Goal: Task Accomplishment & Management: Manage account settings

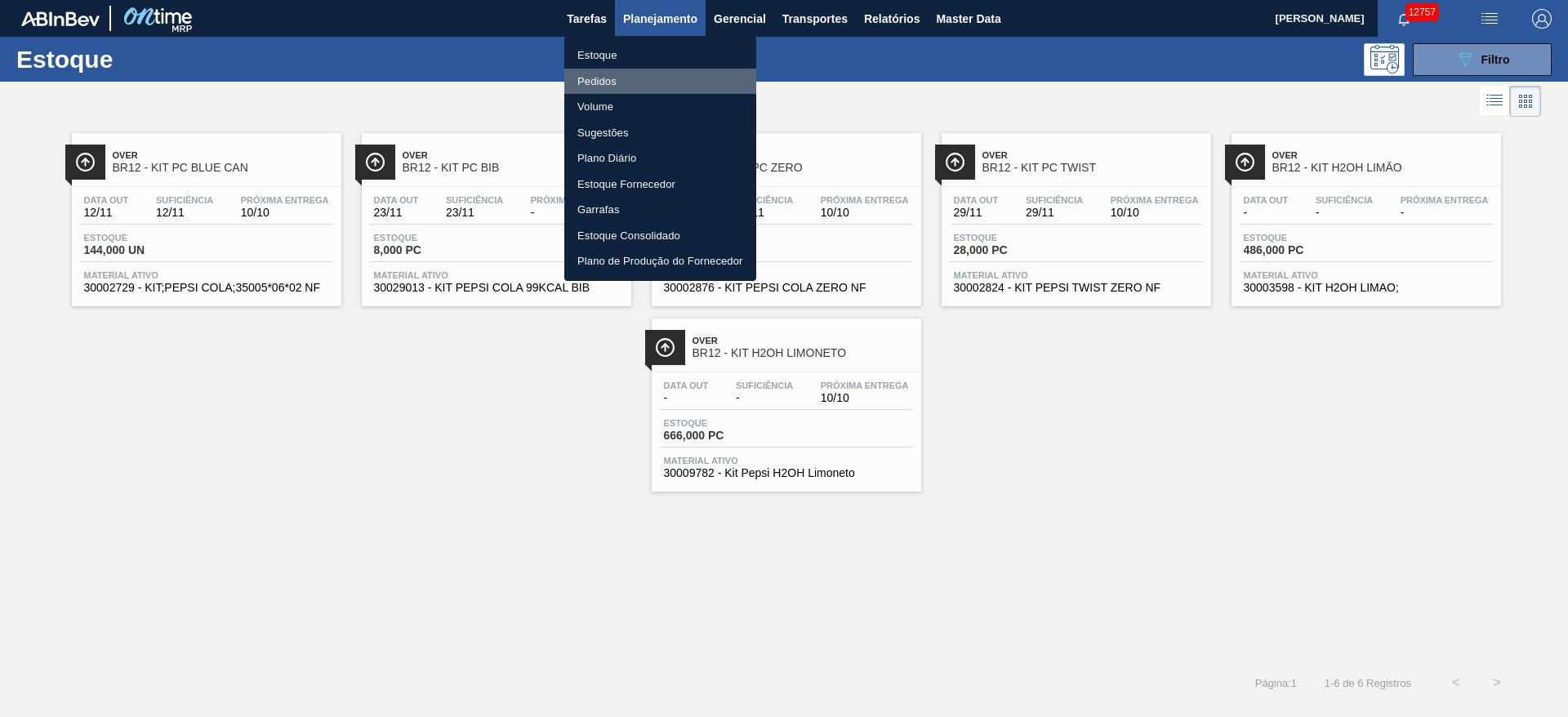
click at [633, 77] on li "Pedidos" at bounding box center [660, 81] width 192 height 26
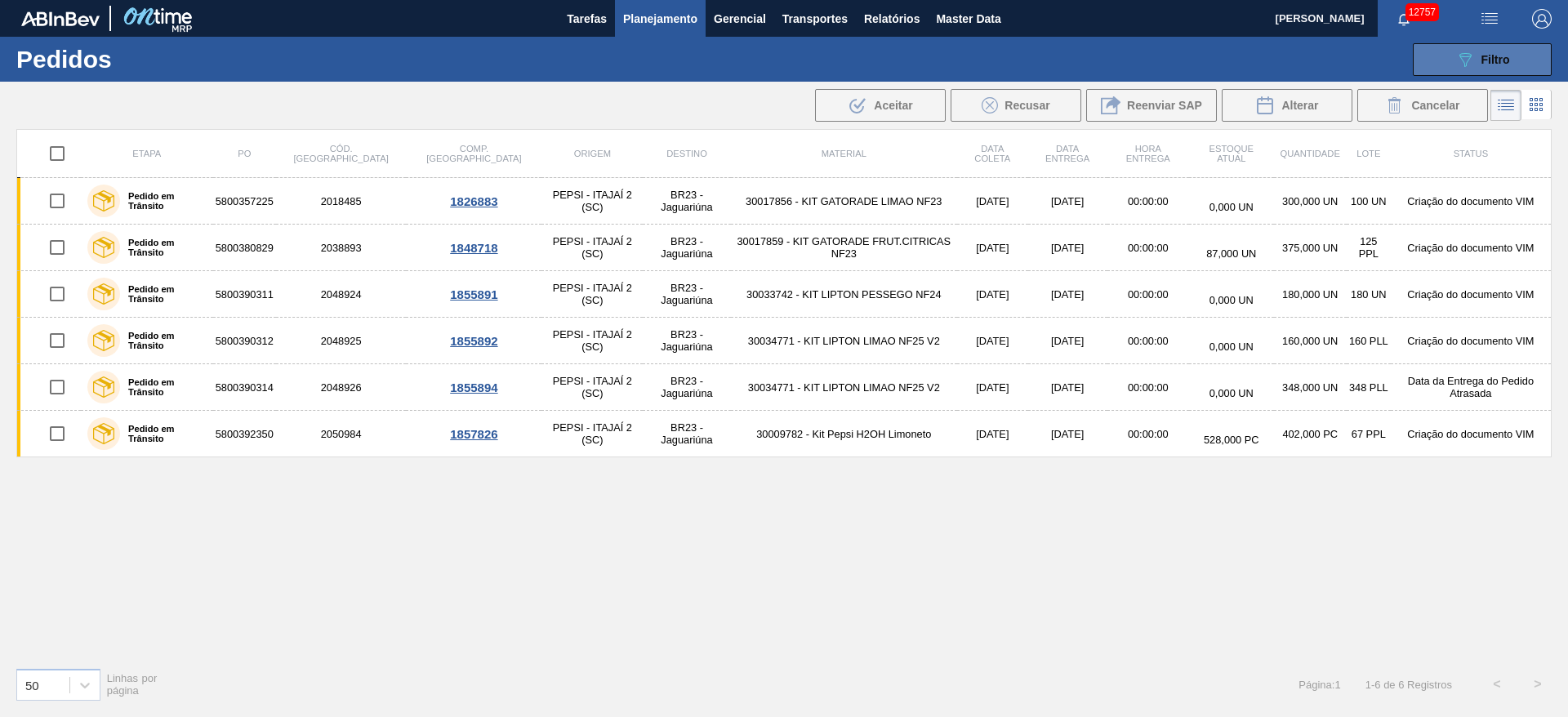
click at [1509, 43] on button "089F7B8B-B2A5-4AFE-B5C0-19BA573D28AC Filtro" at bounding box center [1482, 59] width 139 height 32
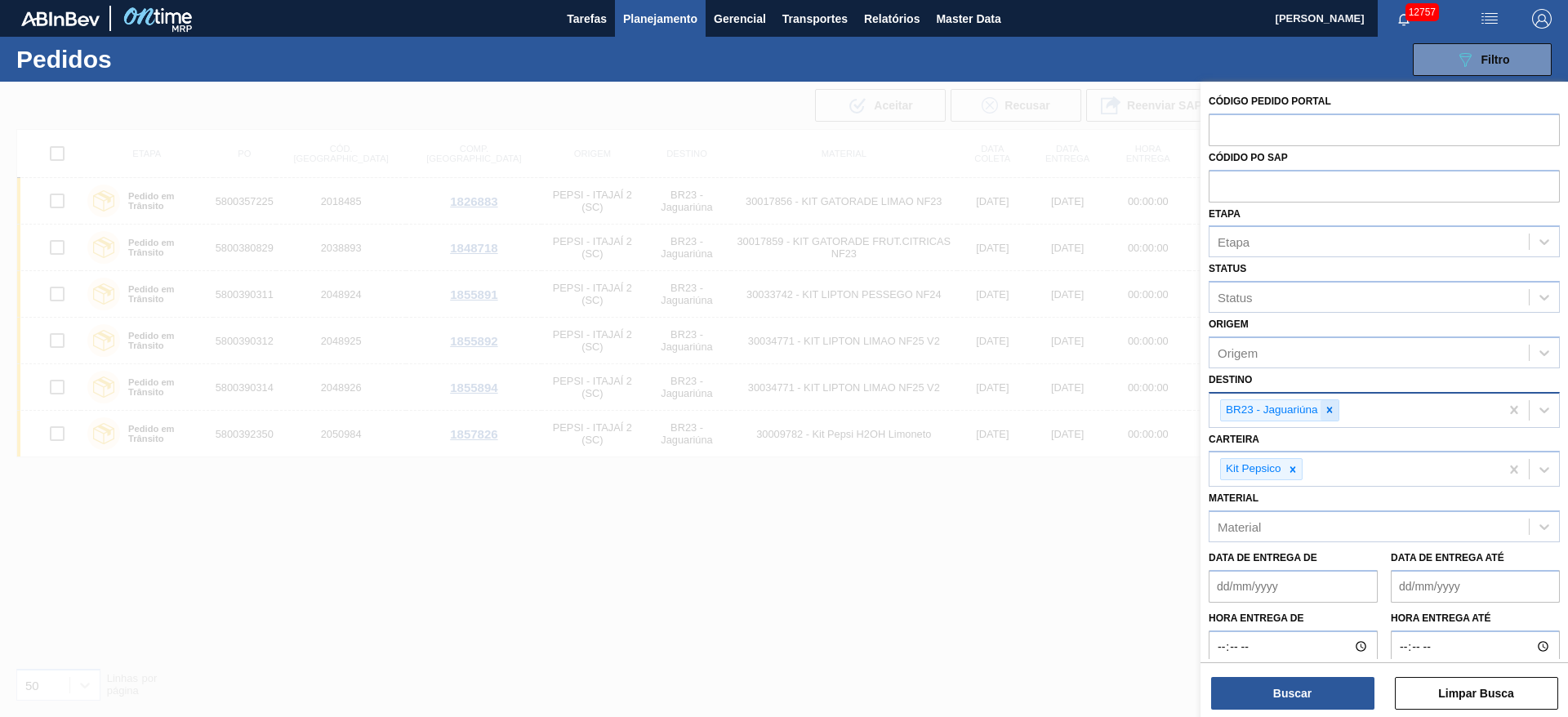
click at [1328, 411] on icon at bounding box center [1329, 410] width 6 height 6
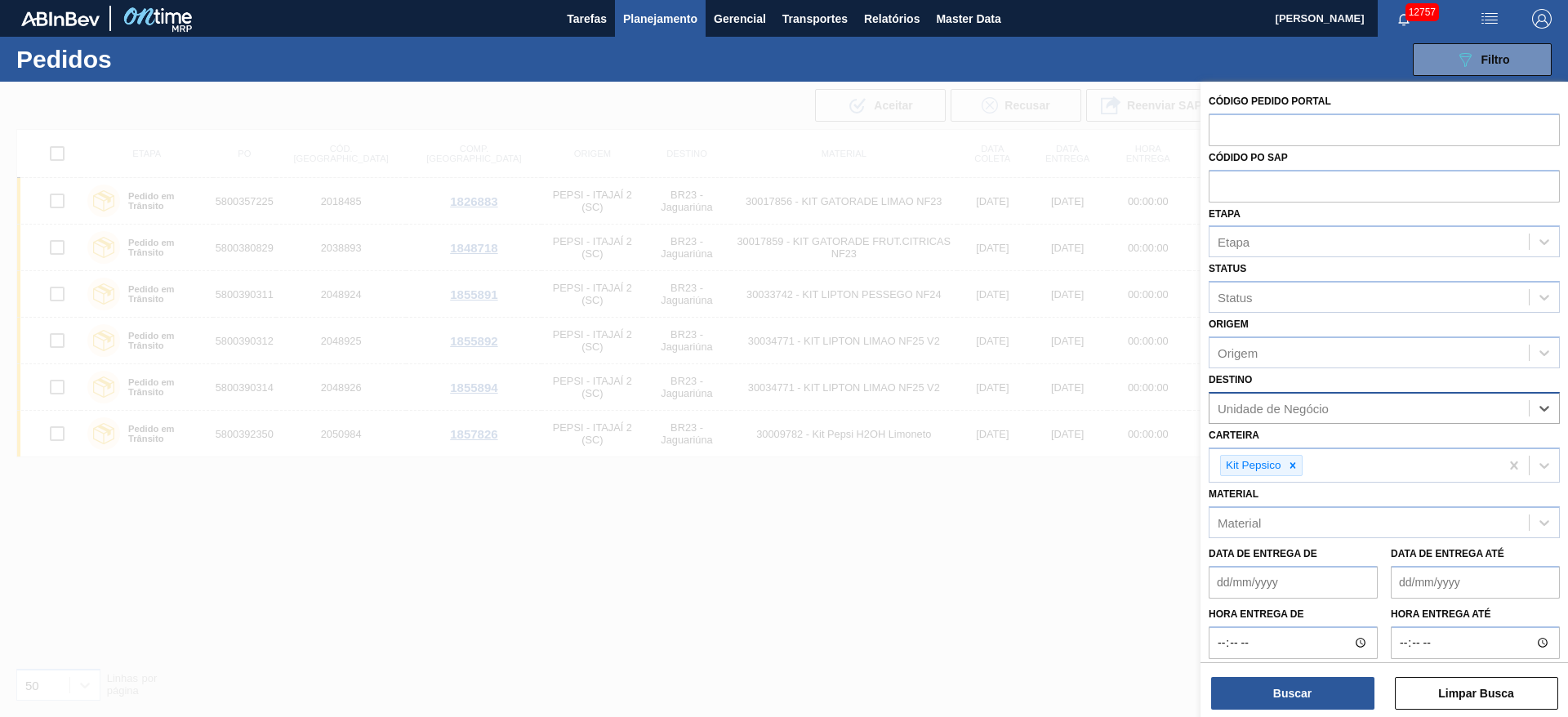
click at [1328, 411] on div "Unidade de Negócio" at bounding box center [1273, 407] width 111 height 14
click at [1343, 415] on div "Unidade de Negócio" at bounding box center [1369, 407] width 320 height 24
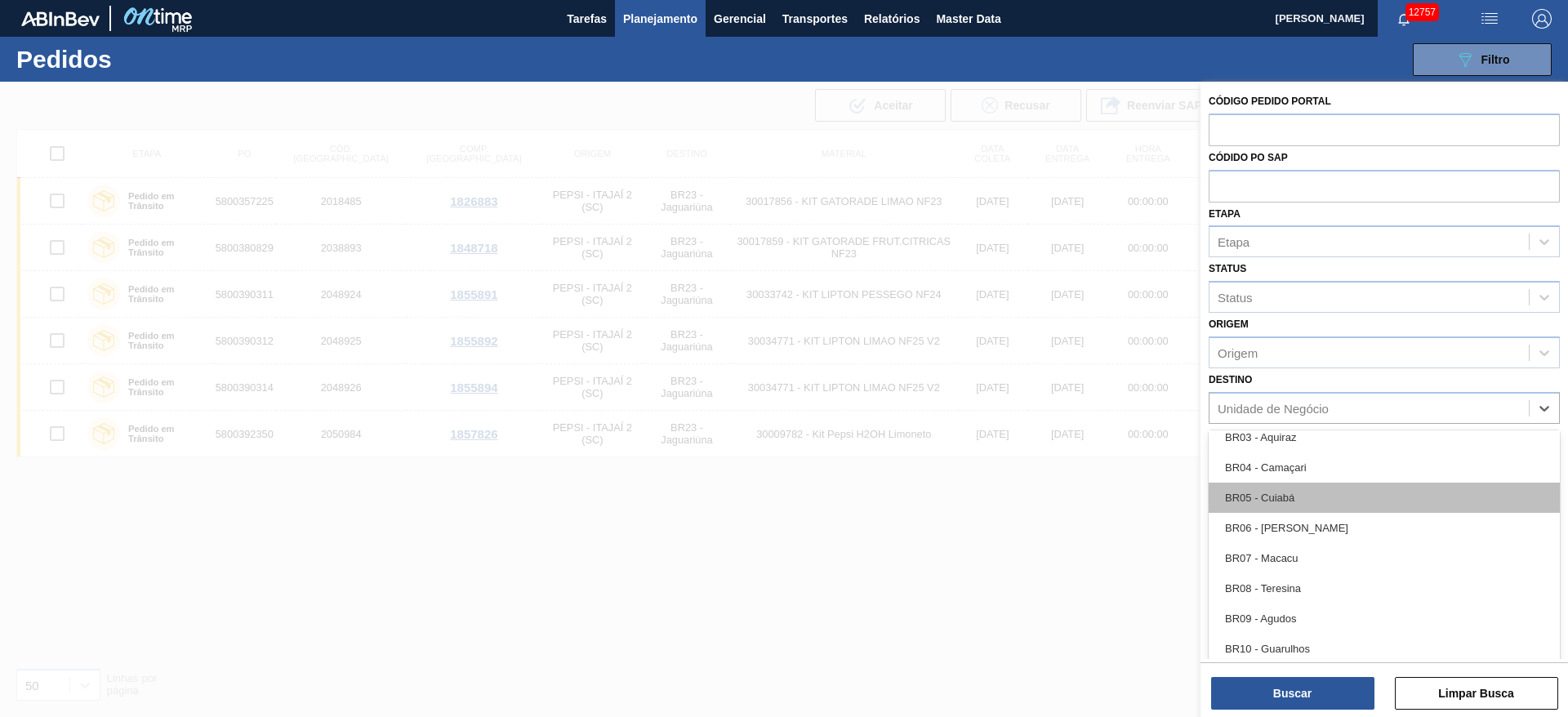
scroll to position [1225, 0]
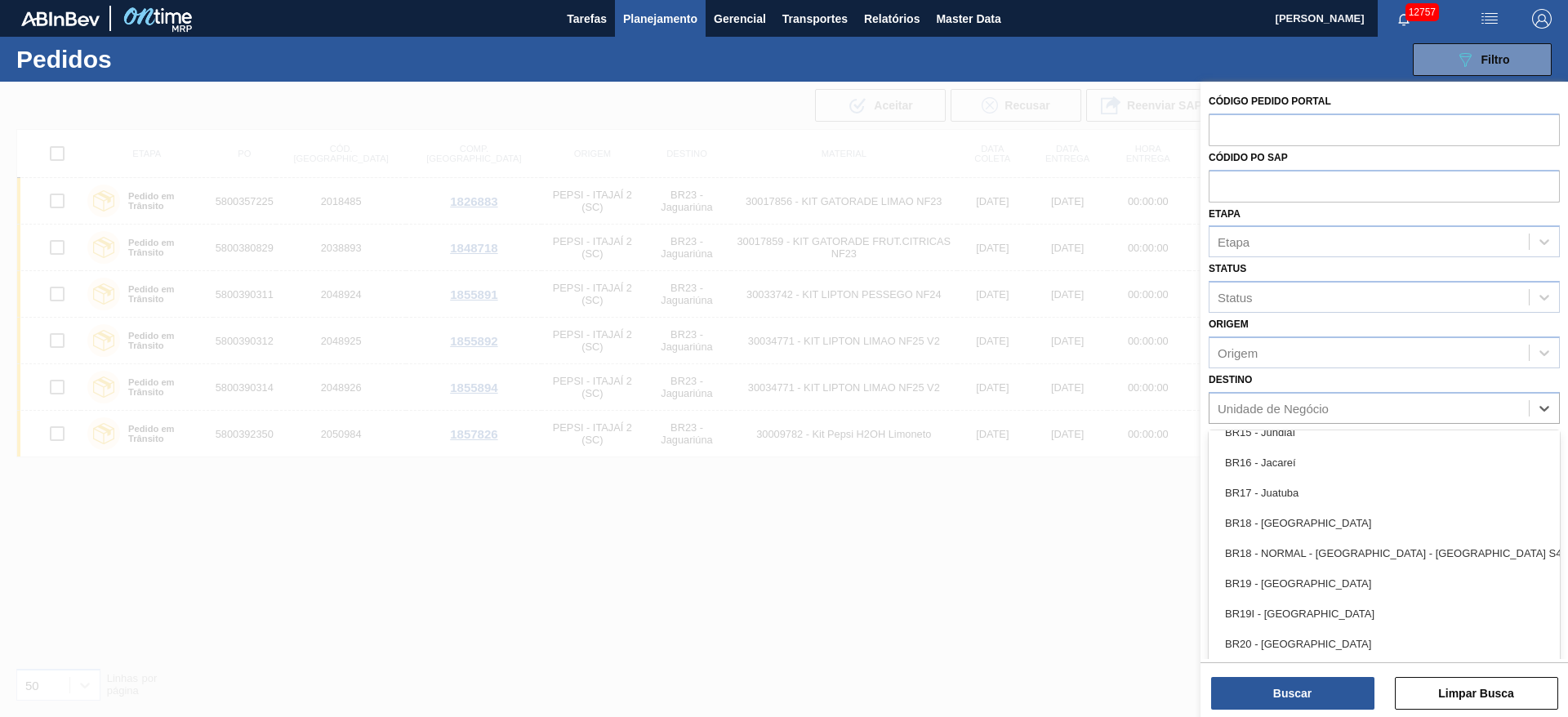
drag, startPoint x: 1313, startPoint y: 643, endPoint x: 1301, endPoint y: 593, distance: 51.4
click at [1313, 645] on div "BR20 - Sapucaia" at bounding box center [1383, 644] width 351 height 30
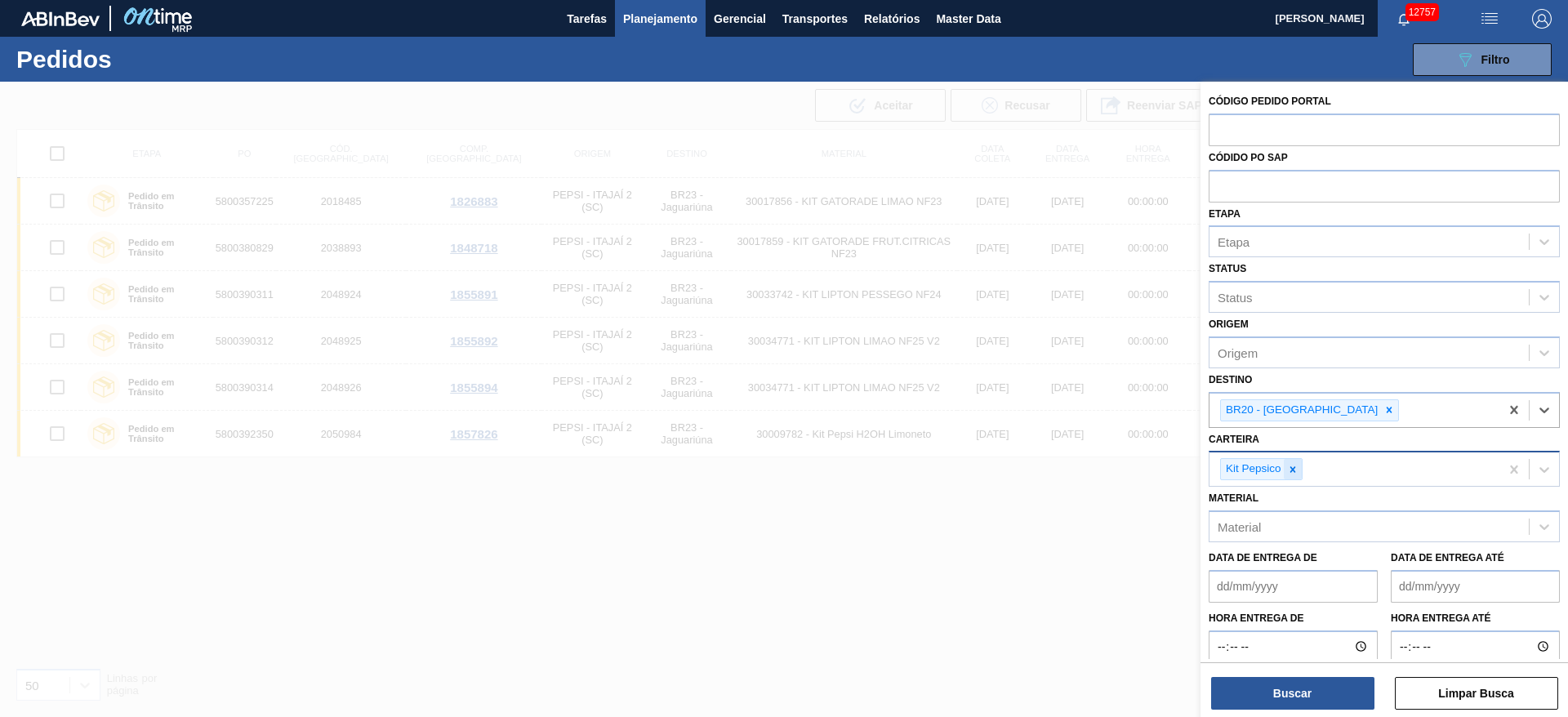
click at [1288, 470] on div "Kit Pepsico" at bounding box center [1262, 469] width 83 height 22
click at [1288, 470] on icon at bounding box center [1293, 470] width 11 height 11
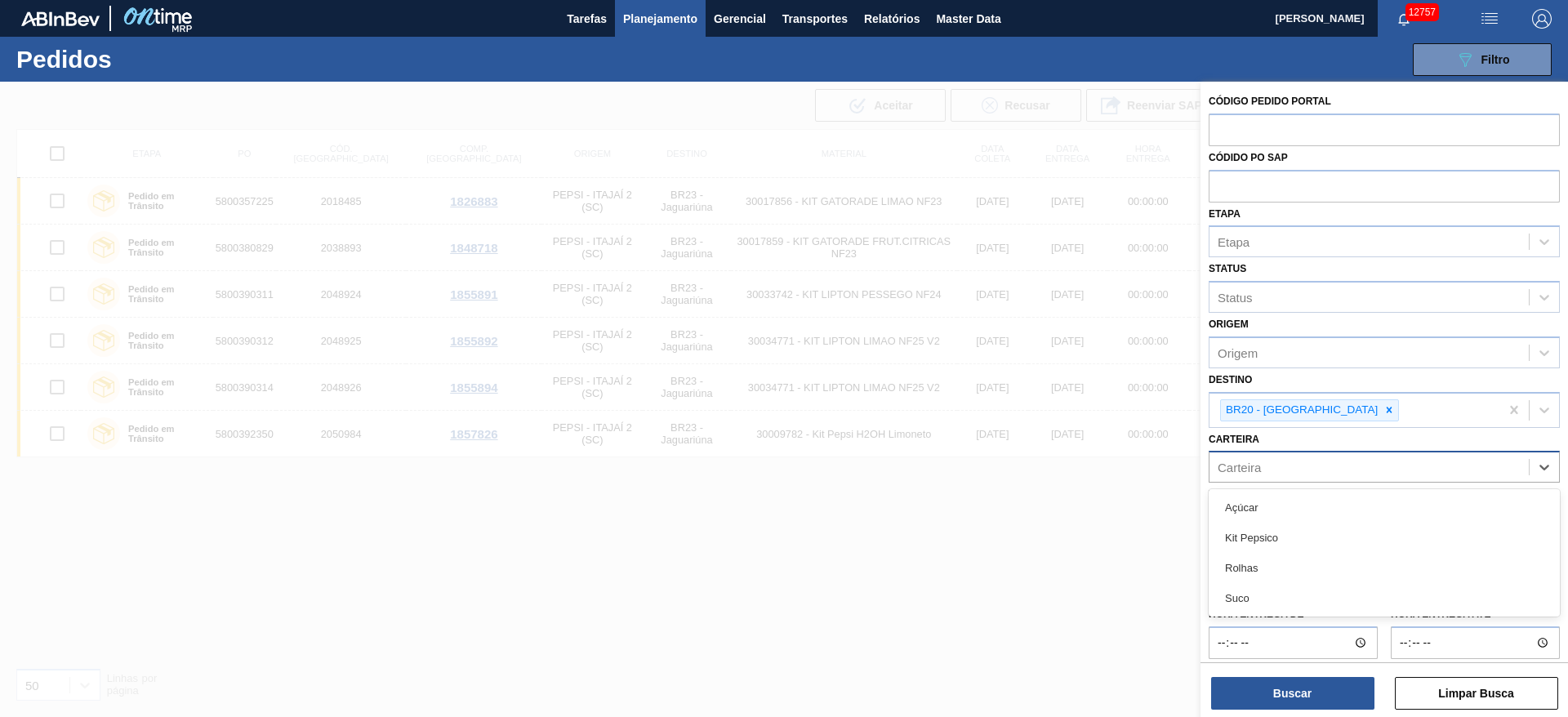
click at [1288, 470] on div "Carteira" at bounding box center [1369, 467] width 320 height 24
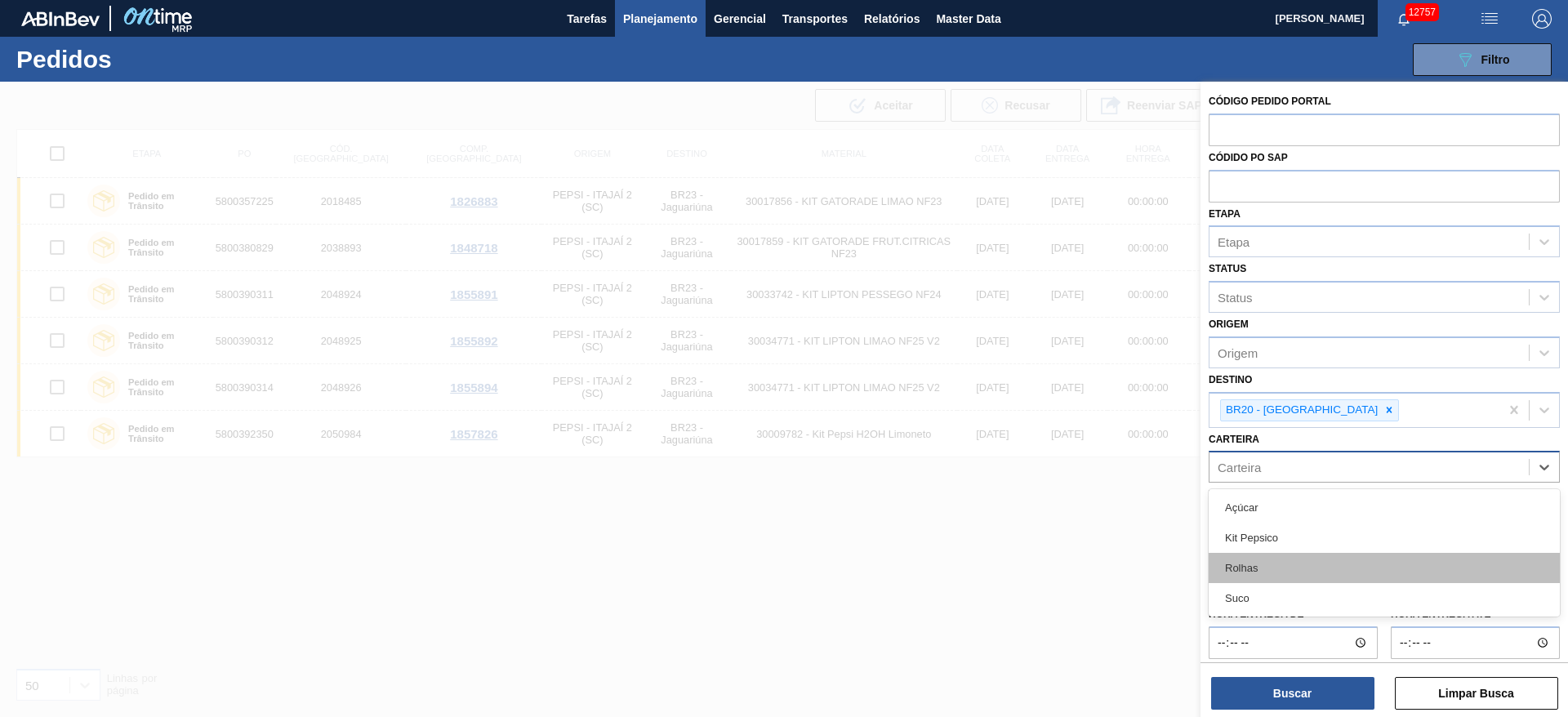
click at [1300, 562] on div "Rolhas" at bounding box center [1383, 568] width 351 height 30
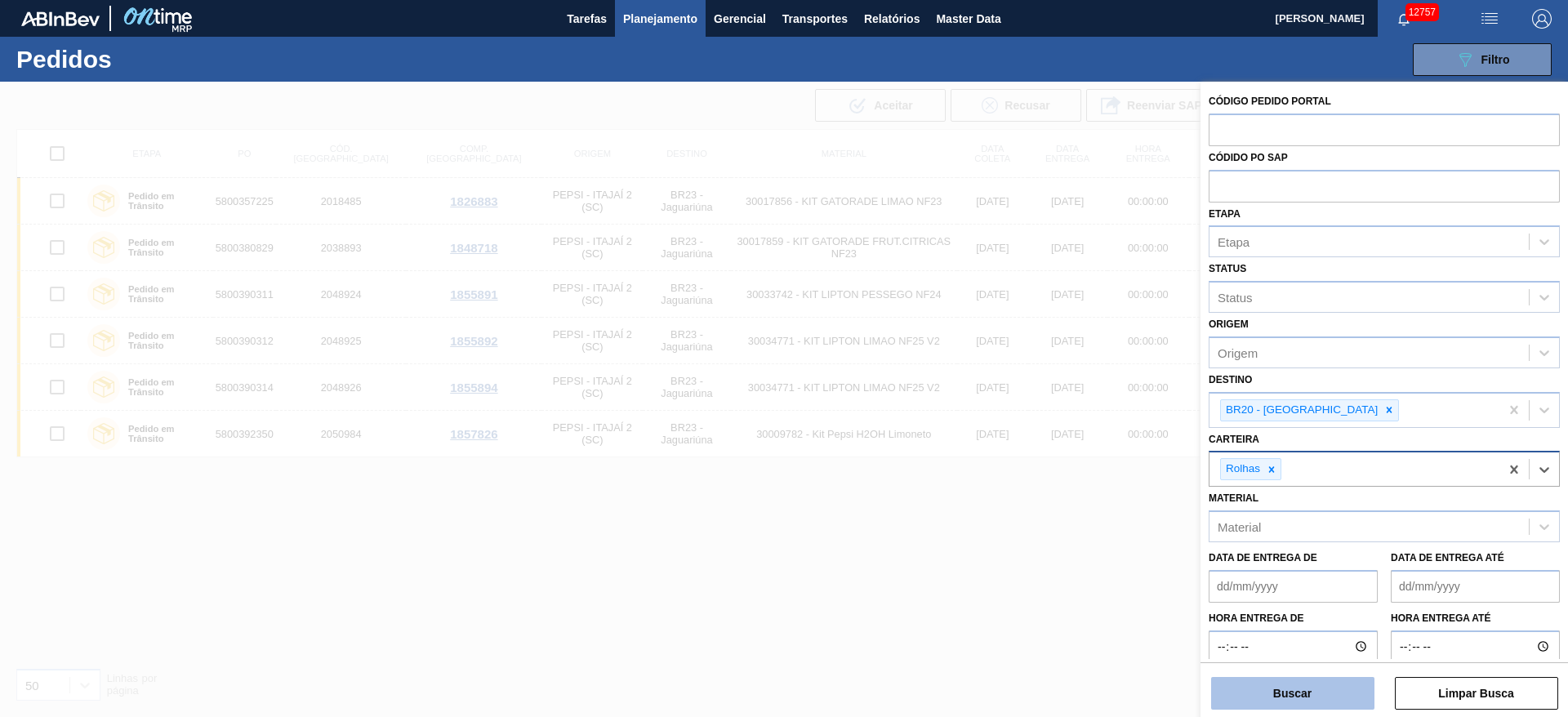
click at [1295, 692] on button "Buscar" at bounding box center [1293, 693] width 164 height 32
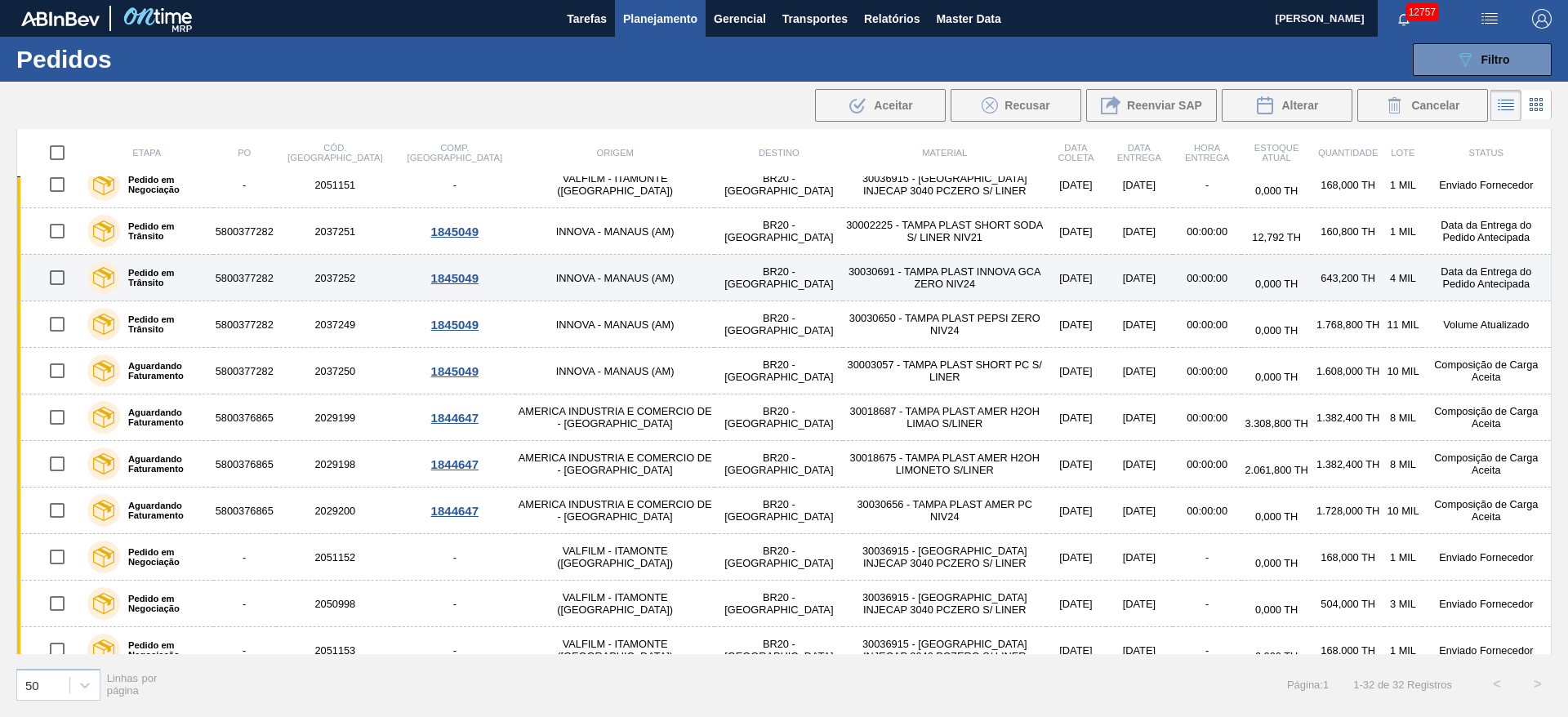
scroll to position [0, 0]
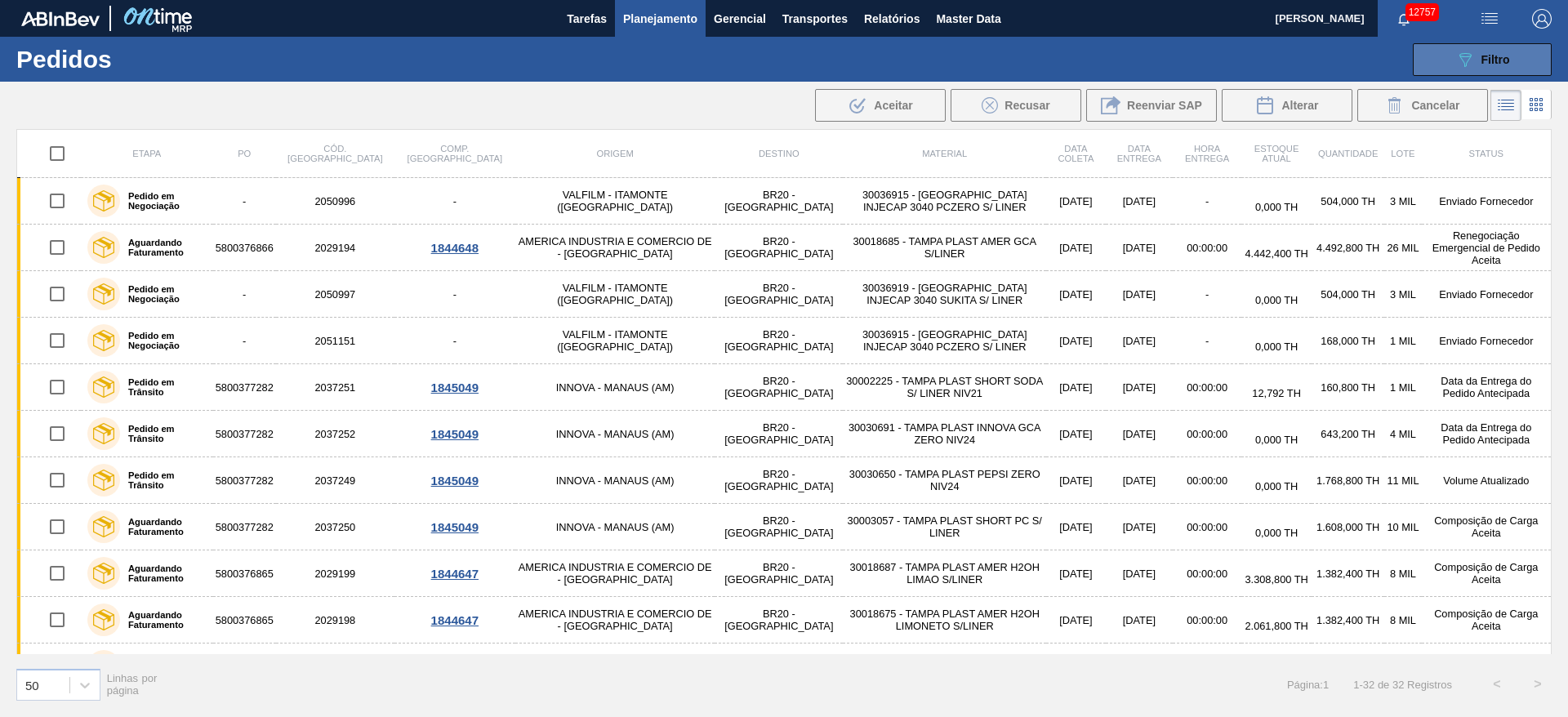
click at [1450, 70] on button "089F7B8B-B2A5-4AFE-B5C0-19BA573D28AC Filtro" at bounding box center [1482, 59] width 139 height 32
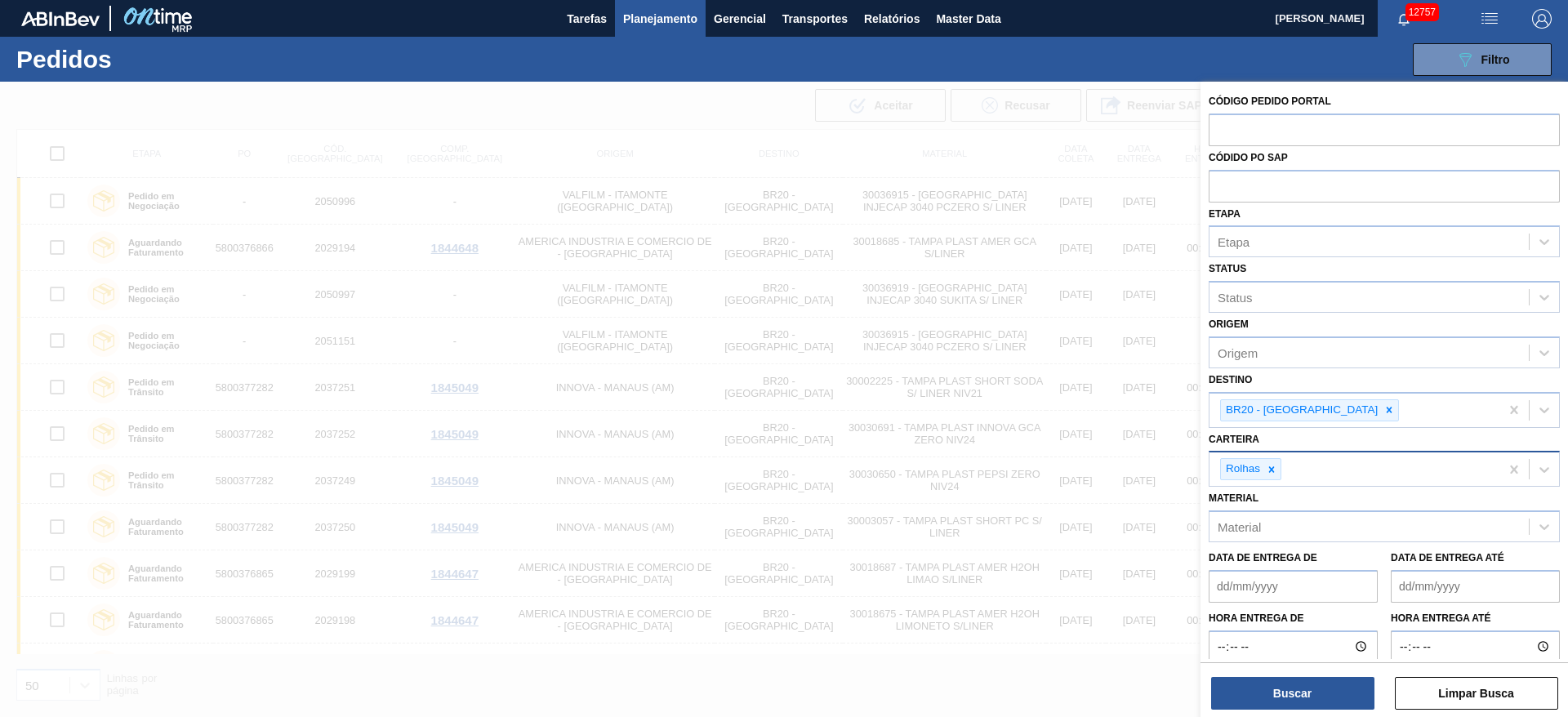
click at [660, 112] on div at bounding box center [784, 440] width 1568 height 717
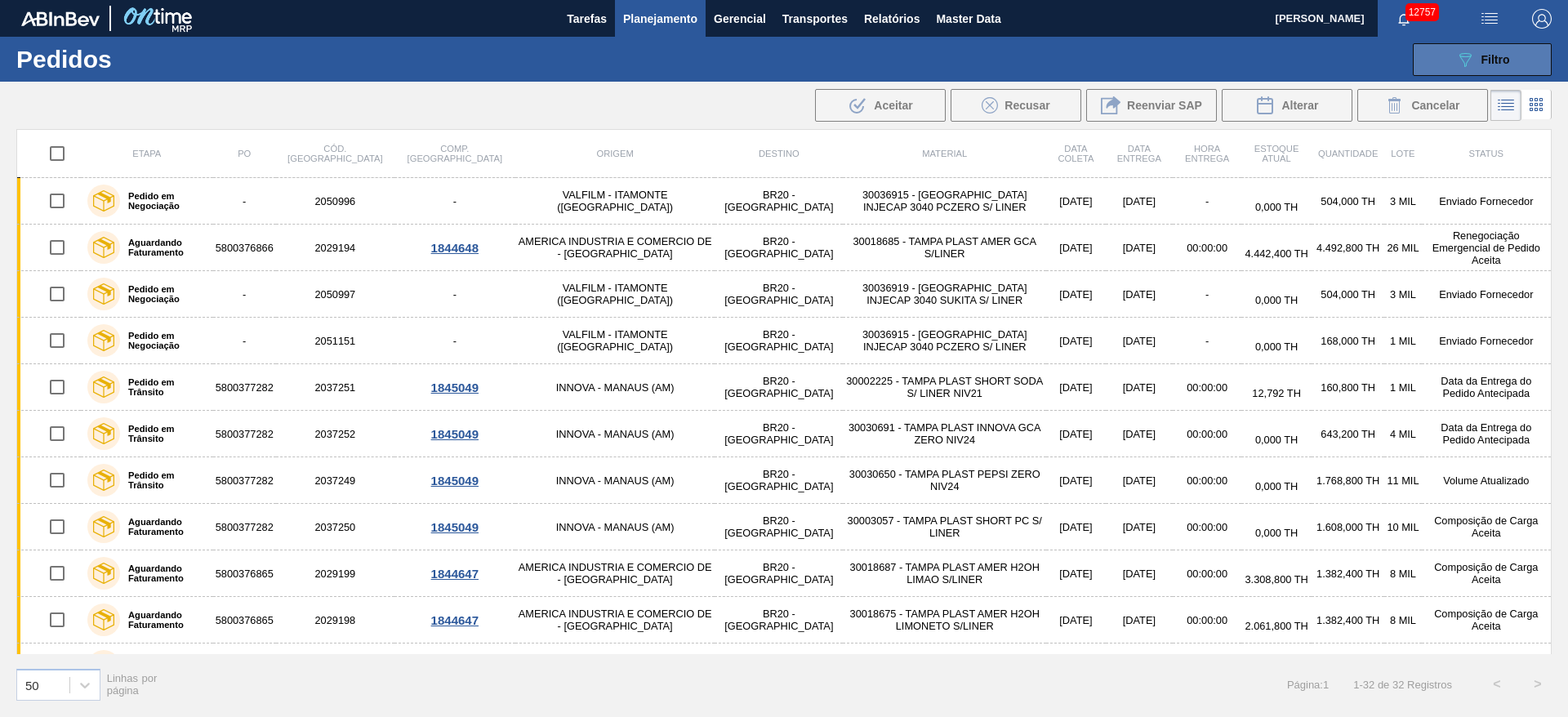
click at [1474, 58] on icon "089F7B8B-B2A5-4AFE-B5C0-19BA573D28AC" at bounding box center [1465, 59] width 20 height 20
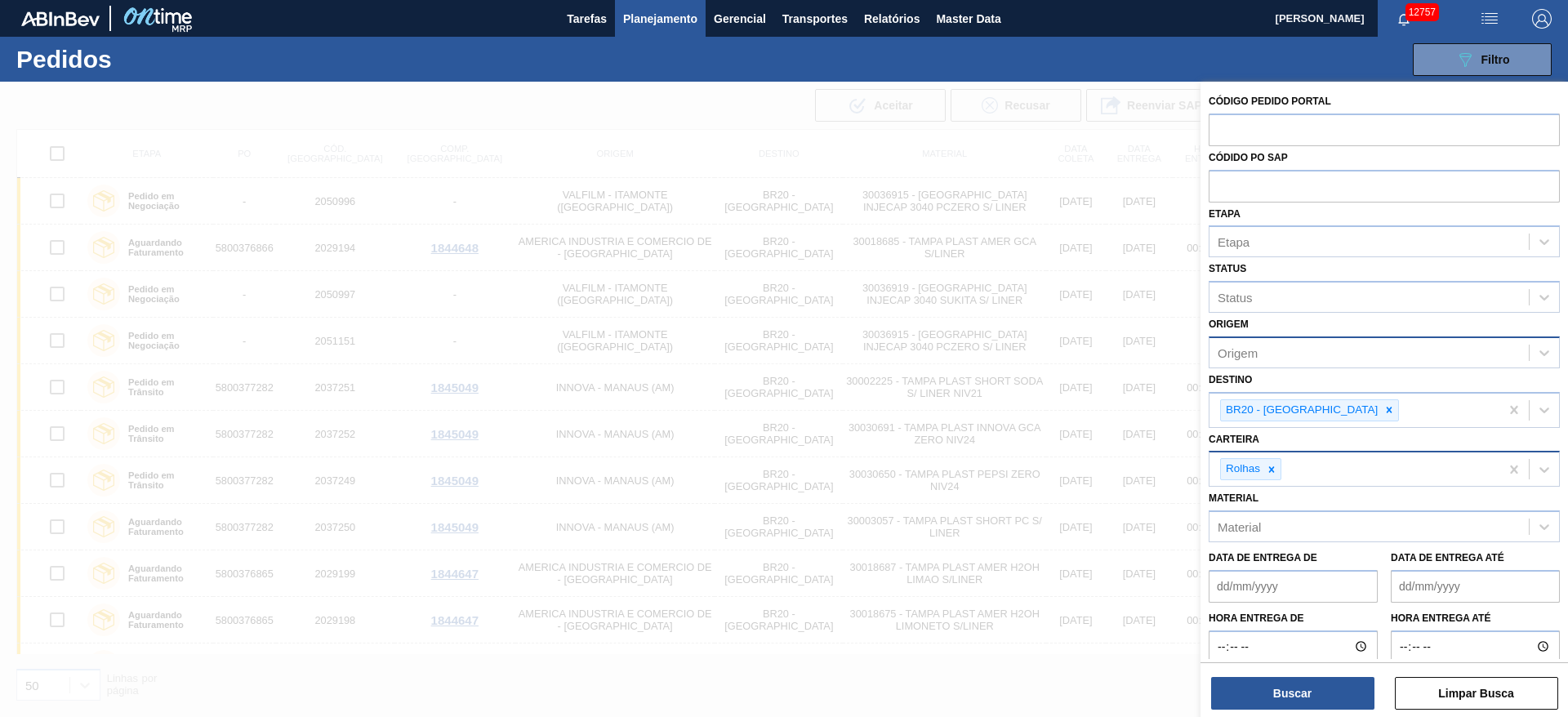
click at [1290, 351] on div "Origem" at bounding box center [1369, 352] width 320 height 24
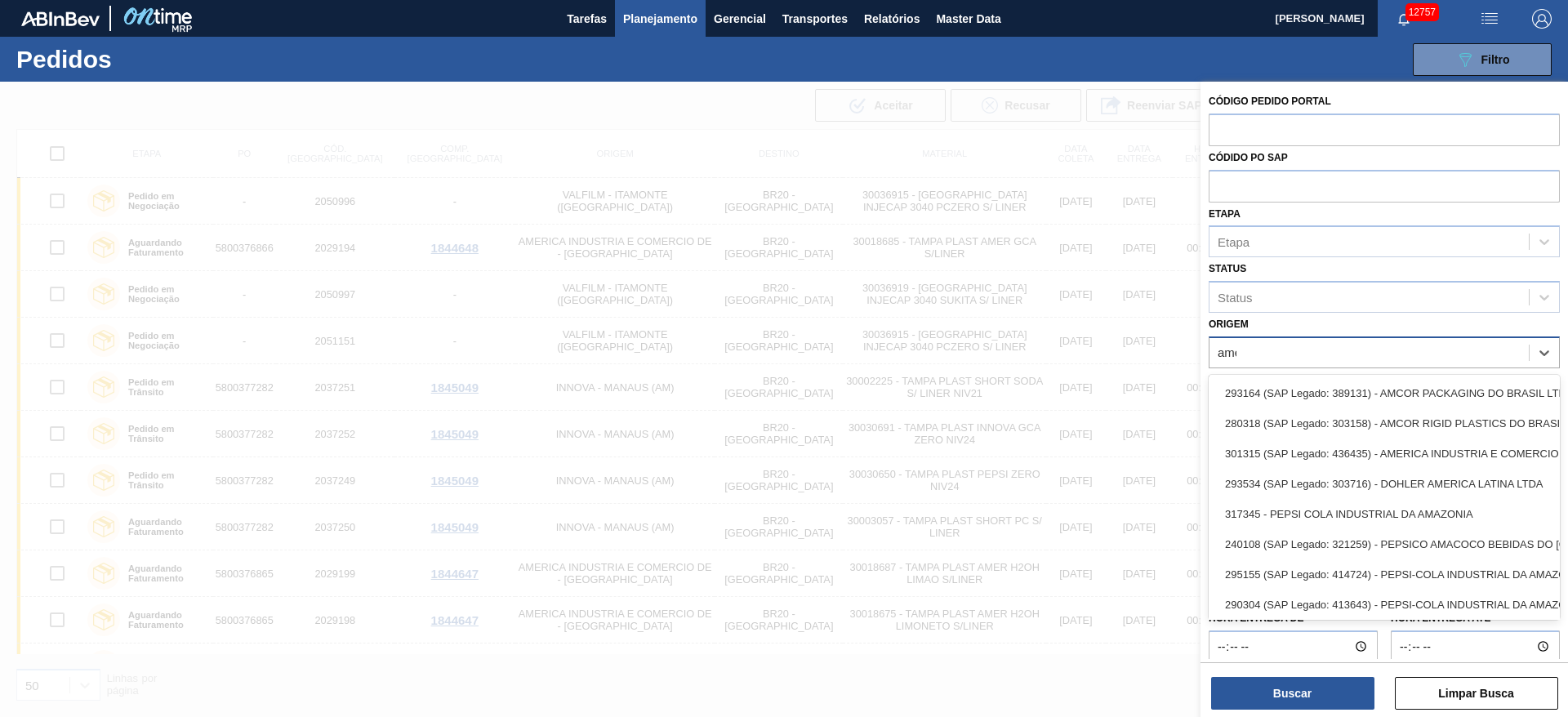
type input "ameri"
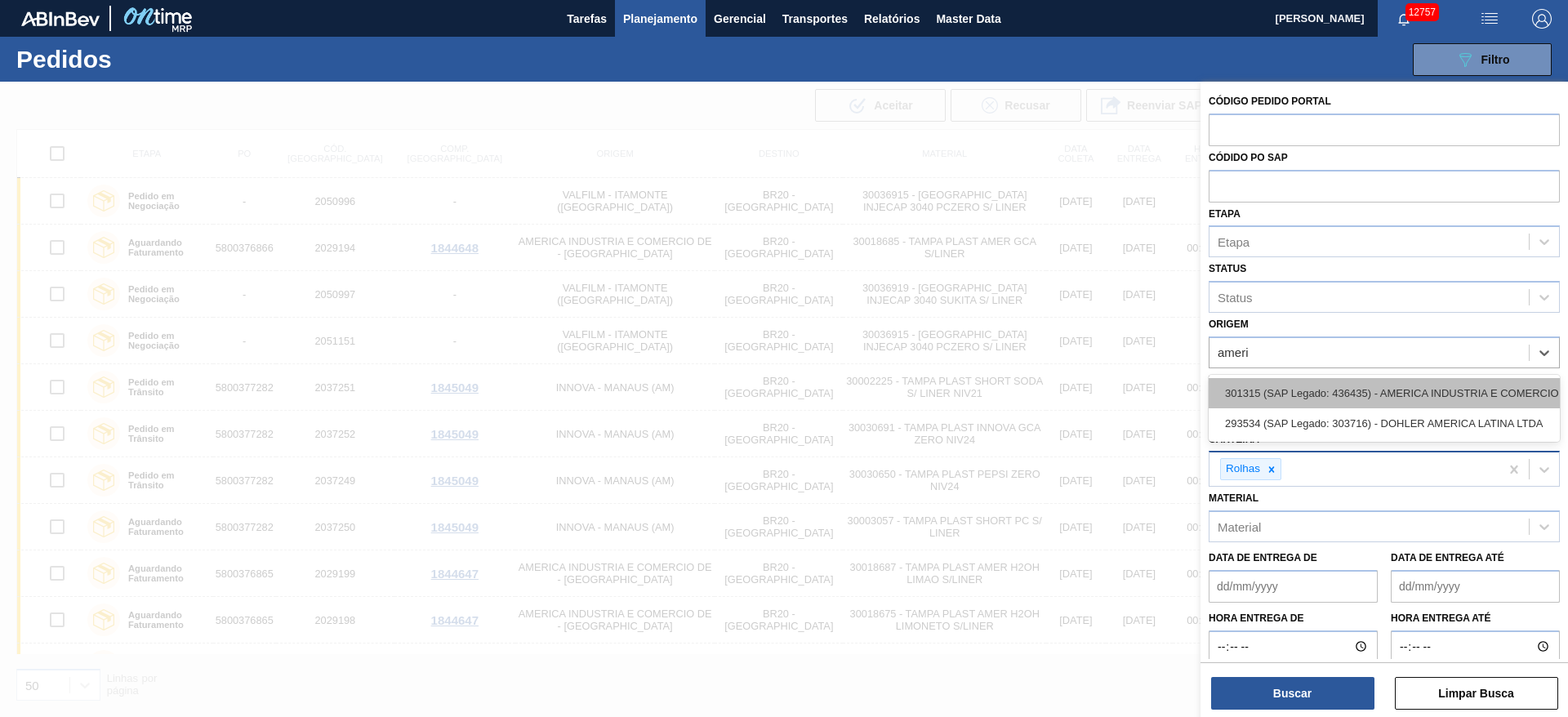
click at [1318, 397] on div "301315 (SAP Legado: 436435) - AMERICA INDUSTRIA E COMERCIO DE" at bounding box center [1383, 393] width 351 height 30
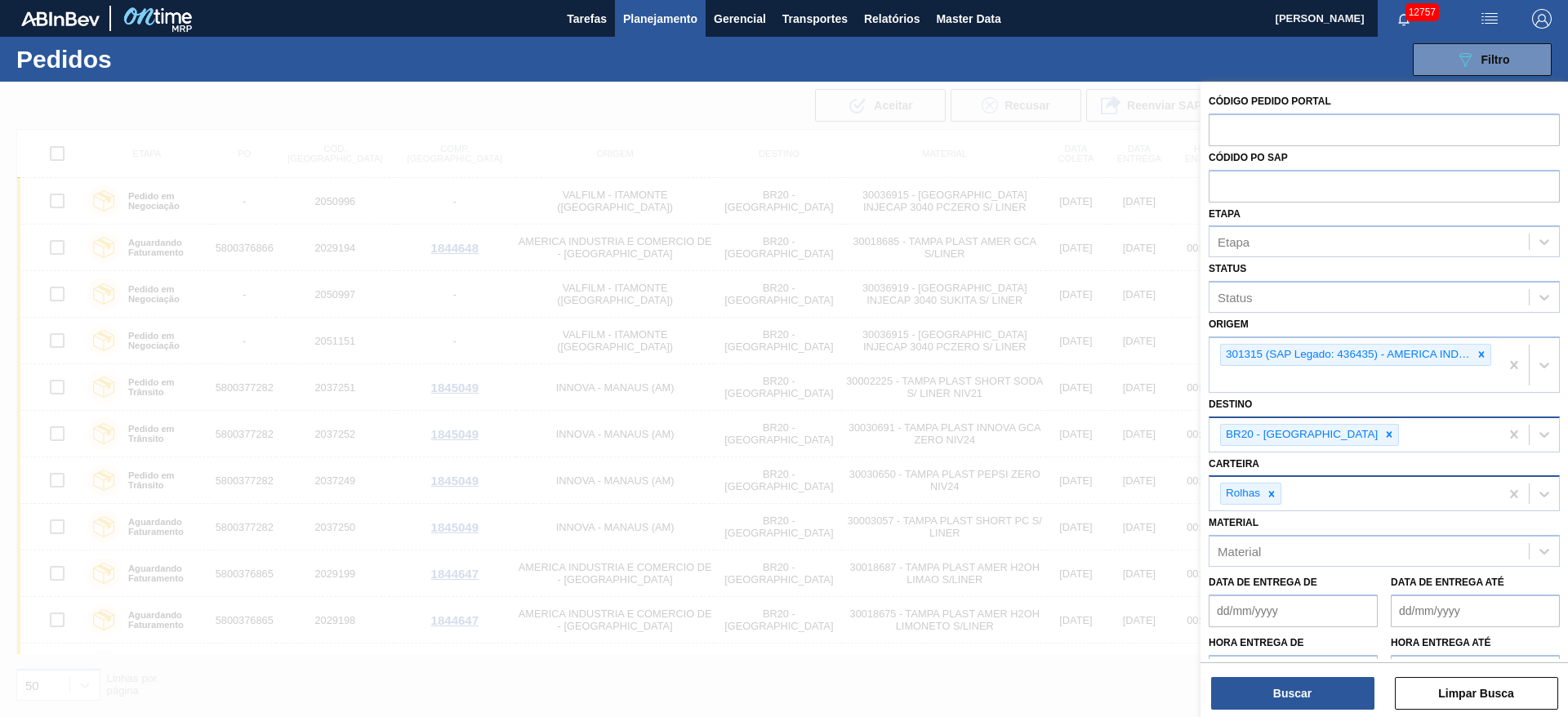
drag, startPoint x: 1304, startPoint y: 687, endPoint x: 1315, endPoint y: 446, distance: 241.3
click at [1315, 446] on div "Código Pedido Portal Códido PO SAP Etapa Etapa Status Status Origem 301315 (SAP…" at bounding box center [1384, 370] width 367 height 577
click at [1381, 441] on div at bounding box center [1389, 434] width 18 height 20
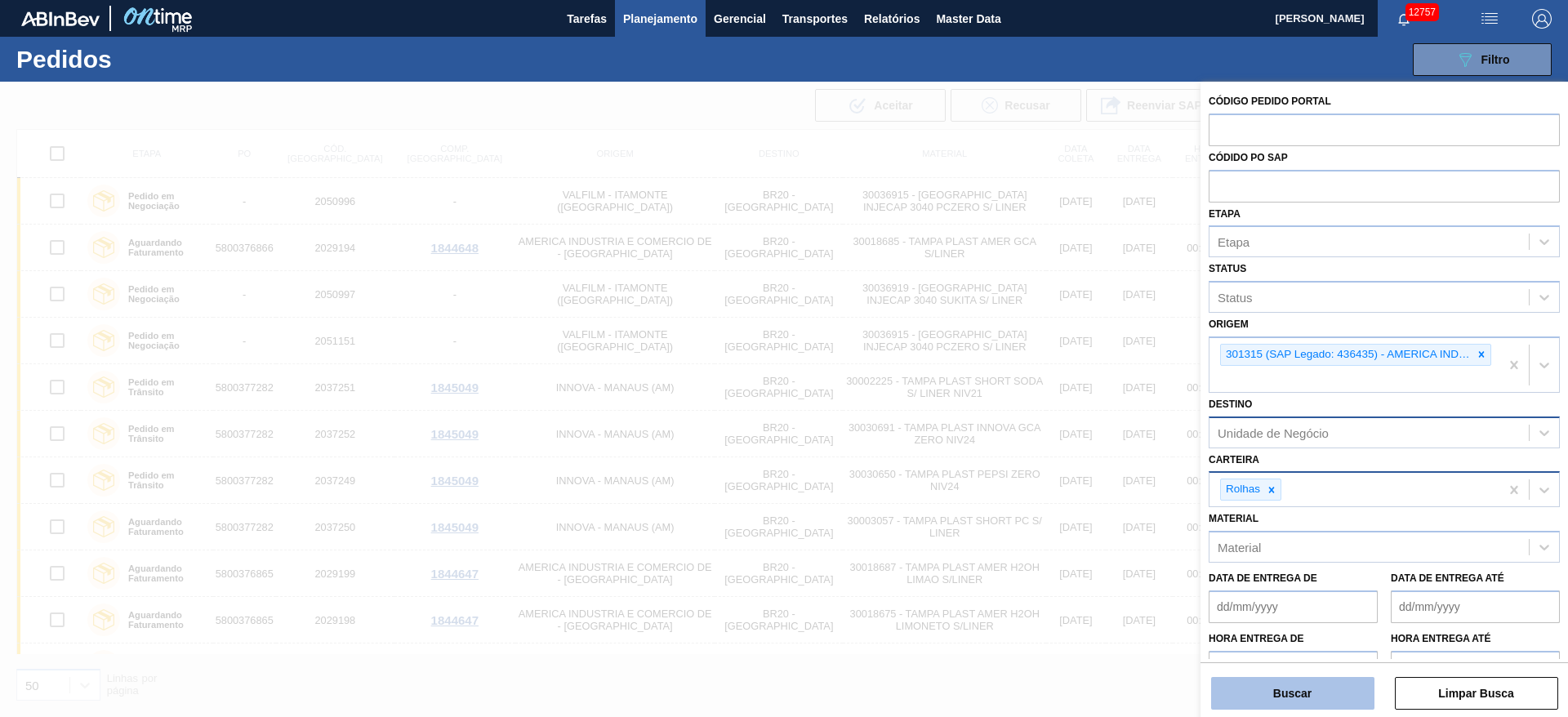
click at [1299, 704] on button "Buscar" at bounding box center [1293, 693] width 164 height 32
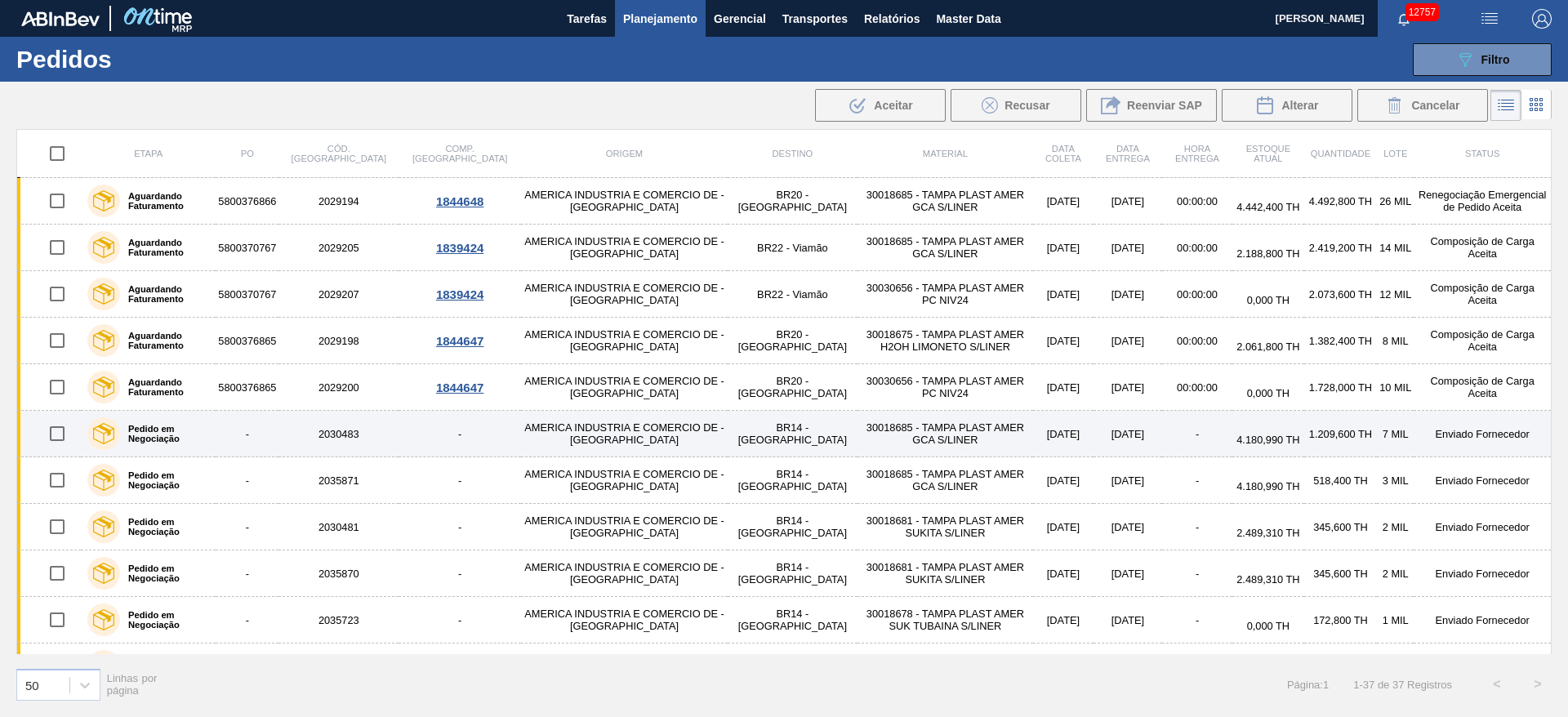
click at [49, 442] on input "checkbox" at bounding box center [57, 434] width 34 height 34
checkbox input "true"
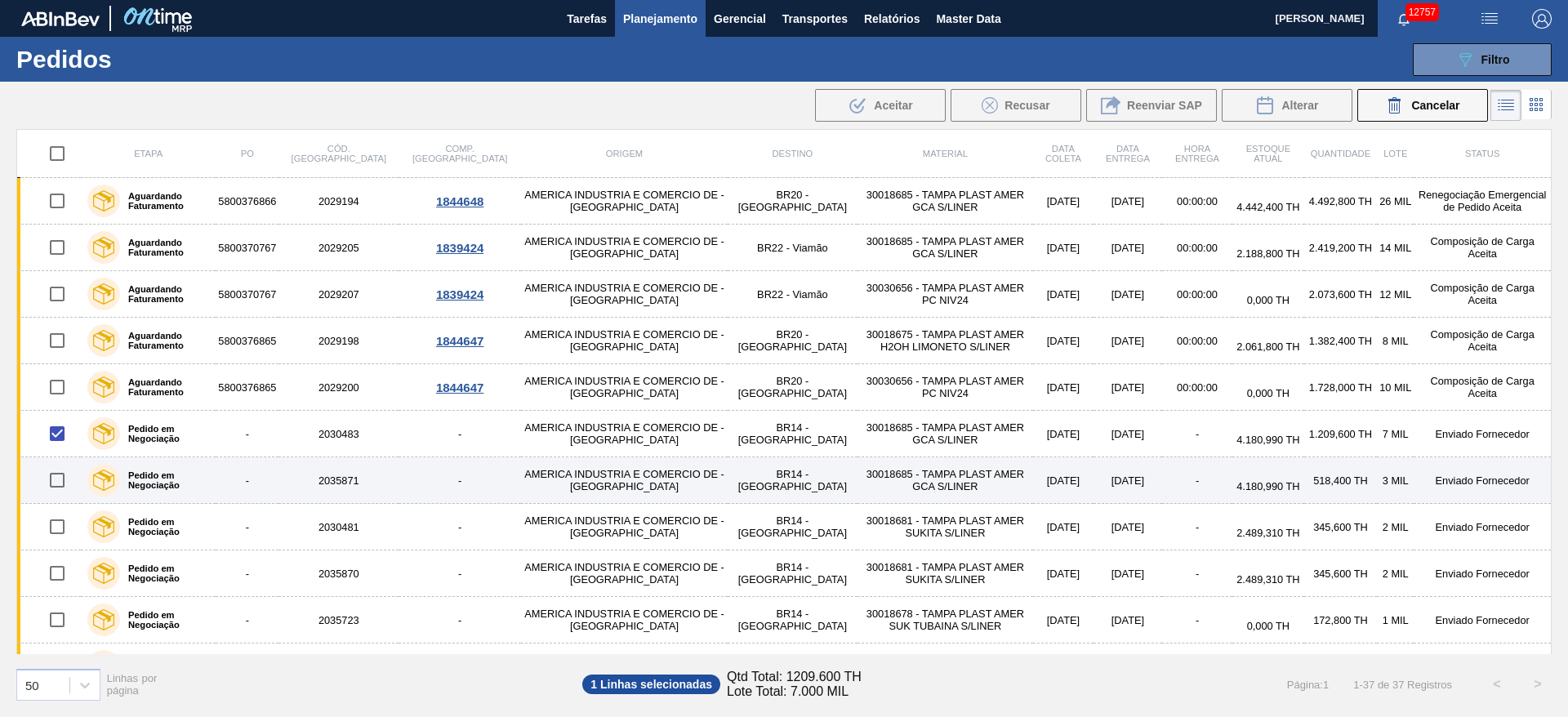
click at [58, 476] on input "checkbox" at bounding box center [57, 480] width 34 height 34
checkbox input "true"
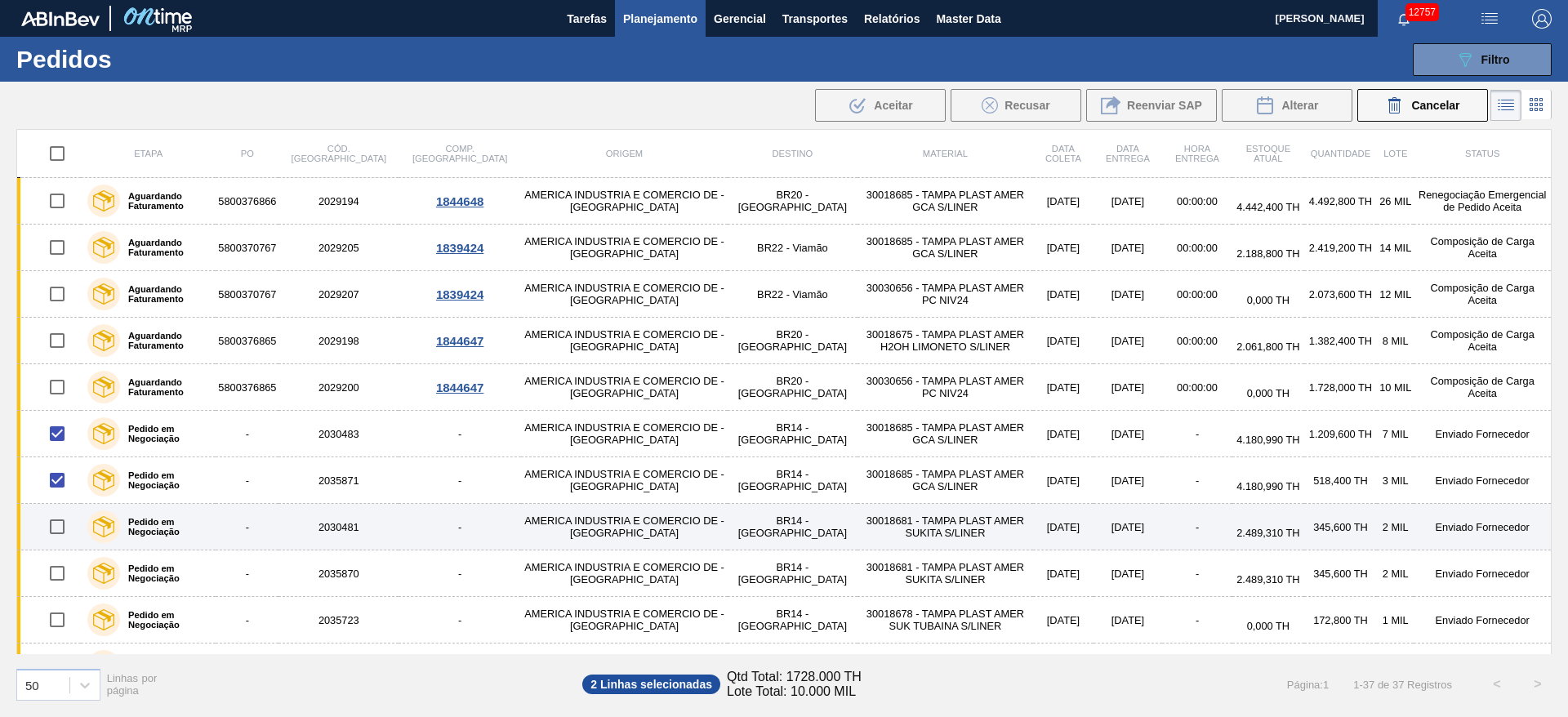
click at [56, 531] on input "checkbox" at bounding box center [57, 527] width 34 height 34
checkbox input "true"
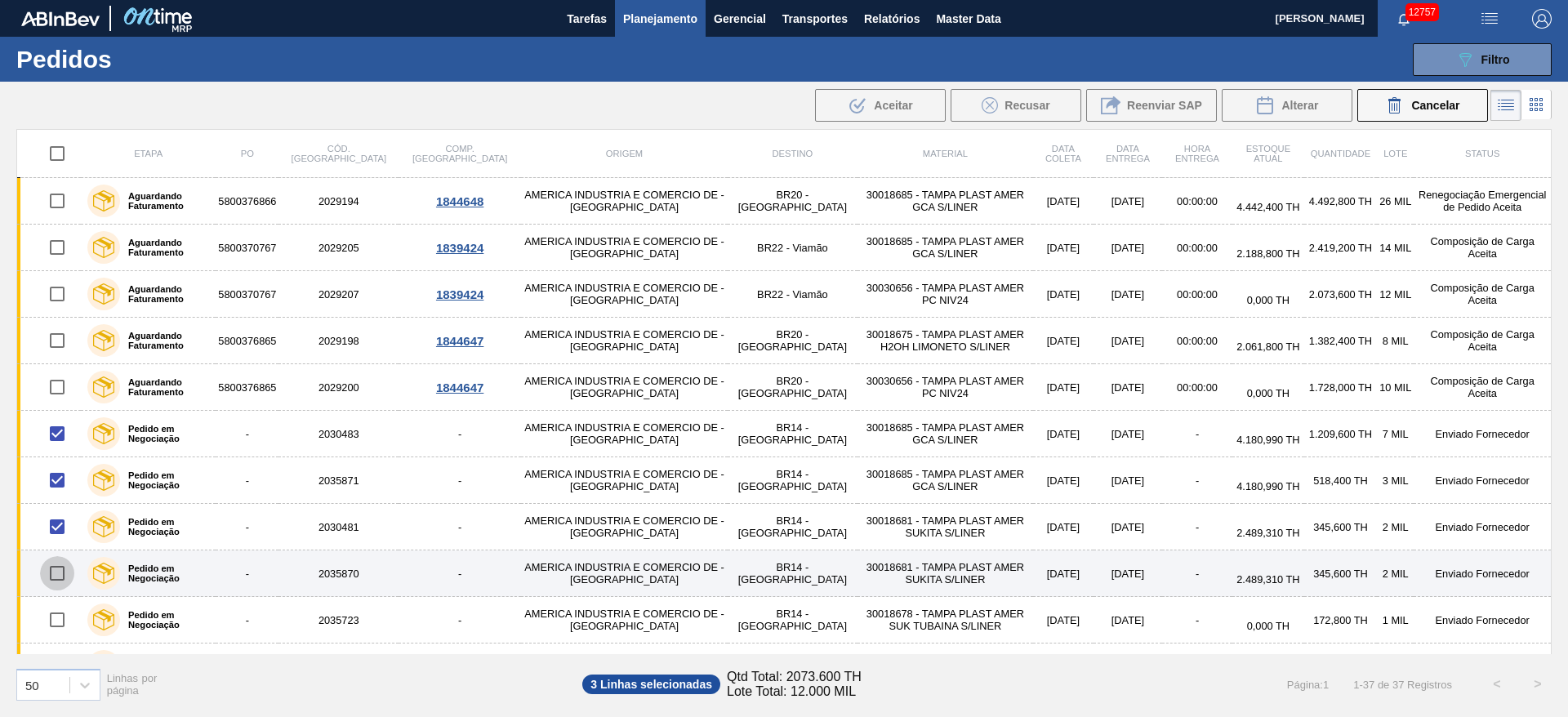
click at [57, 581] on input "checkbox" at bounding box center [57, 573] width 34 height 34
checkbox input "true"
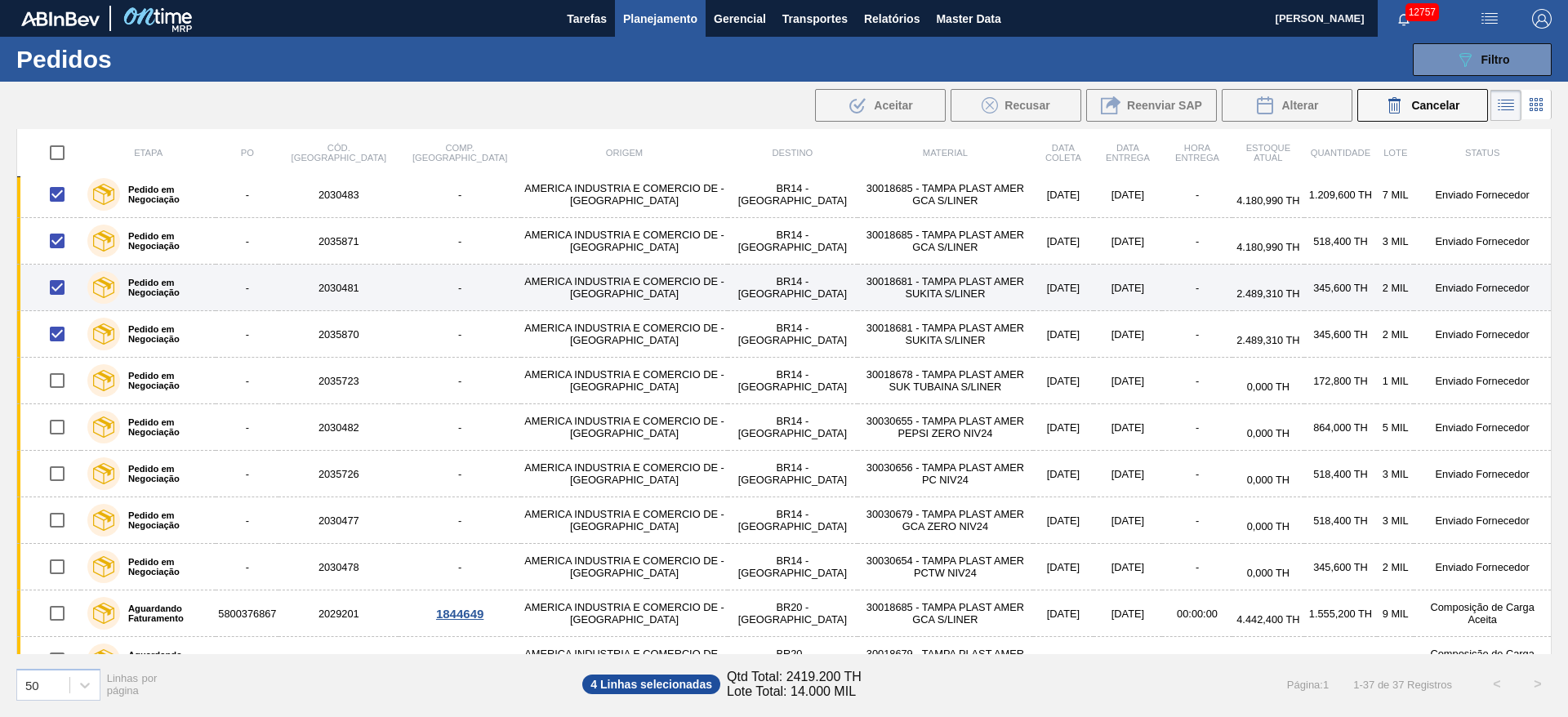
scroll to position [245, 0]
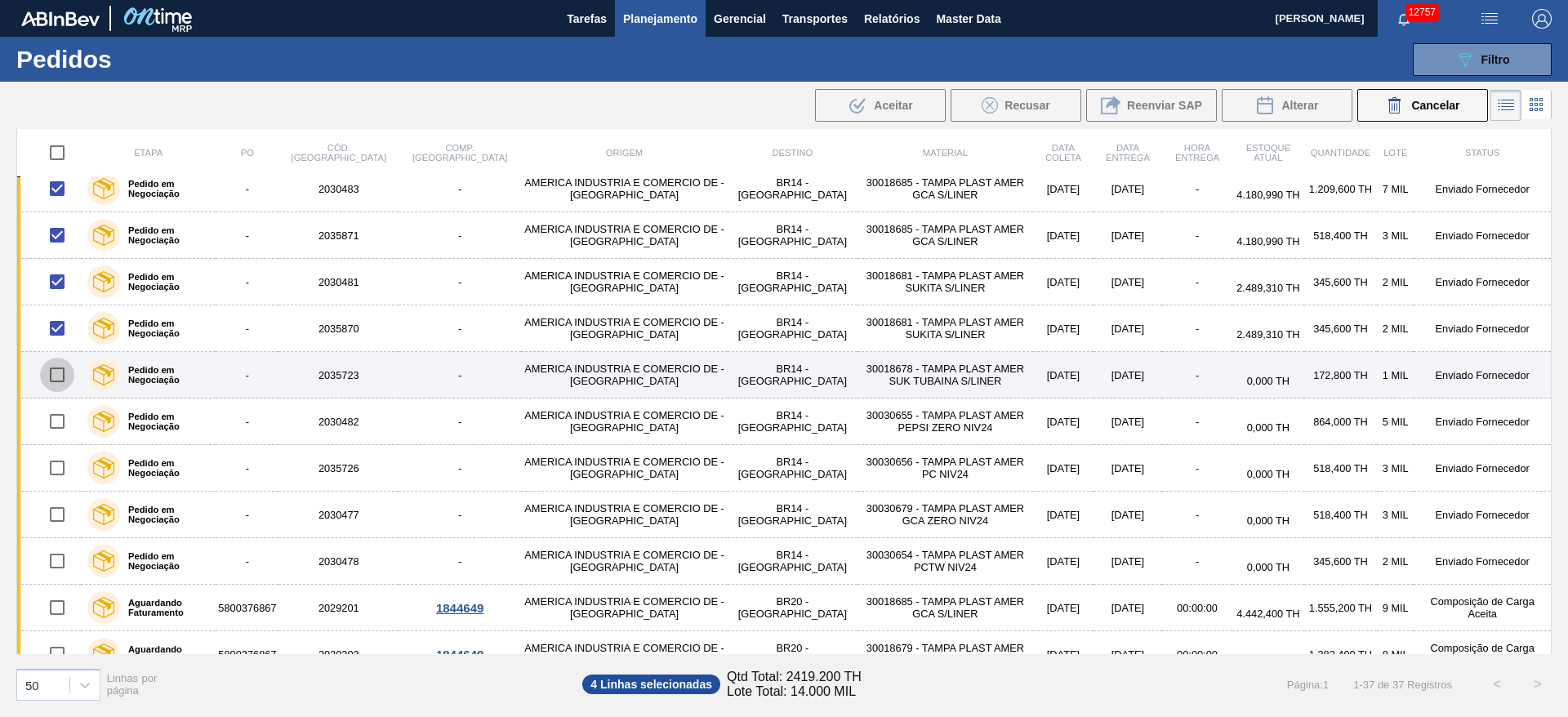
click at [57, 379] on input "checkbox" at bounding box center [57, 375] width 34 height 34
checkbox input "true"
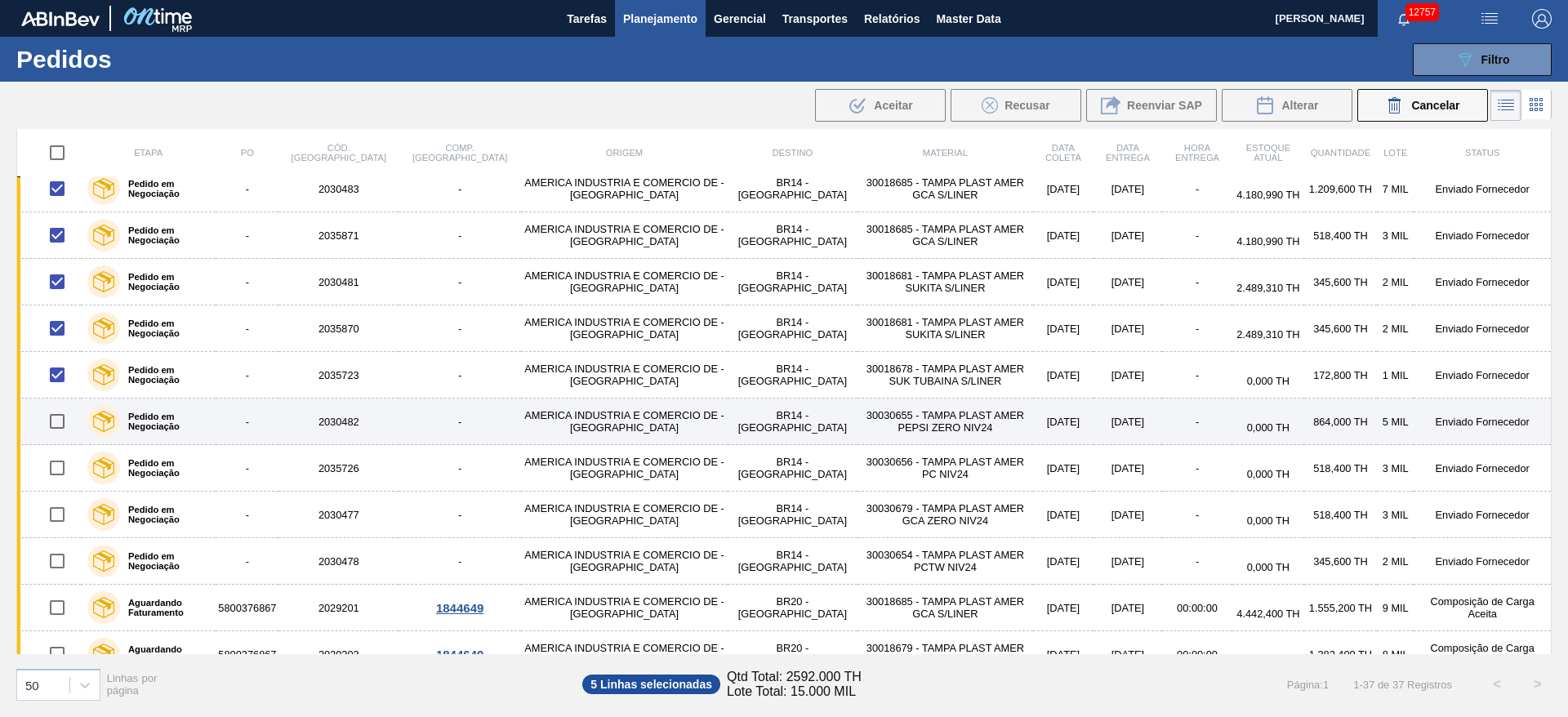
drag, startPoint x: 57, startPoint y: 420, endPoint x: 61, endPoint y: 441, distance: 21.4
click at [57, 422] on input "checkbox" at bounding box center [57, 421] width 34 height 34
checkbox input "true"
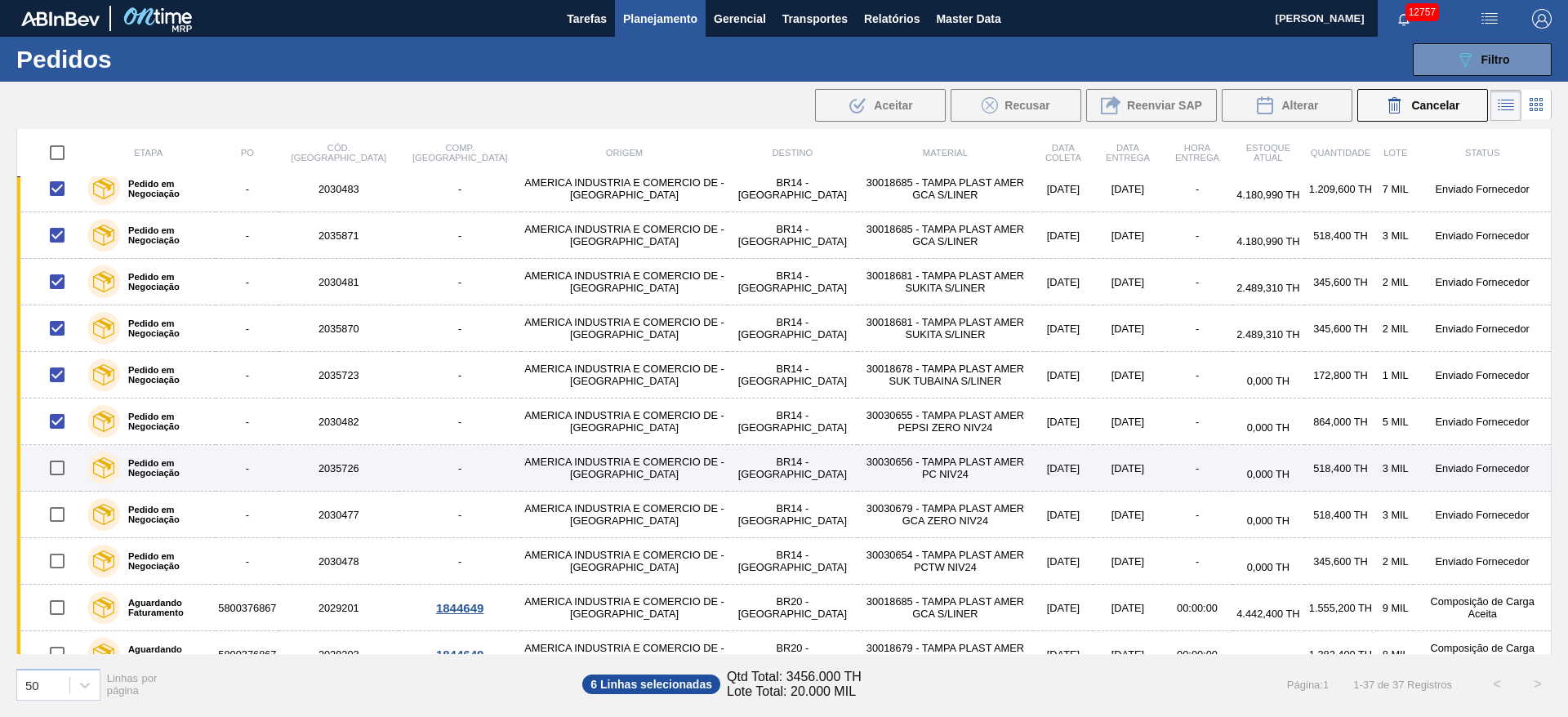
click at [64, 470] on input "checkbox" at bounding box center [57, 468] width 34 height 34
checkbox input "true"
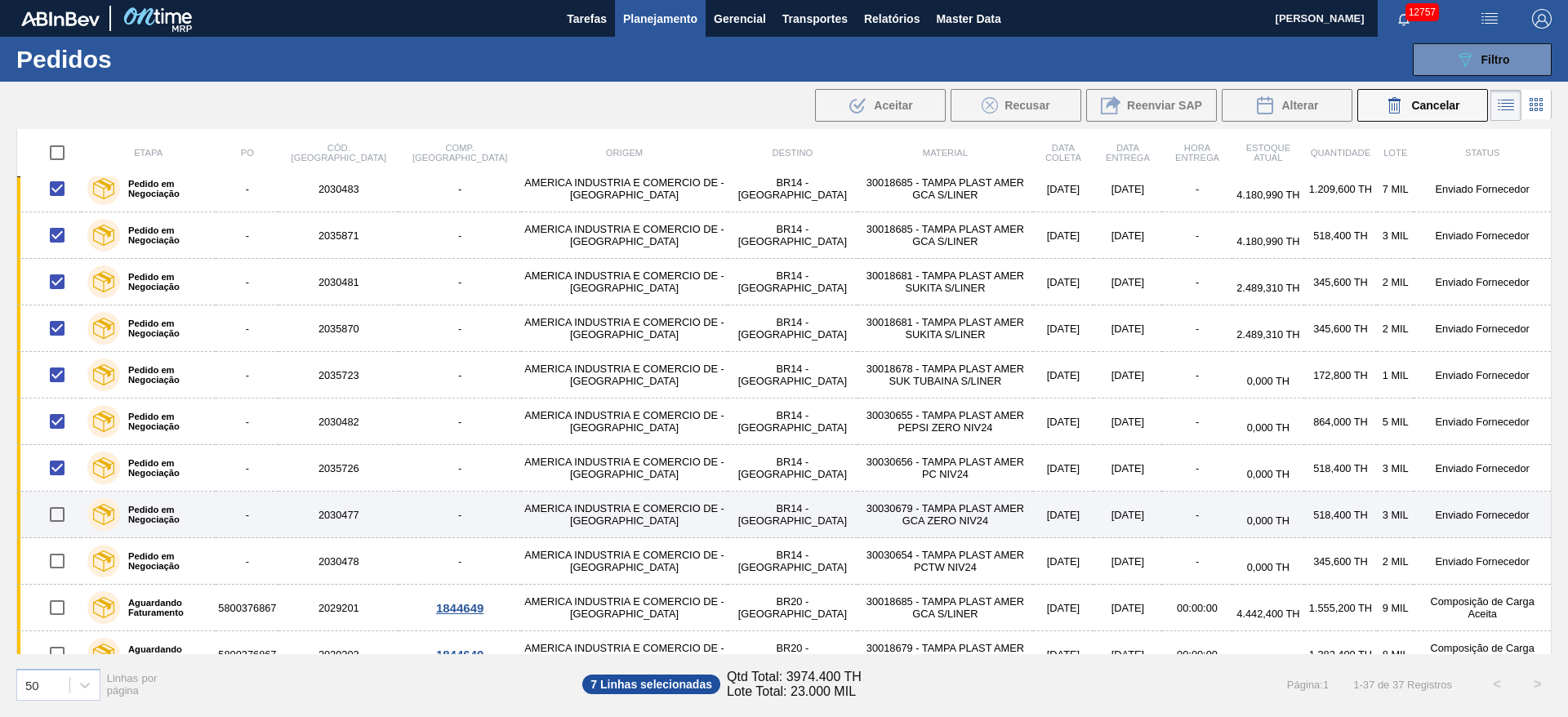
click at [56, 510] on input "checkbox" at bounding box center [57, 514] width 34 height 34
checkbox input "true"
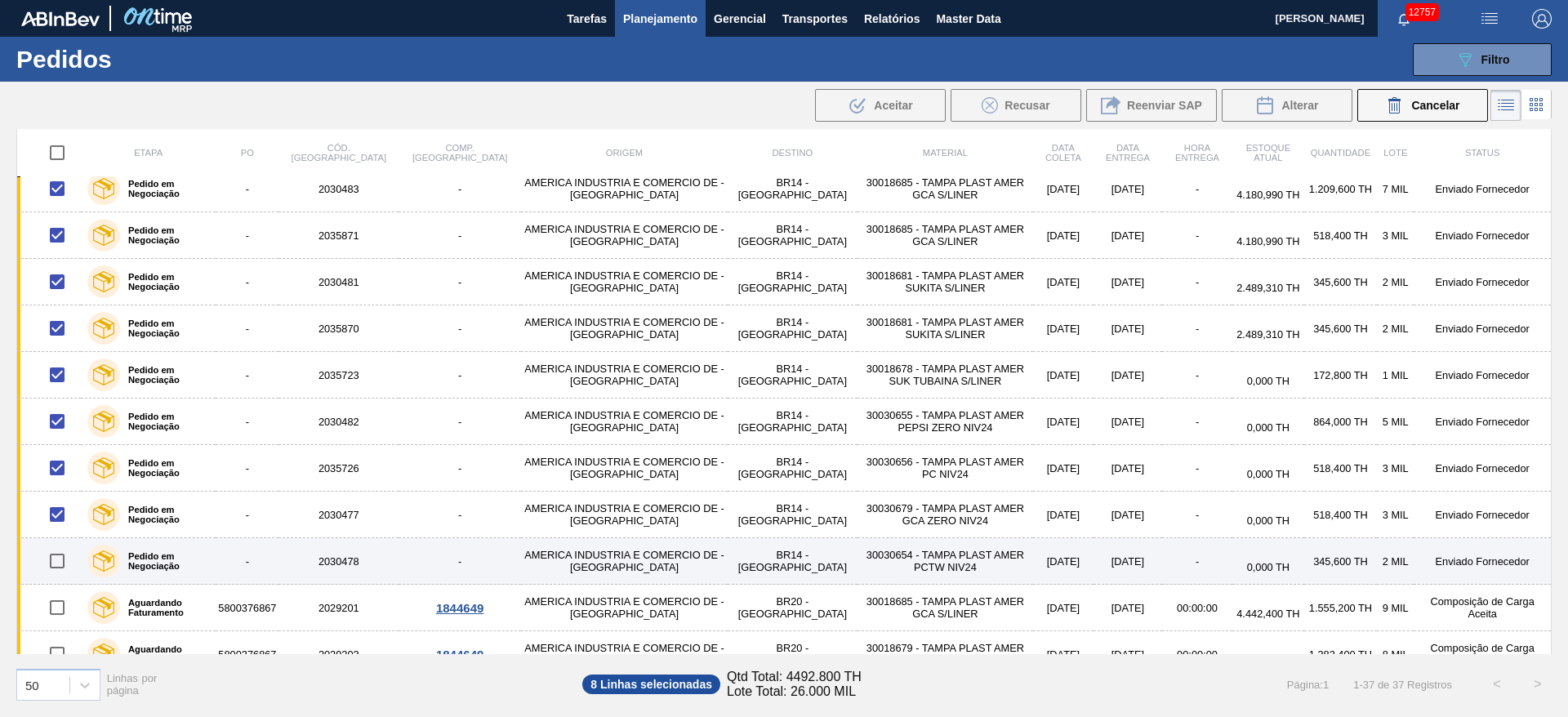
click at [55, 555] on input "checkbox" at bounding box center [57, 561] width 34 height 34
checkbox input "true"
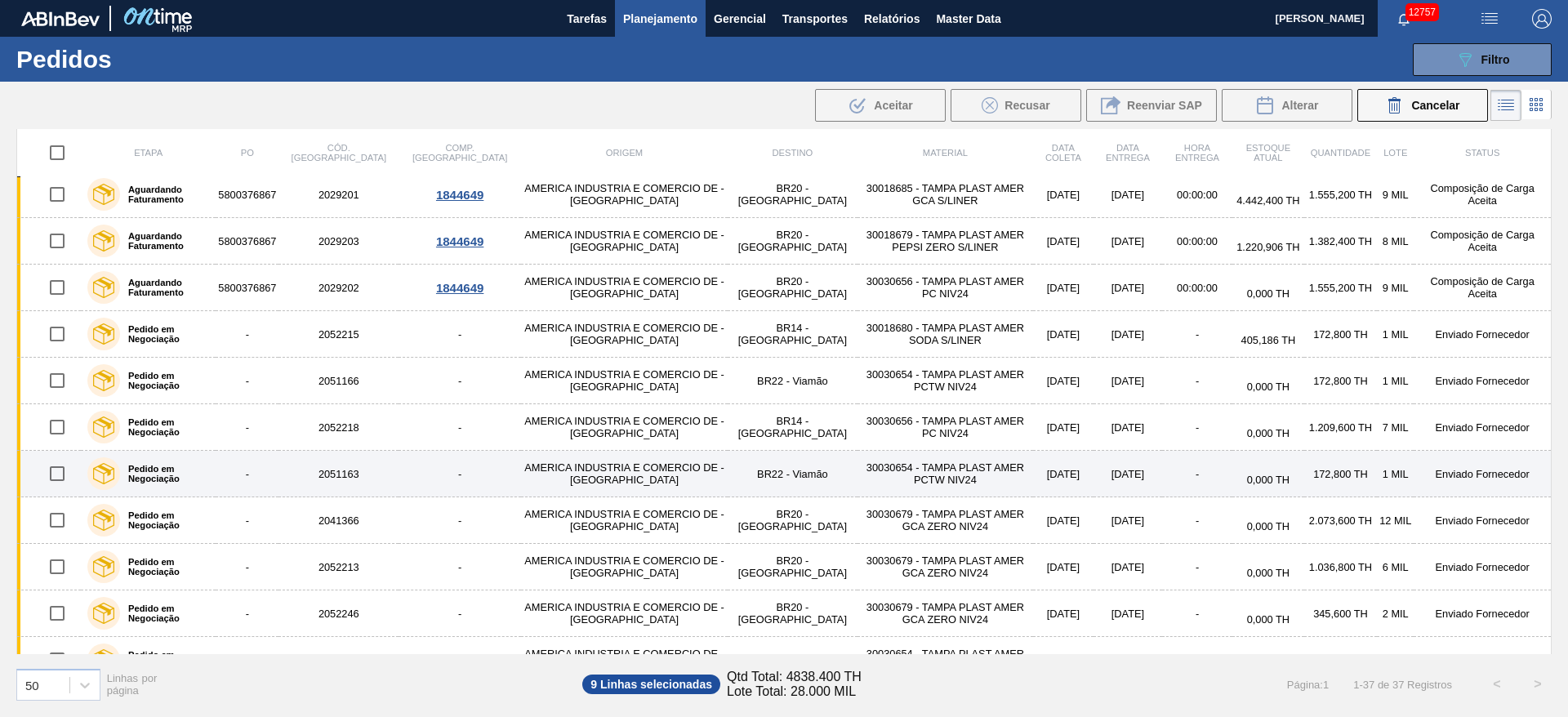
scroll to position [612, 0]
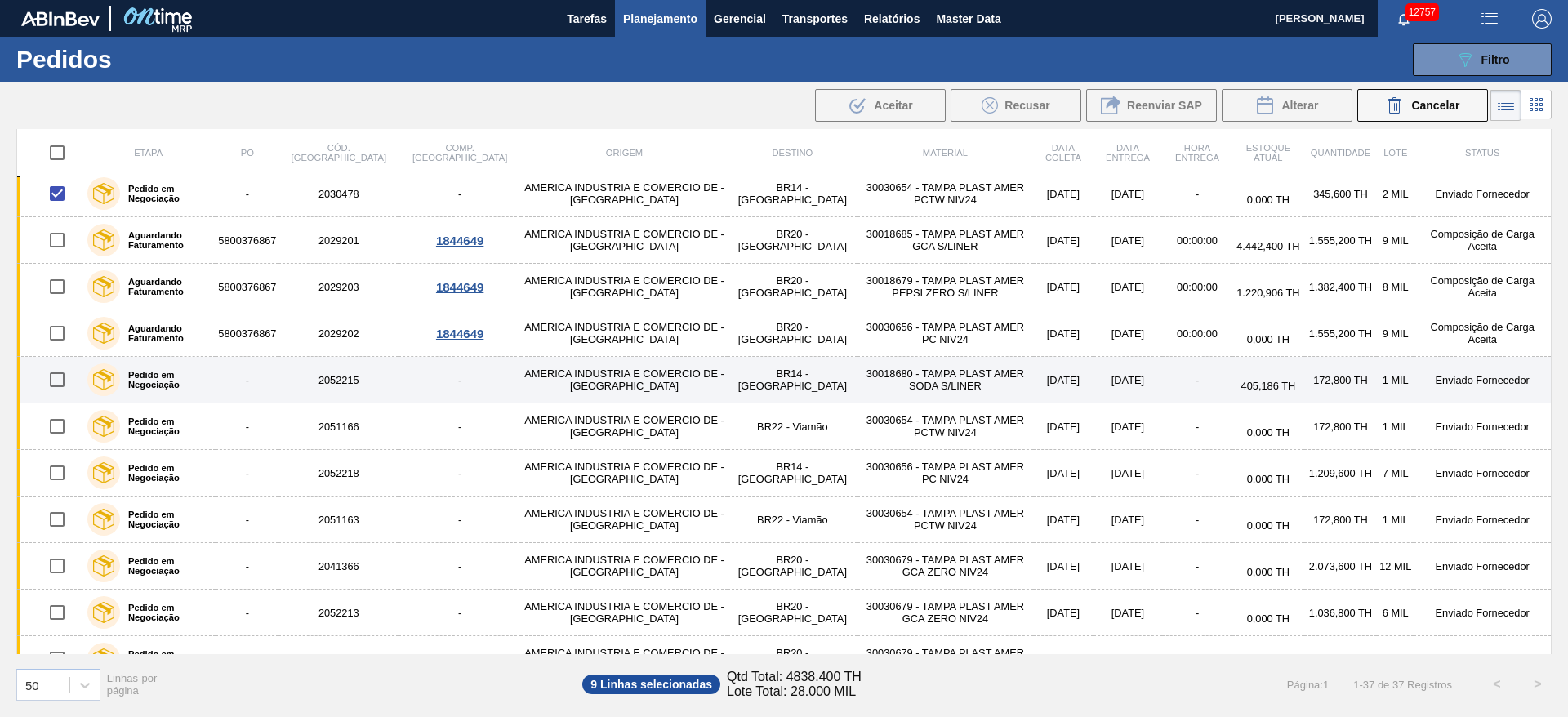
click at [60, 386] on input "checkbox" at bounding box center [57, 379] width 34 height 34
checkbox input "true"
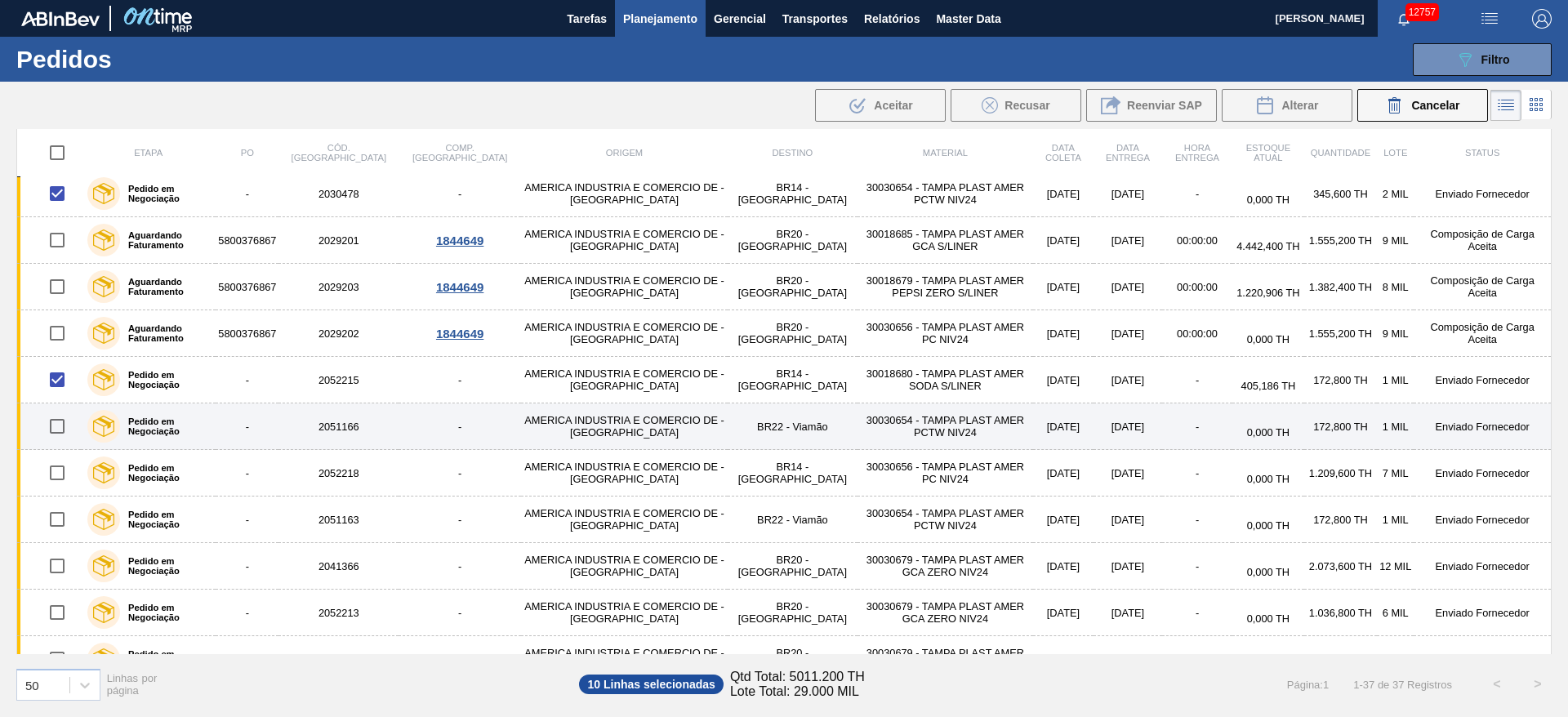
drag, startPoint x: 55, startPoint y: 435, endPoint x: 50, endPoint y: 441, distance: 7.8
click at [52, 436] on input "checkbox" at bounding box center [57, 426] width 34 height 34
checkbox input "true"
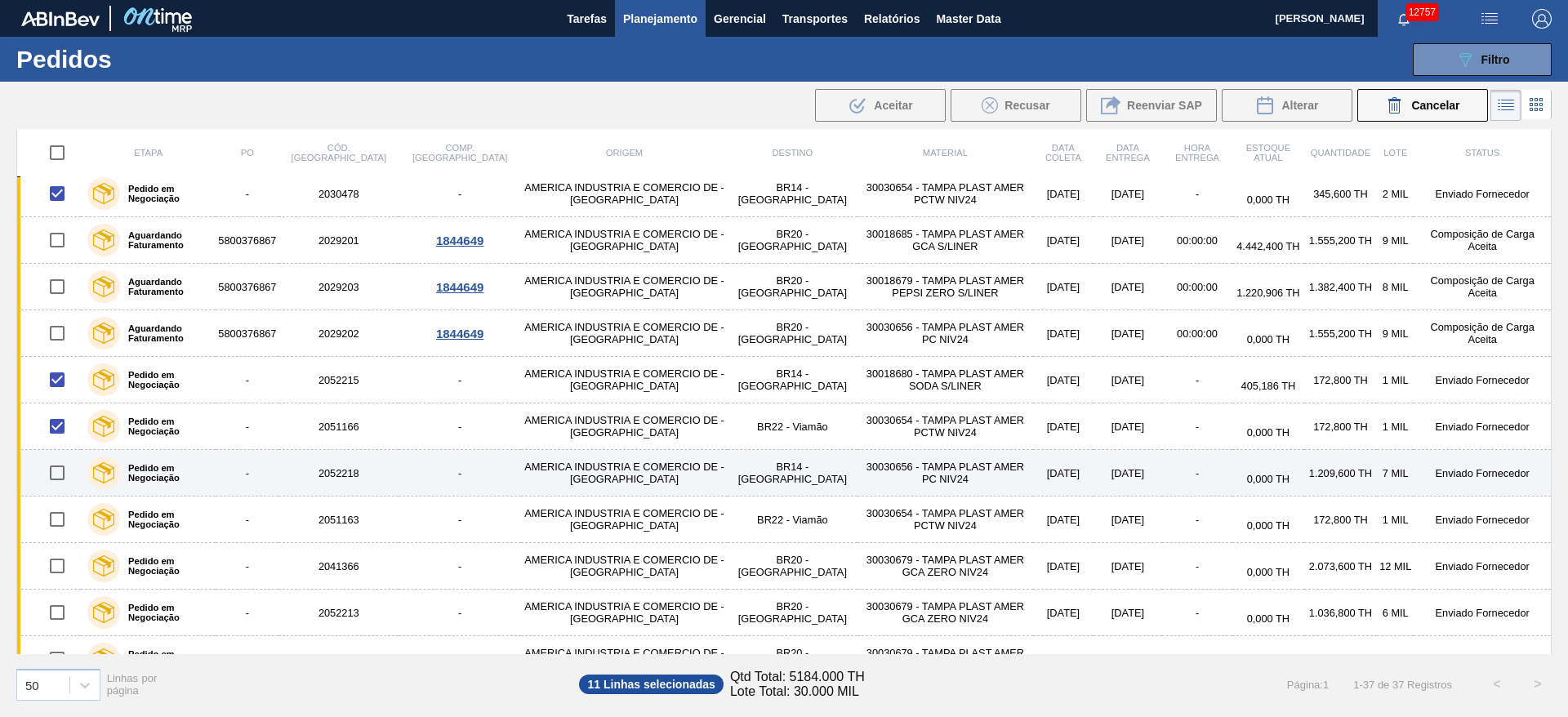
click at [53, 481] on input "checkbox" at bounding box center [57, 473] width 34 height 34
checkbox input "true"
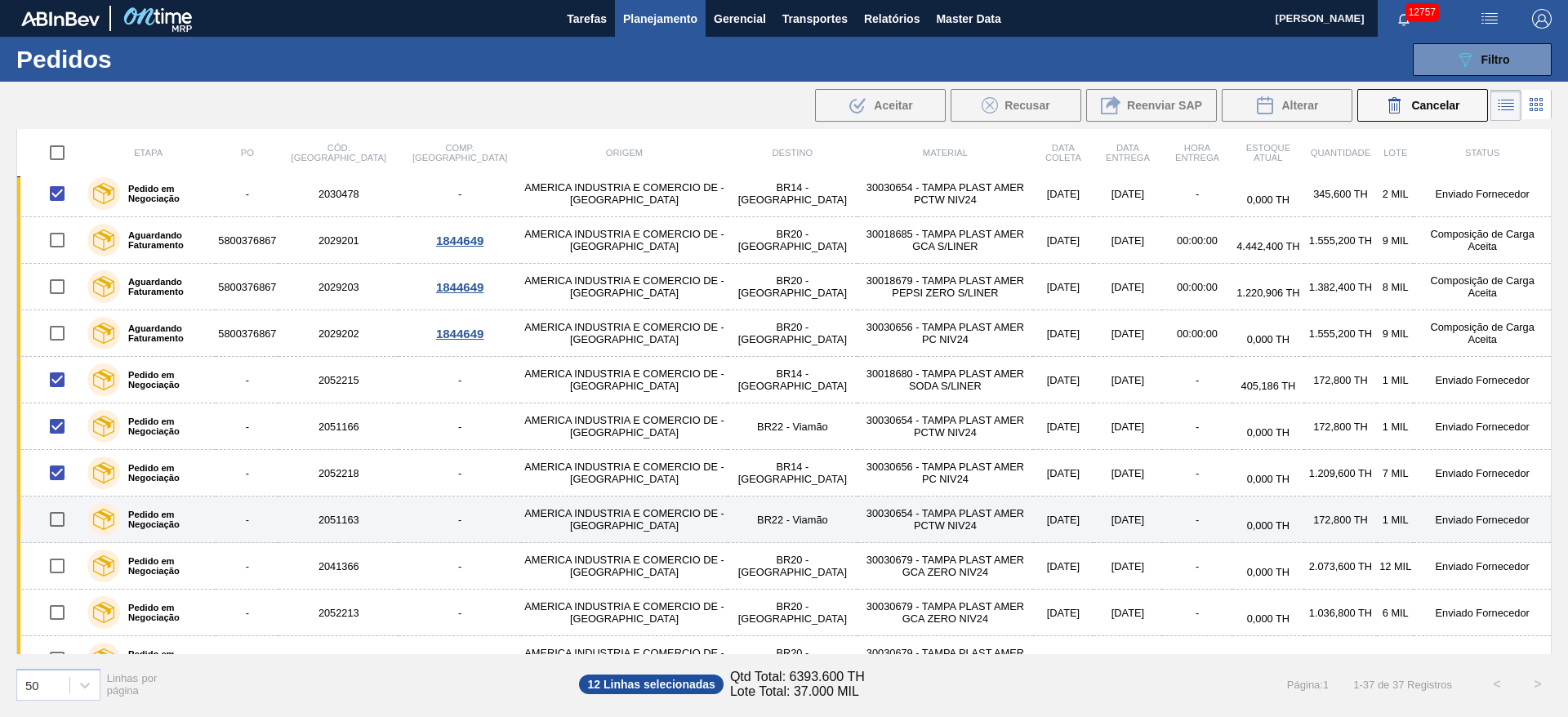
click at [61, 511] on input "checkbox" at bounding box center [57, 519] width 34 height 34
checkbox input "true"
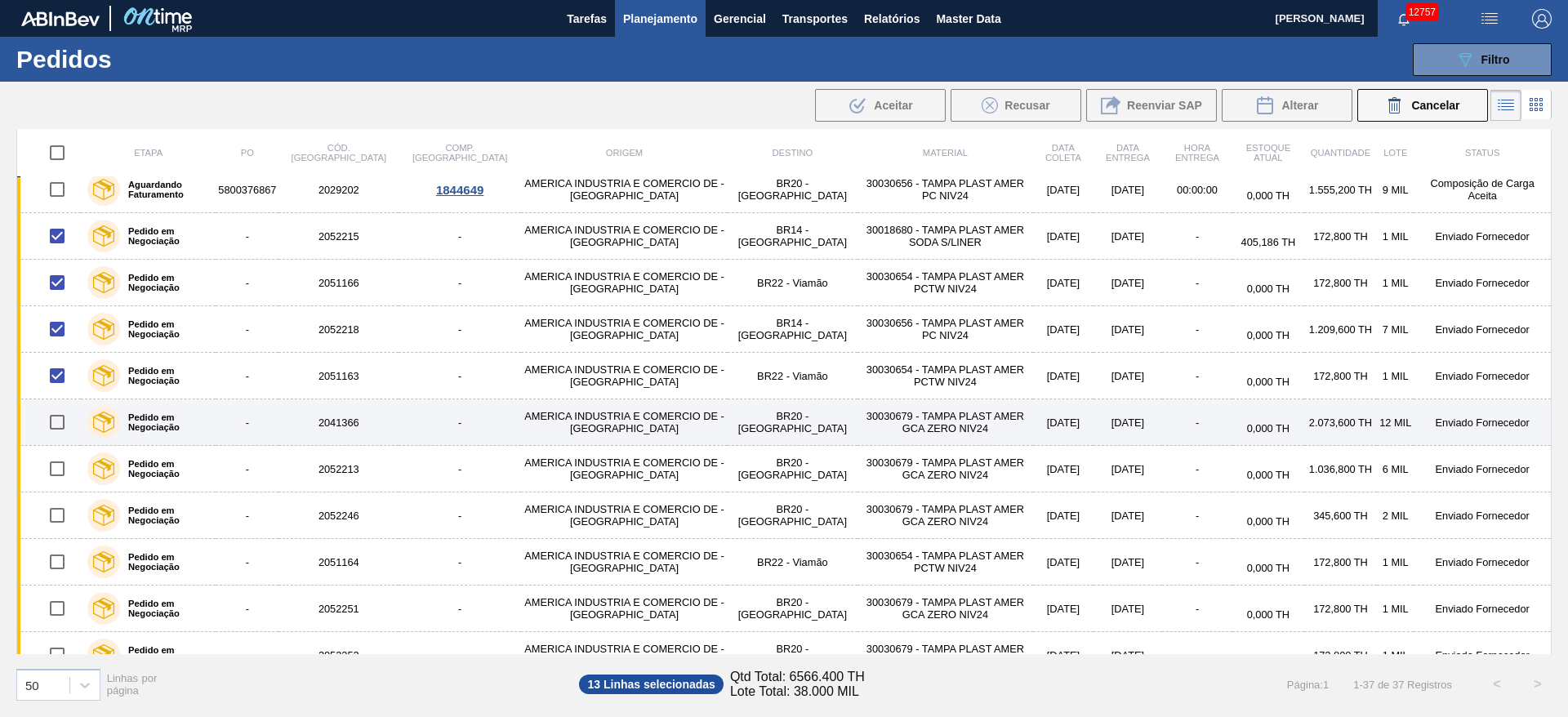
scroll to position [709, 0]
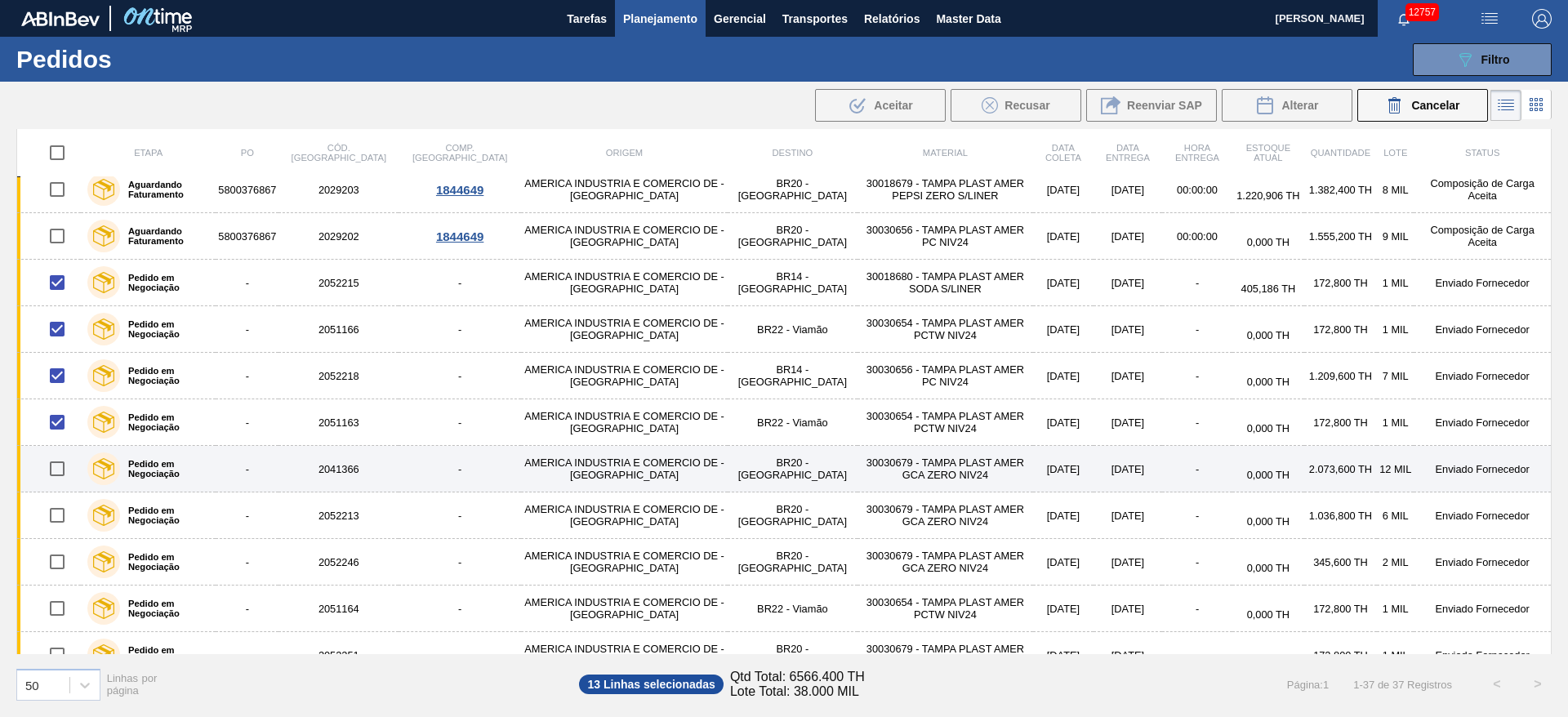
click at [57, 466] on input "checkbox" at bounding box center [57, 469] width 34 height 34
checkbox input "true"
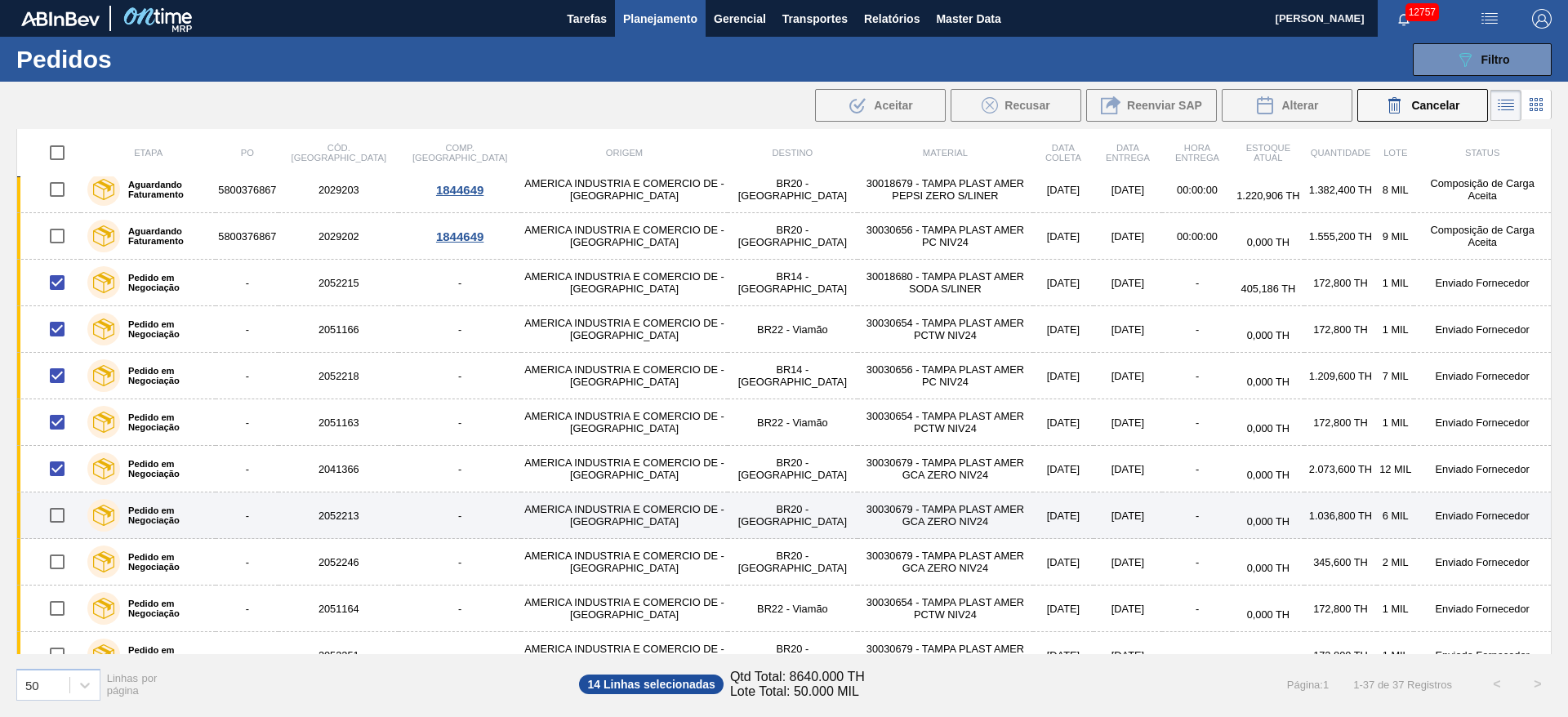
click at [61, 504] on input "checkbox" at bounding box center [57, 515] width 34 height 34
checkbox input "true"
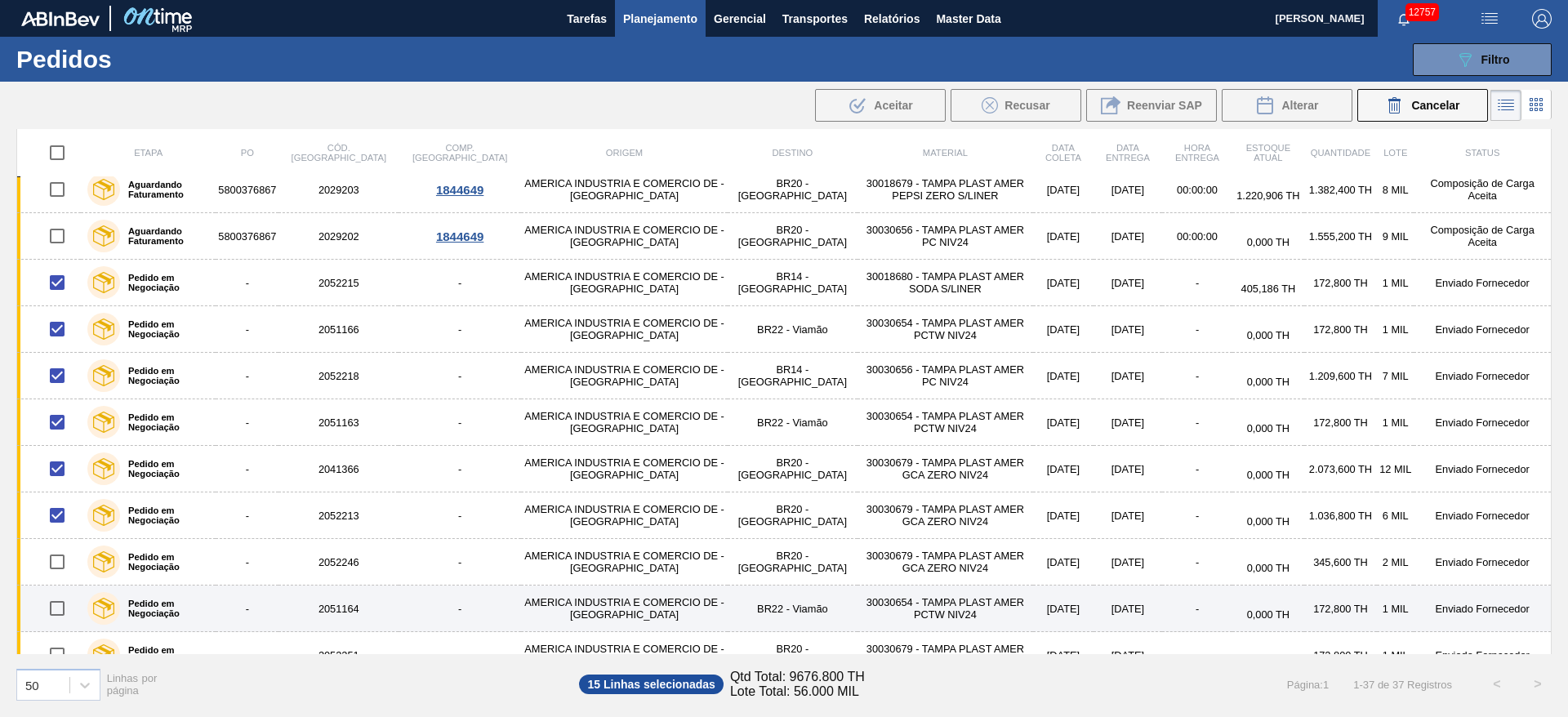
click at [54, 605] on input "checkbox" at bounding box center [57, 609] width 34 height 34
checkbox input "true"
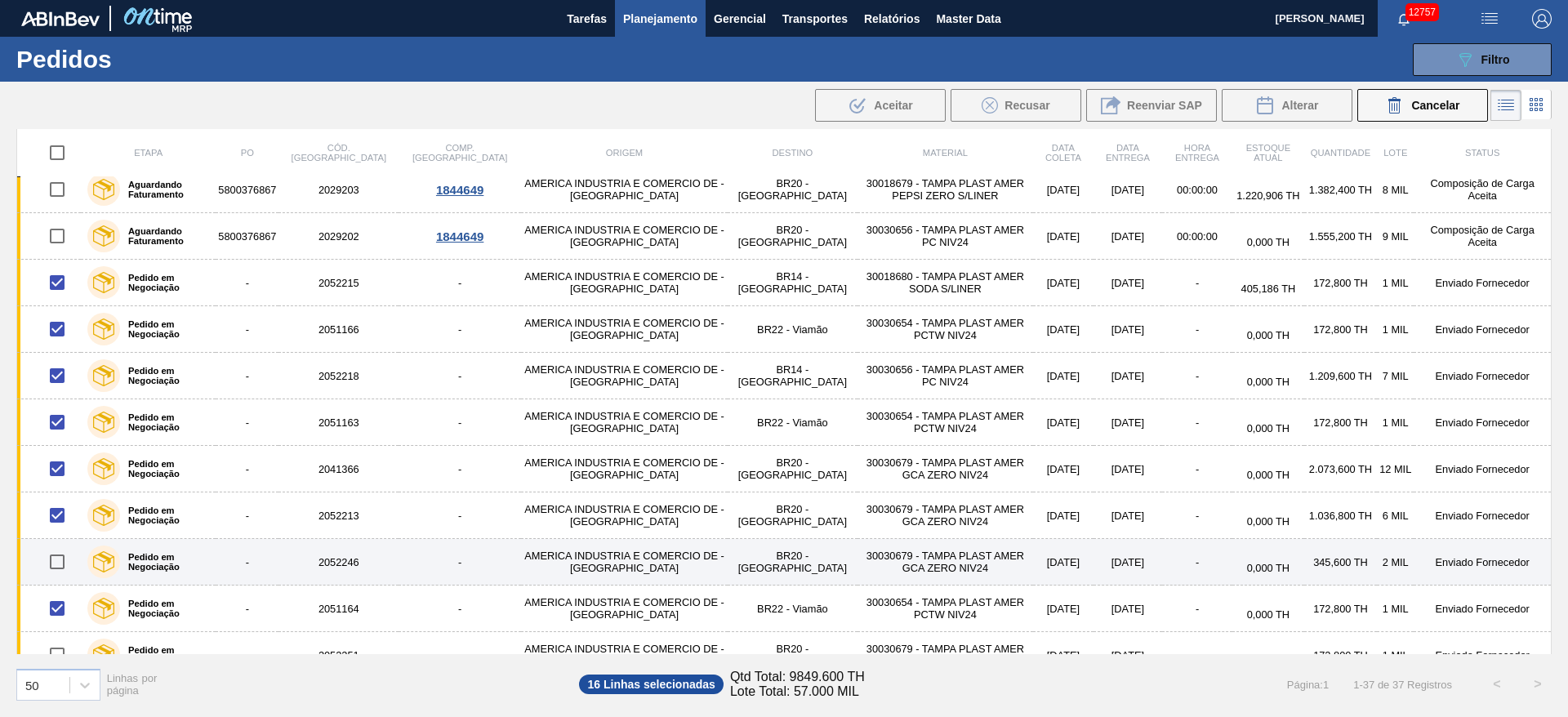
click at [56, 565] on input "checkbox" at bounding box center [57, 562] width 34 height 34
checkbox input "true"
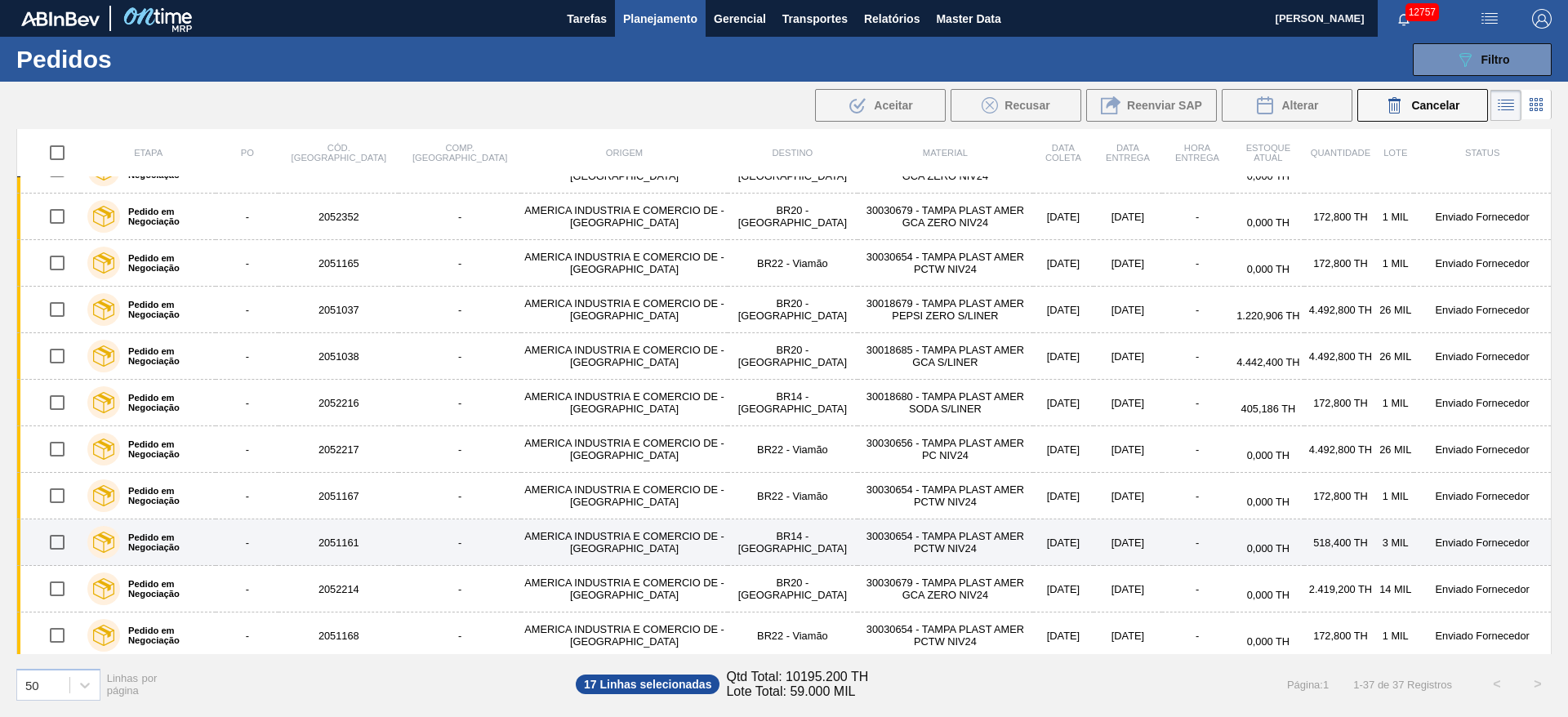
scroll to position [1199, 0]
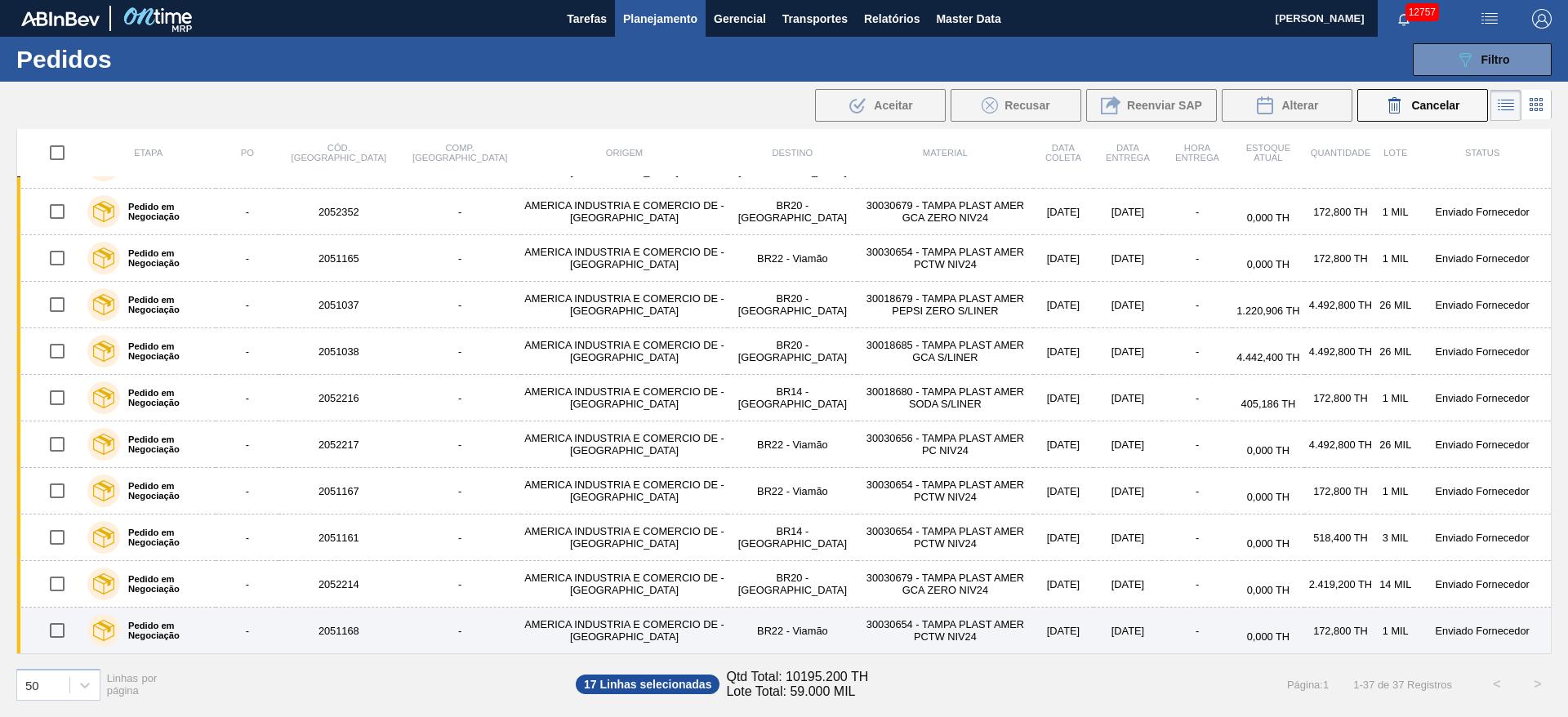
click at [60, 629] on input "checkbox" at bounding box center [57, 630] width 34 height 34
checkbox input "true"
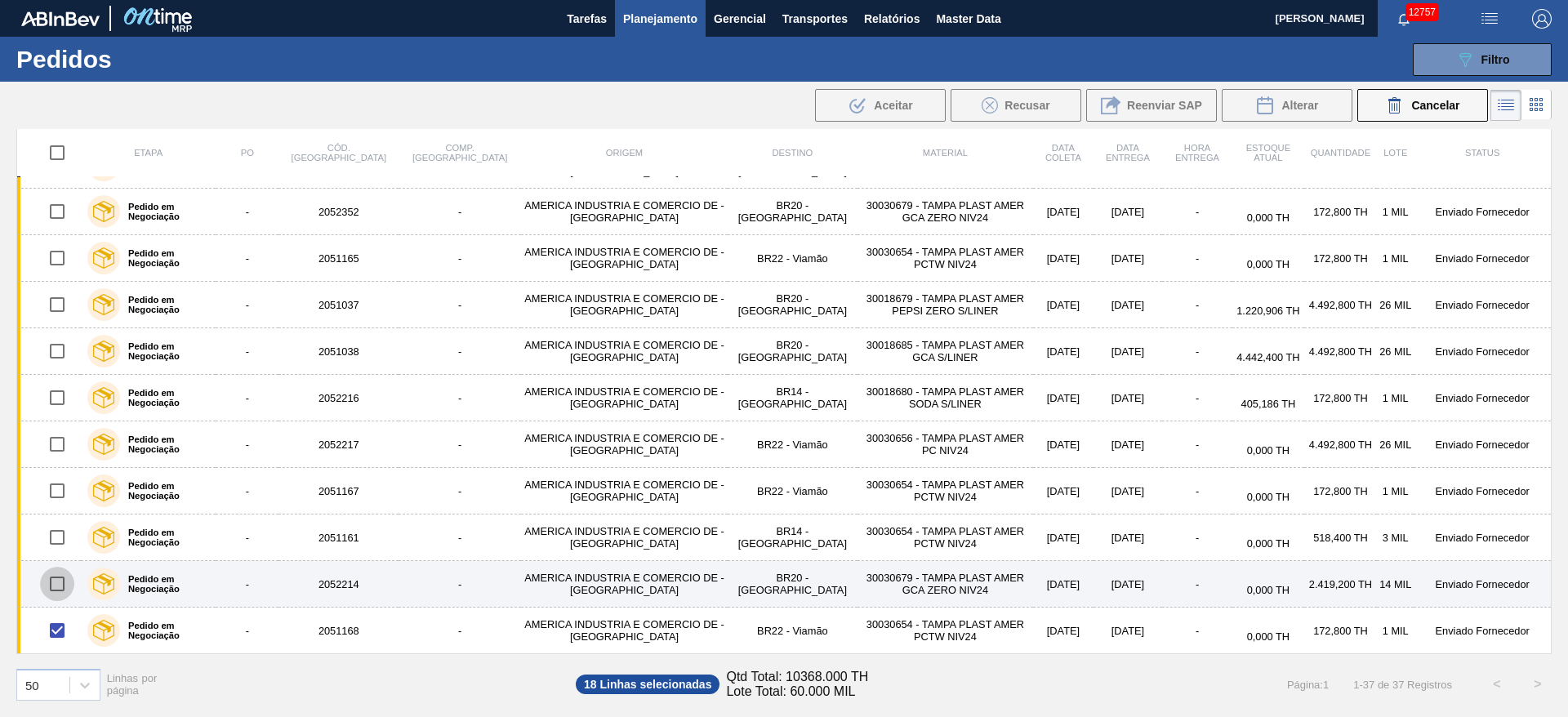
click at [57, 585] on input "checkbox" at bounding box center [57, 584] width 34 height 34
checkbox input "true"
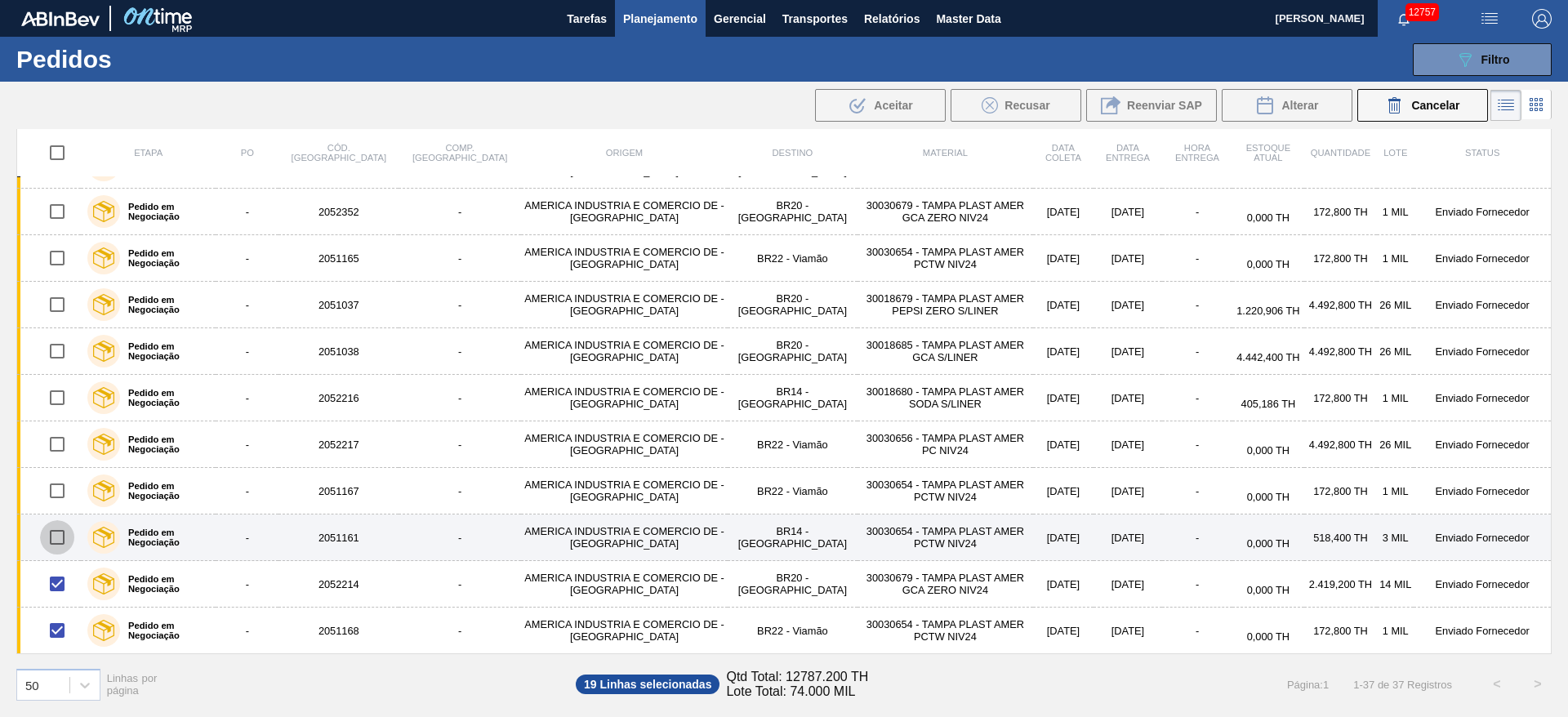
click at [51, 533] on input "checkbox" at bounding box center [57, 537] width 34 height 34
checkbox input "true"
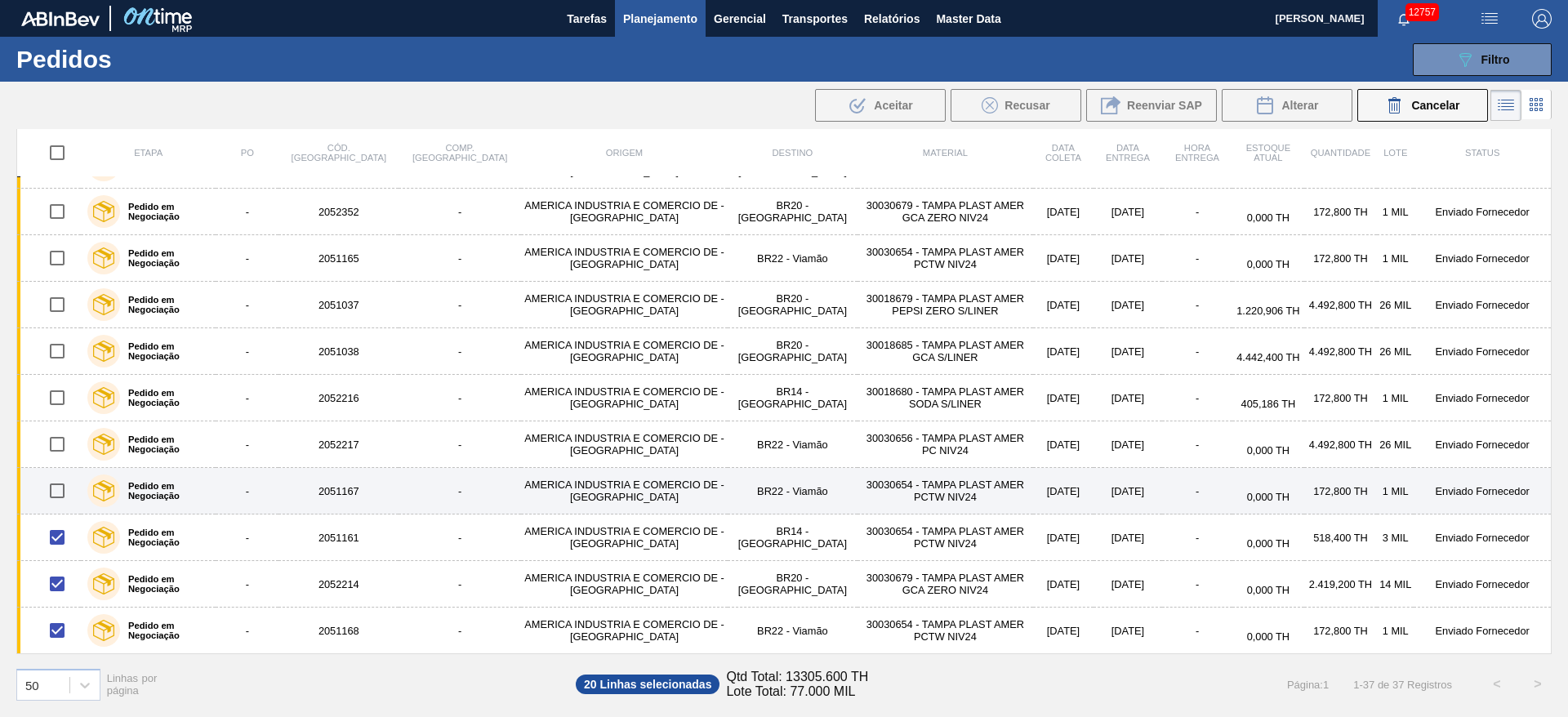
click at [48, 482] on input "checkbox" at bounding box center [57, 491] width 34 height 34
checkbox input "true"
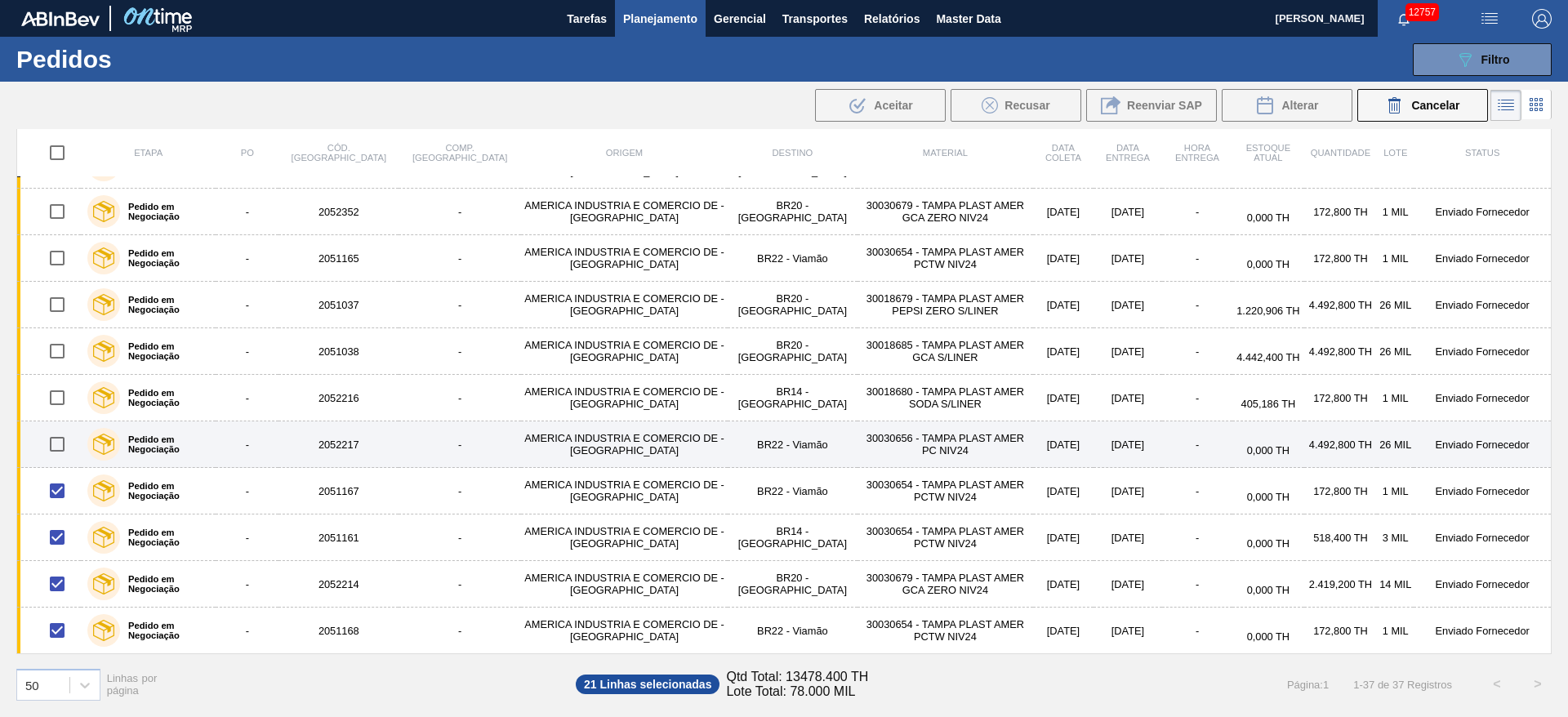
click at [55, 446] on input "checkbox" at bounding box center [57, 444] width 34 height 34
checkbox input "true"
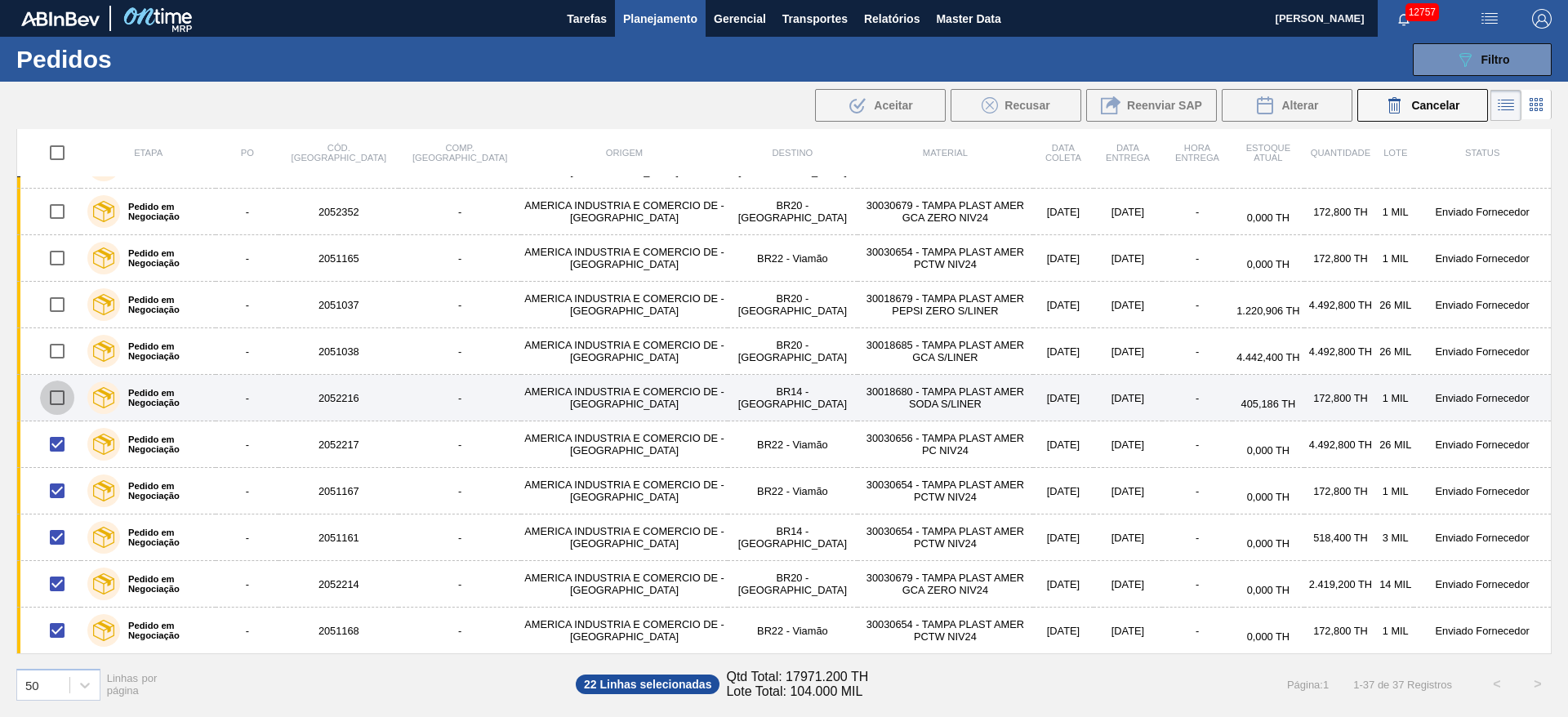
click at [62, 395] on input "checkbox" at bounding box center [57, 397] width 34 height 34
checkbox input "true"
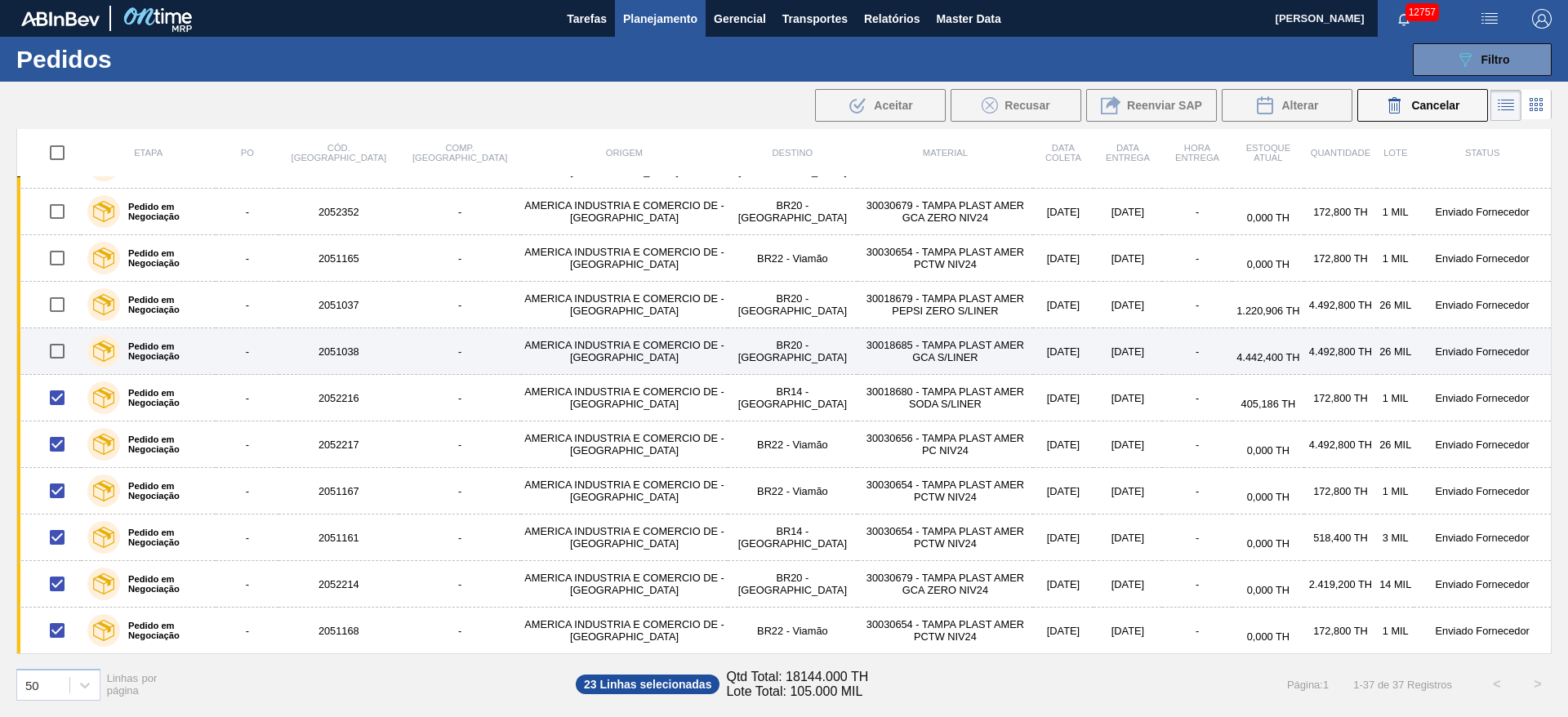
click at [62, 345] on input "checkbox" at bounding box center [57, 351] width 34 height 34
checkbox input "true"
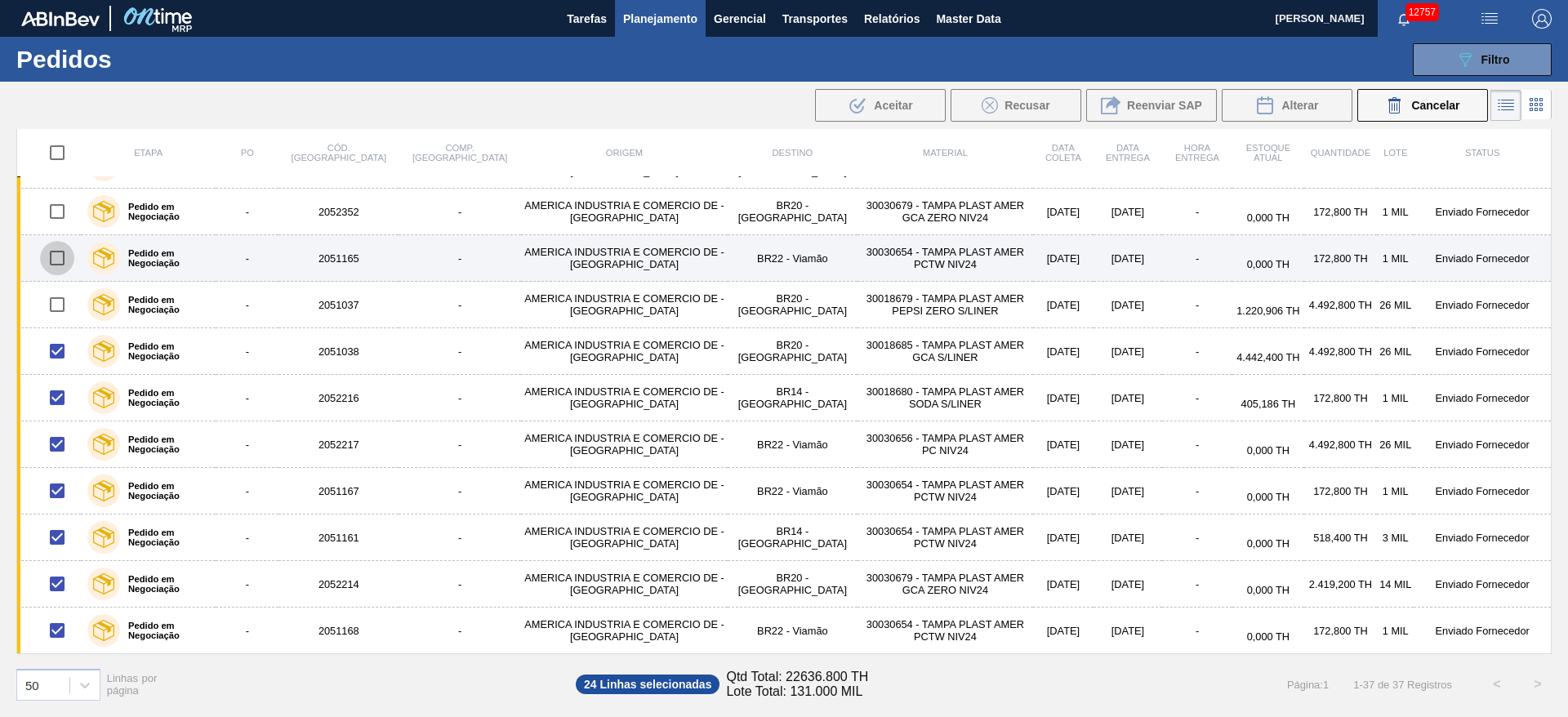
click at [59, 253] on input "checkbox" at bounding box center [57, 258] width 34 height 34
checkbox input "true"
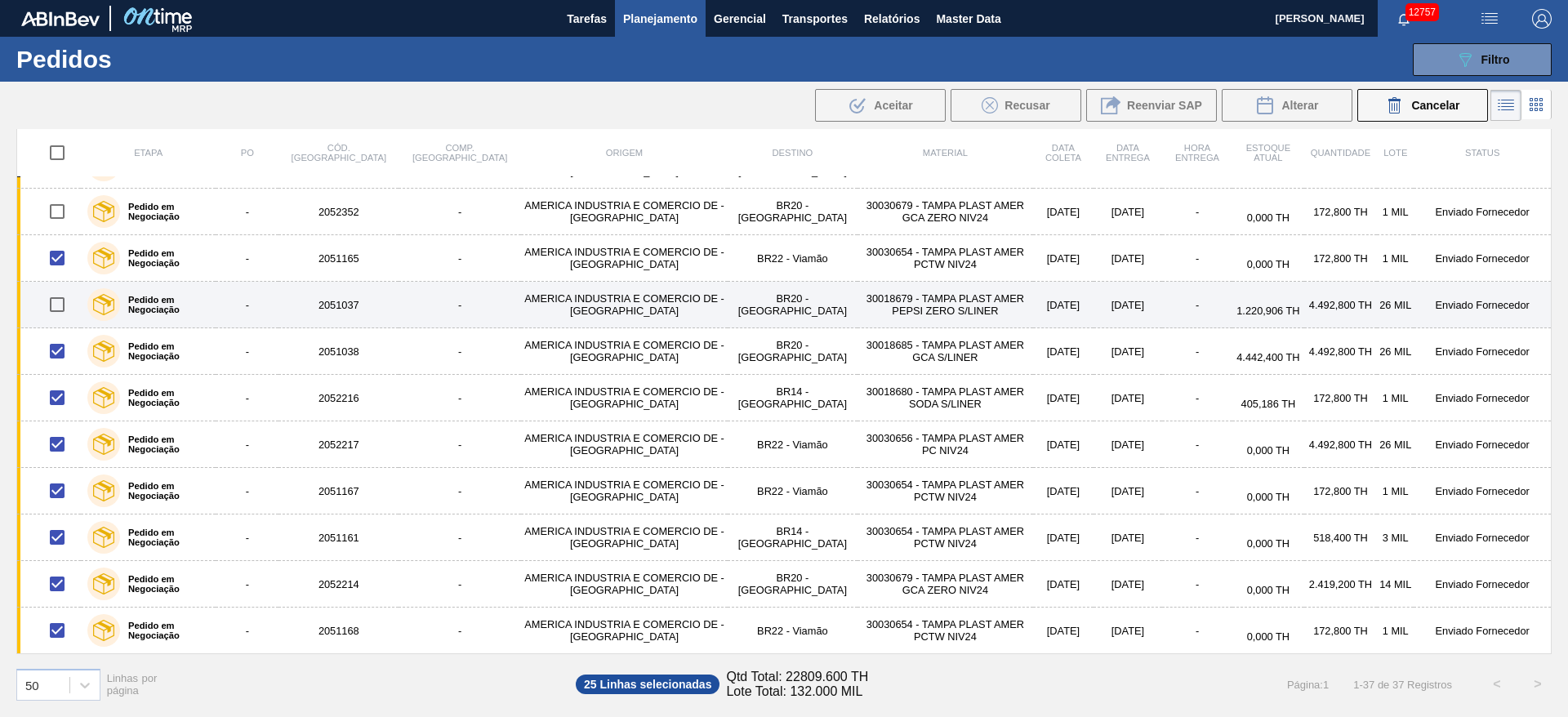
click at [54, 304] on input "checkbox" at bounding box center [57, 304] width 34 height 34
checkbox input "true"
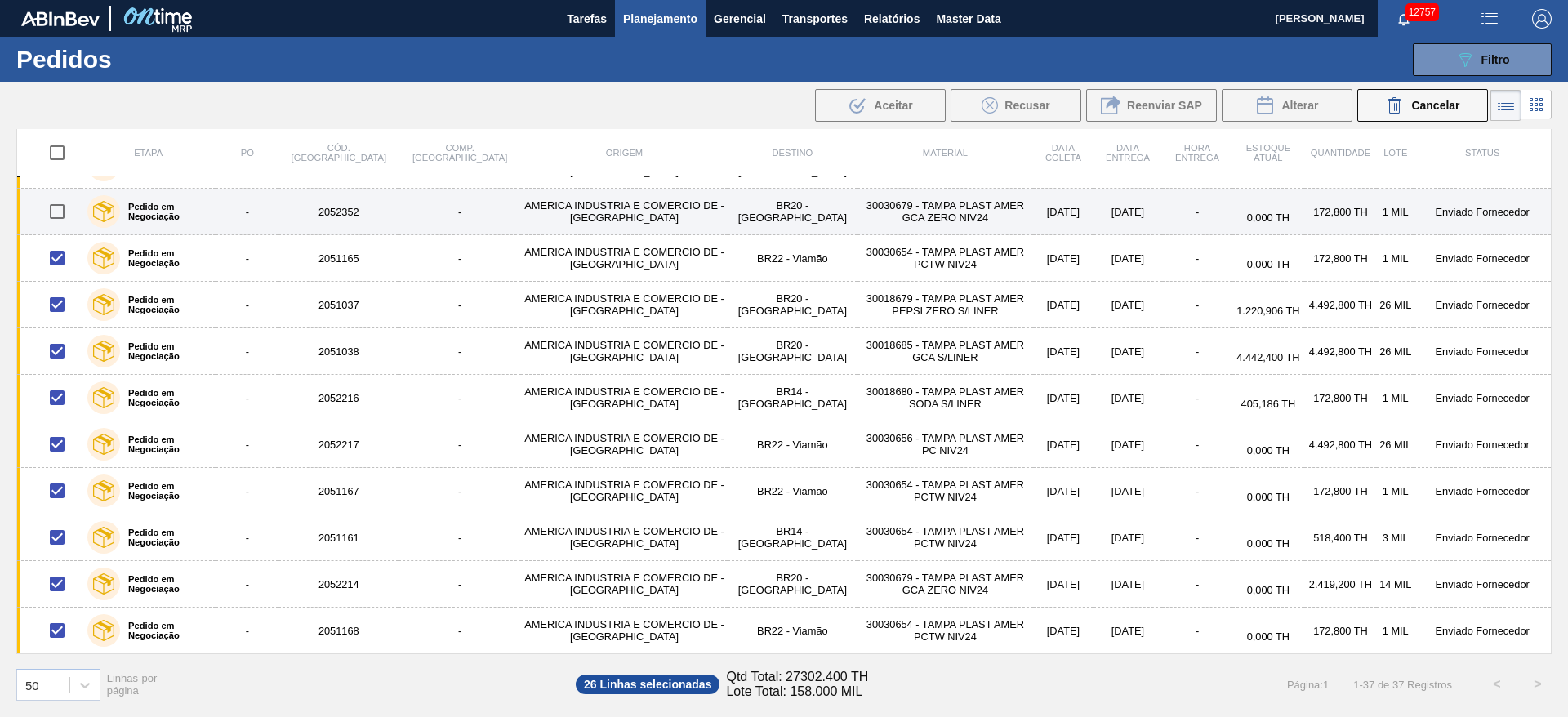
click at [60, 218] on input "checkbox" at bounding box center [57, 211] width 34 height 34
checkbox input "true"
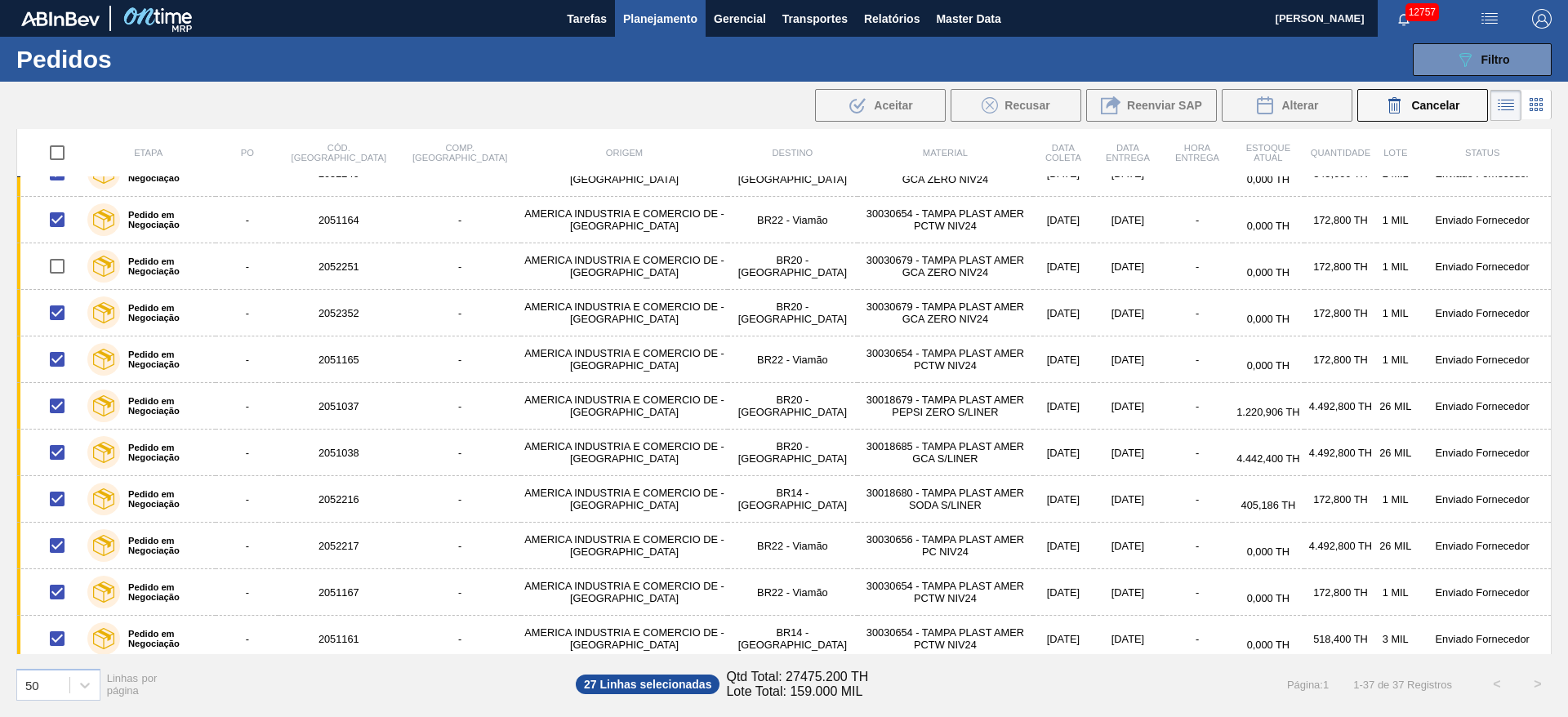
scroll to position [955, 0]
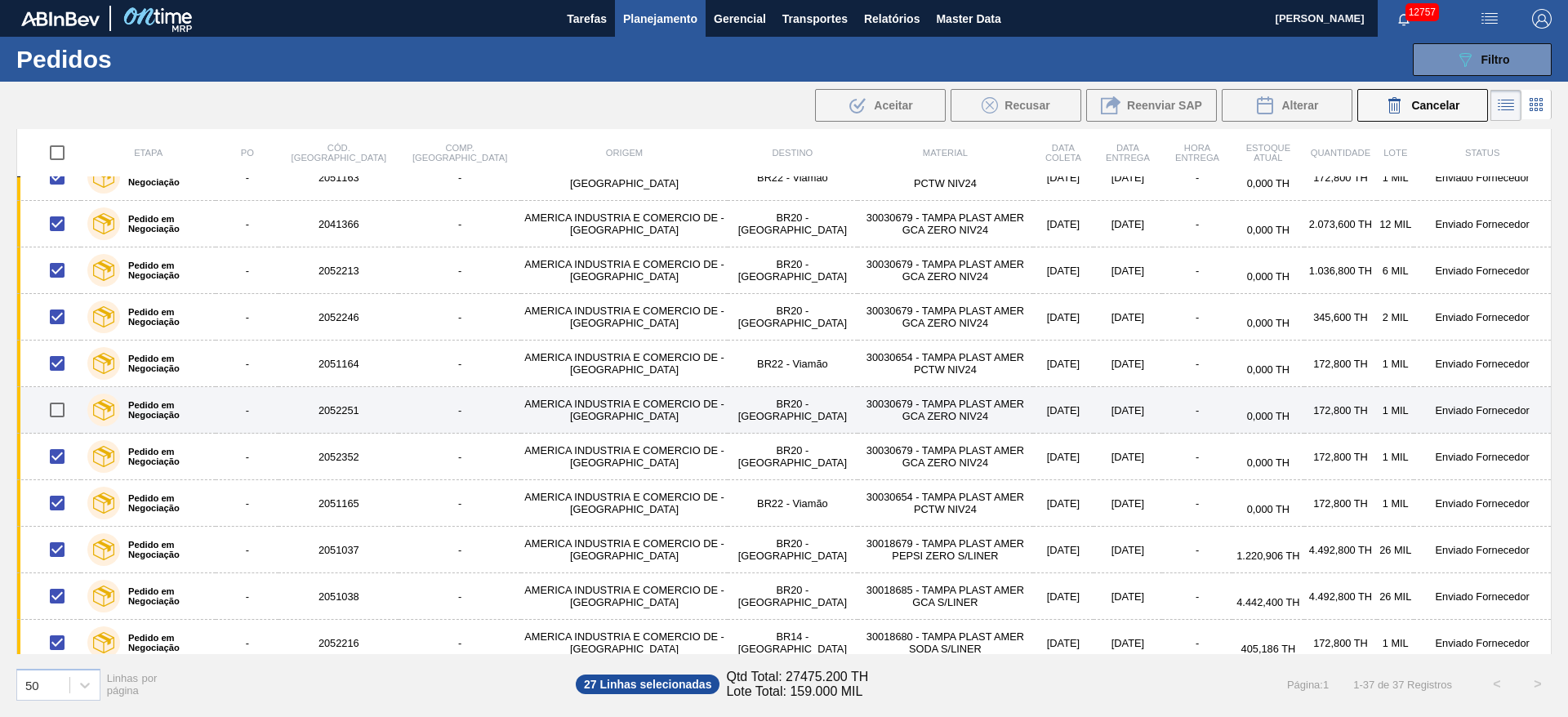
click at [50, 415] on input "checkbox" at bounding box center [57, 410] width 34 height 34
checkbox input "true"
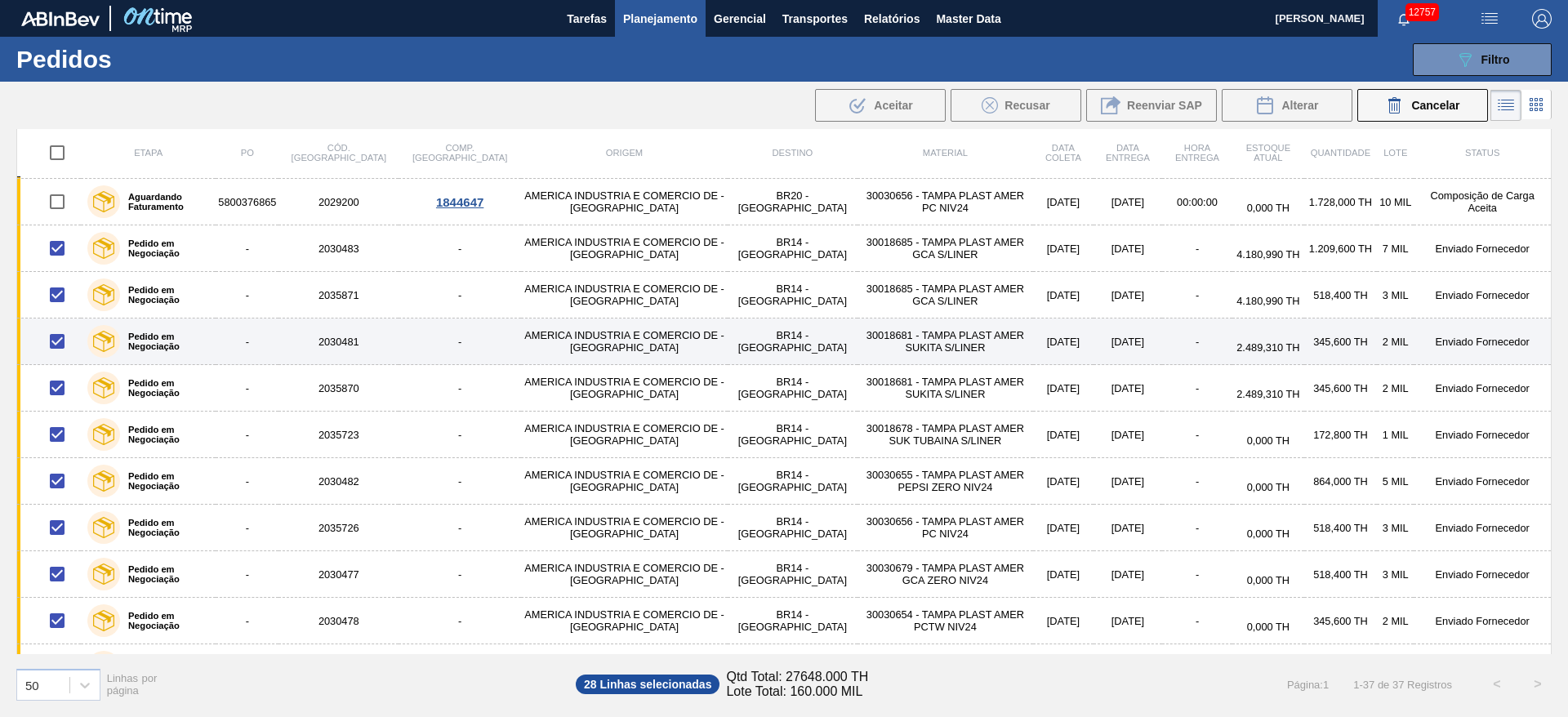
scroll to position [123, 0]
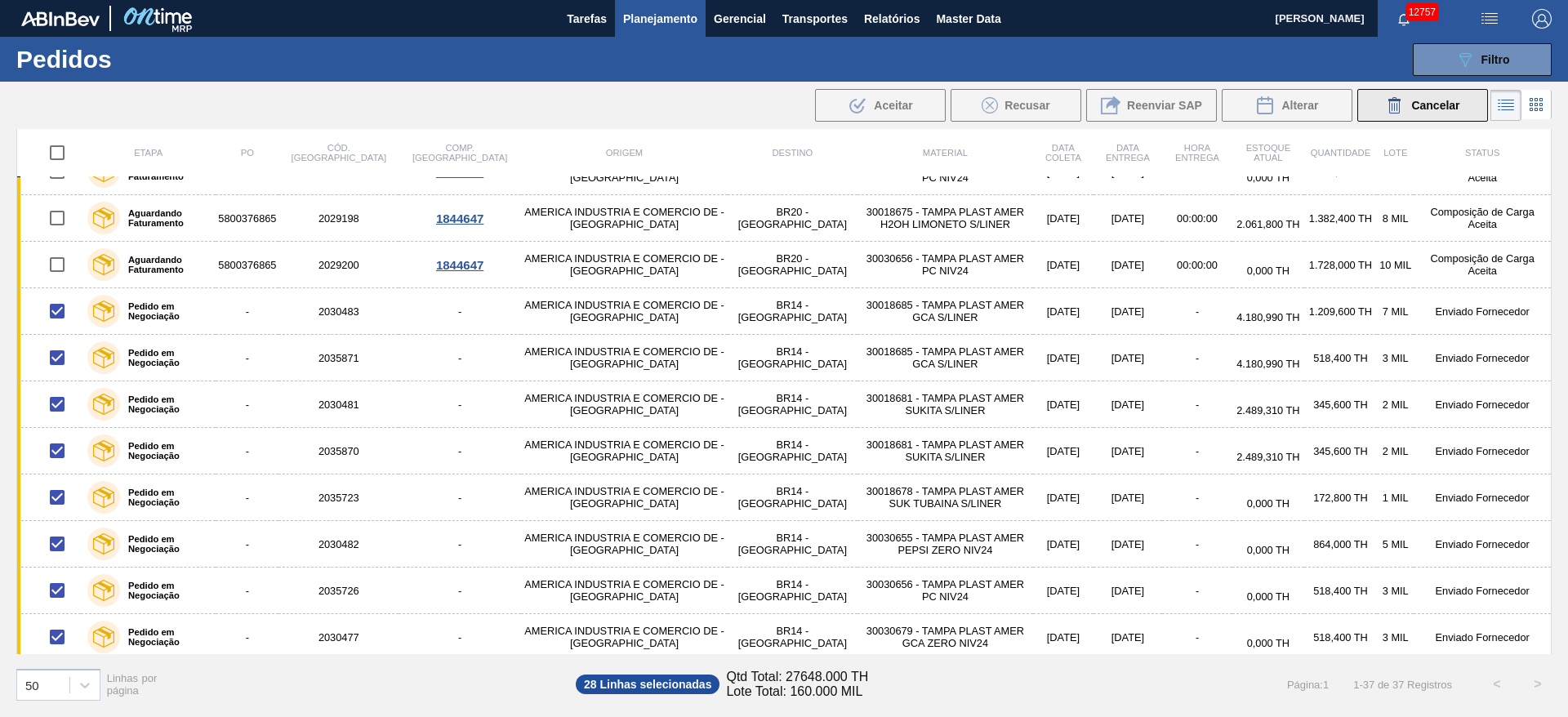
click at [1390, 107] on icon at bounding box center [1395, 105] width 20 height 20
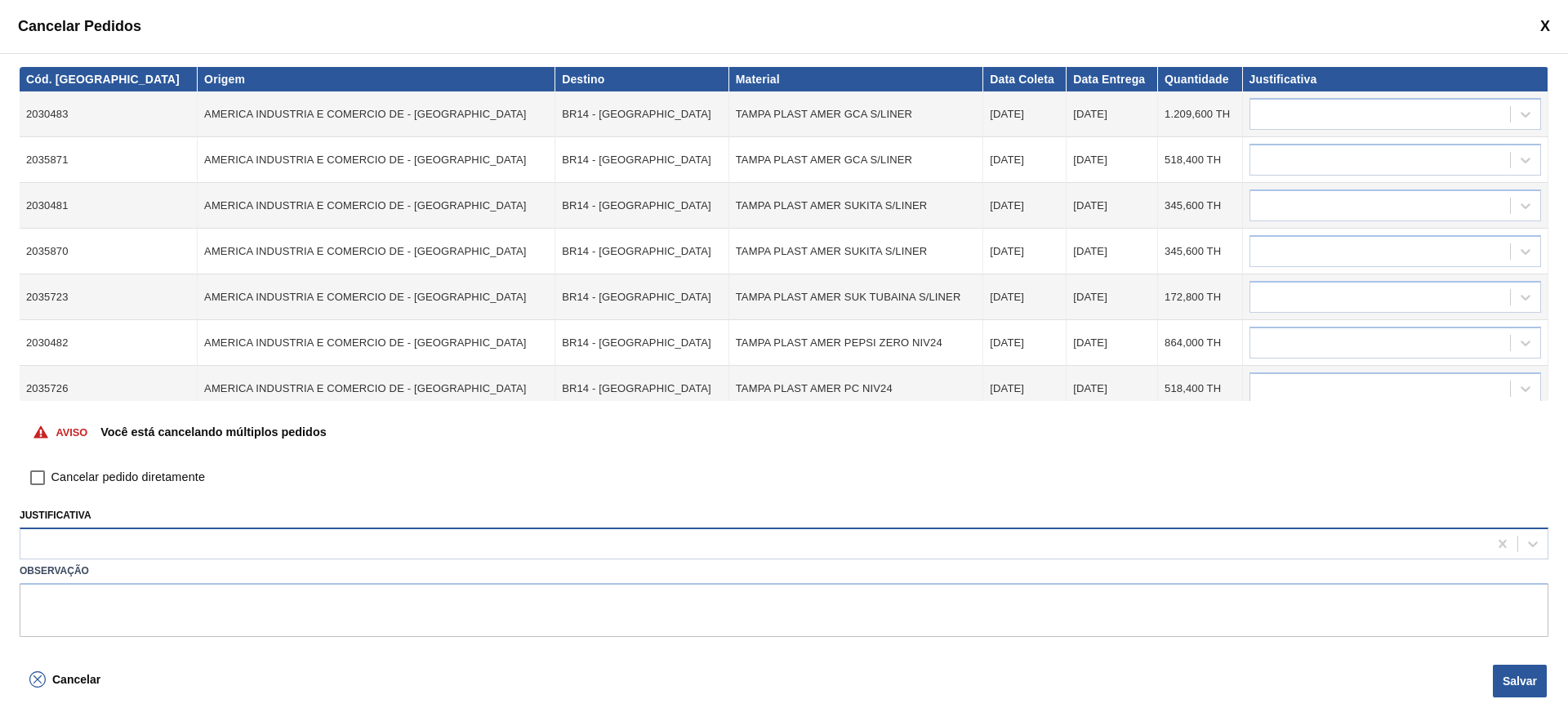
click at [677, 551] on div at bounding box center [754, 544] width 1468 height 24
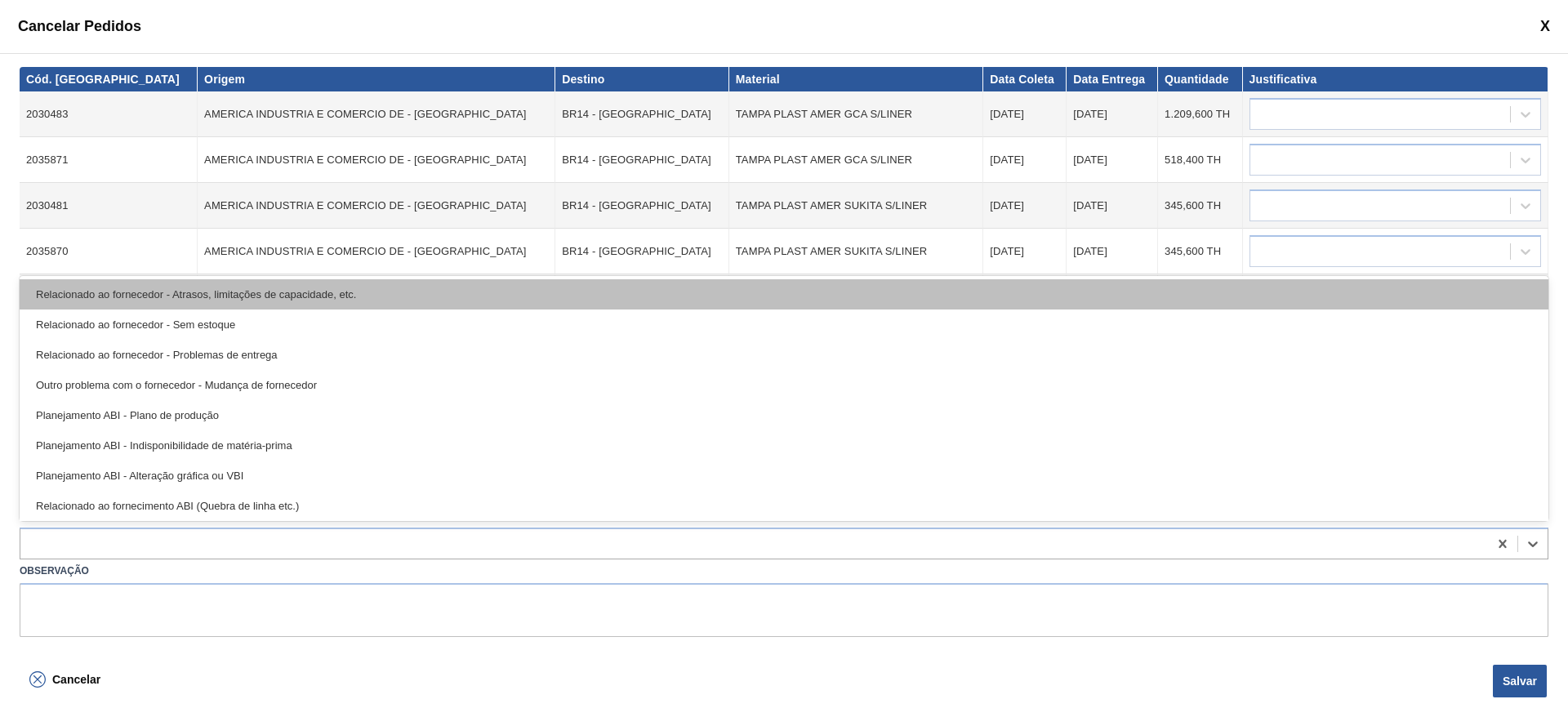
click at [330, 292] on div "Relacionado ao fornecedor - Atrasos, limitações de capacidade, etc." at bounding box center [784, 295] width 1529 height 30
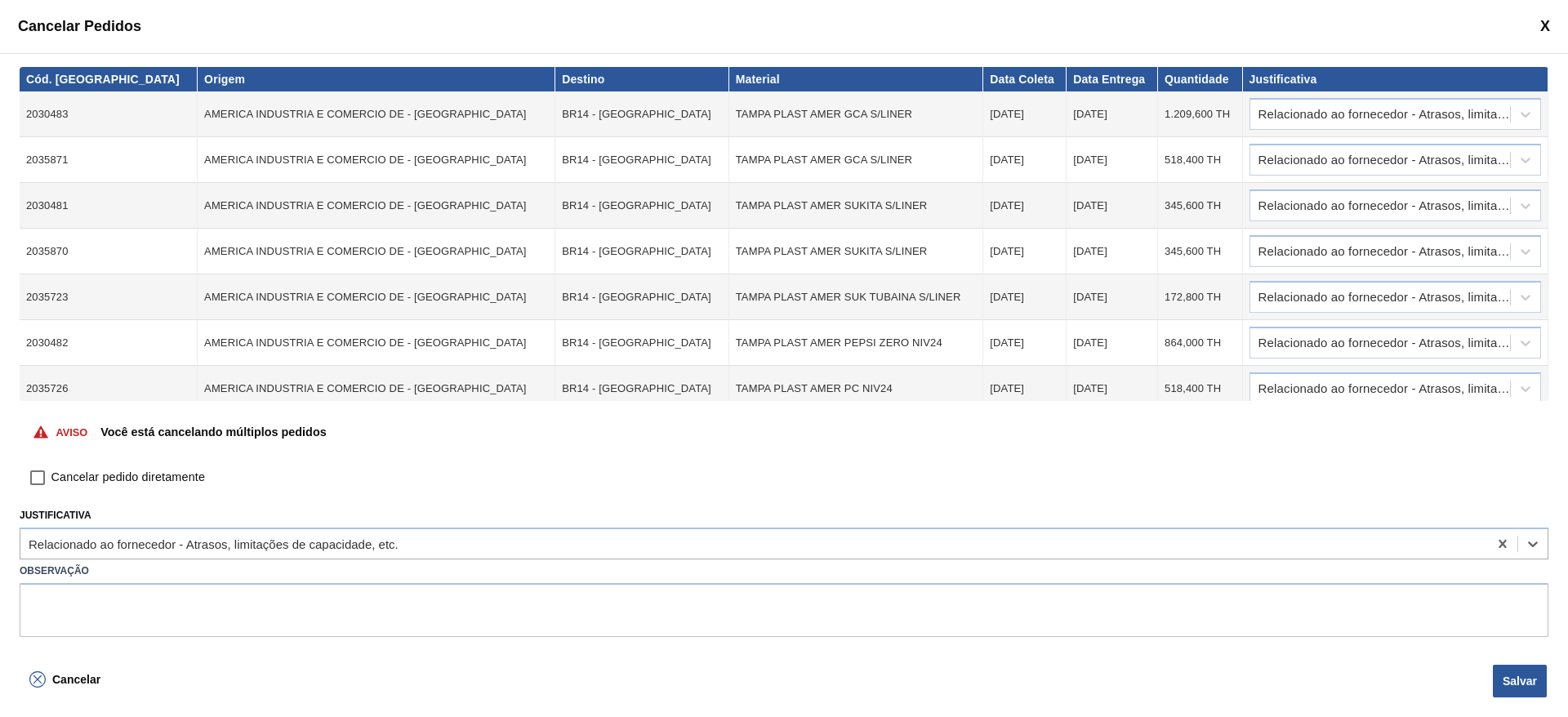
click at [87, 472] on span "Cancelar pedido diretamente" at bounding box center [127, 477] width 153 height 18
click at [51, 472] on input "Cancelar pedido diretamente" at bounding box center [37, 477] width 28 height 28
checkbox input "true"
click at [1516, 679] on button "Salvar" at bounding box center [1519, 681] width 54 height 32
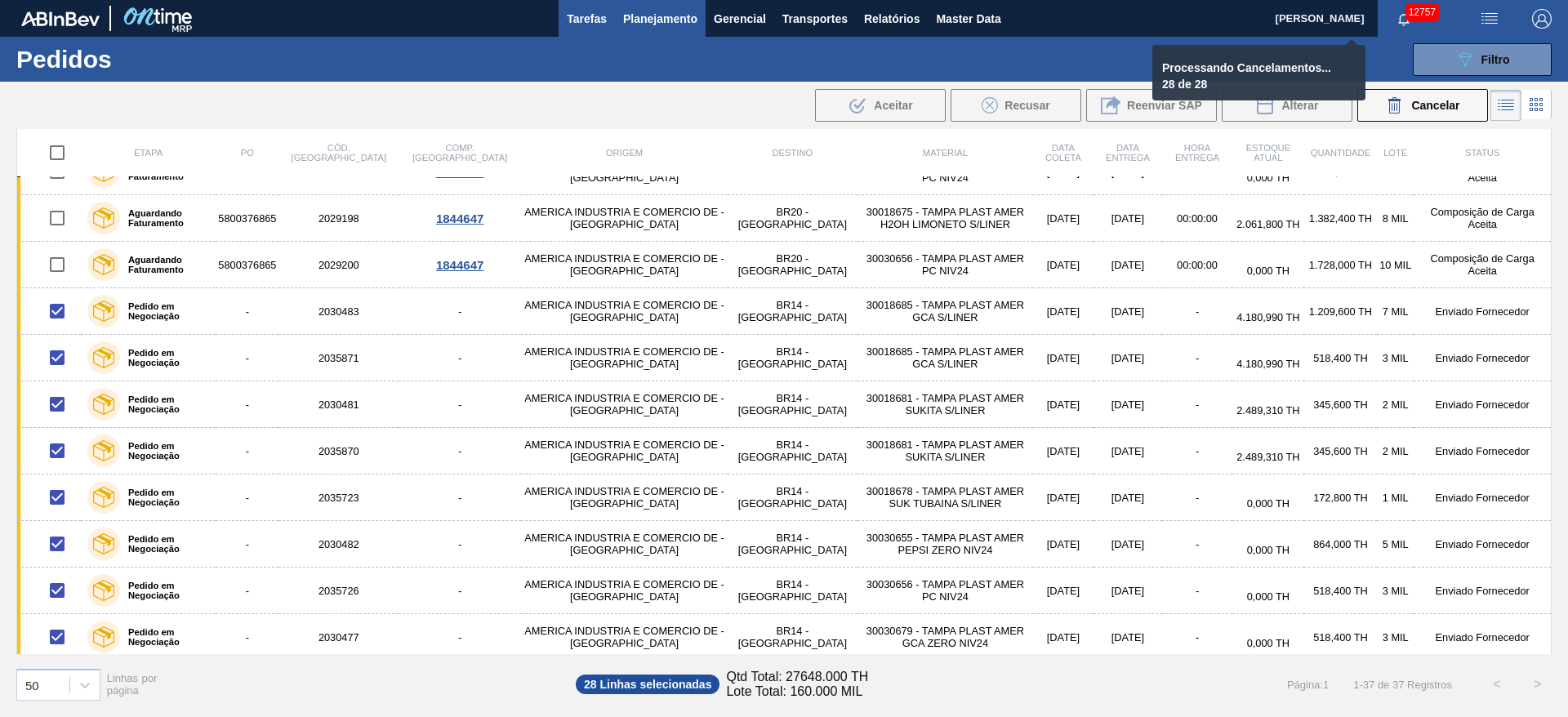
checkbox input "false"
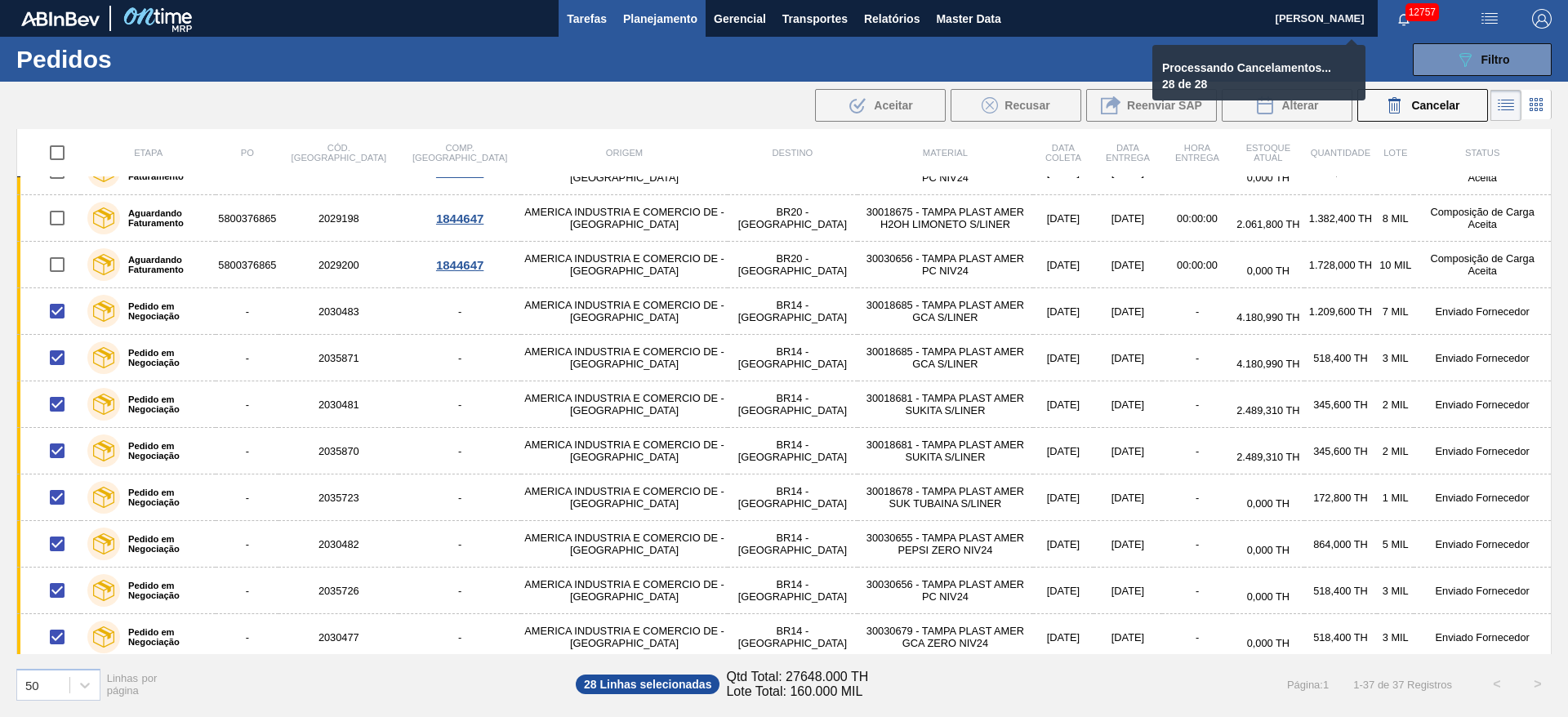
checkbox input "false"
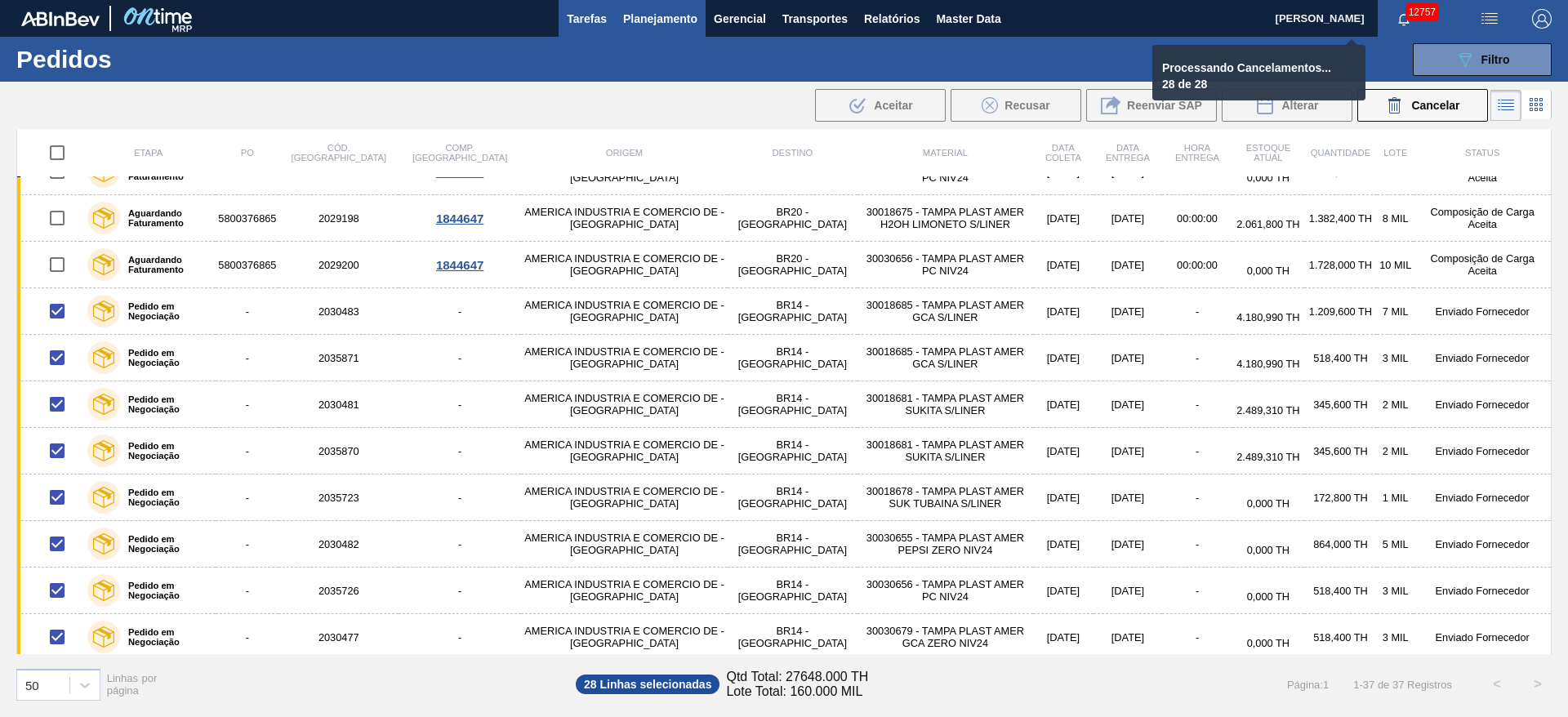
checkbox input "false"
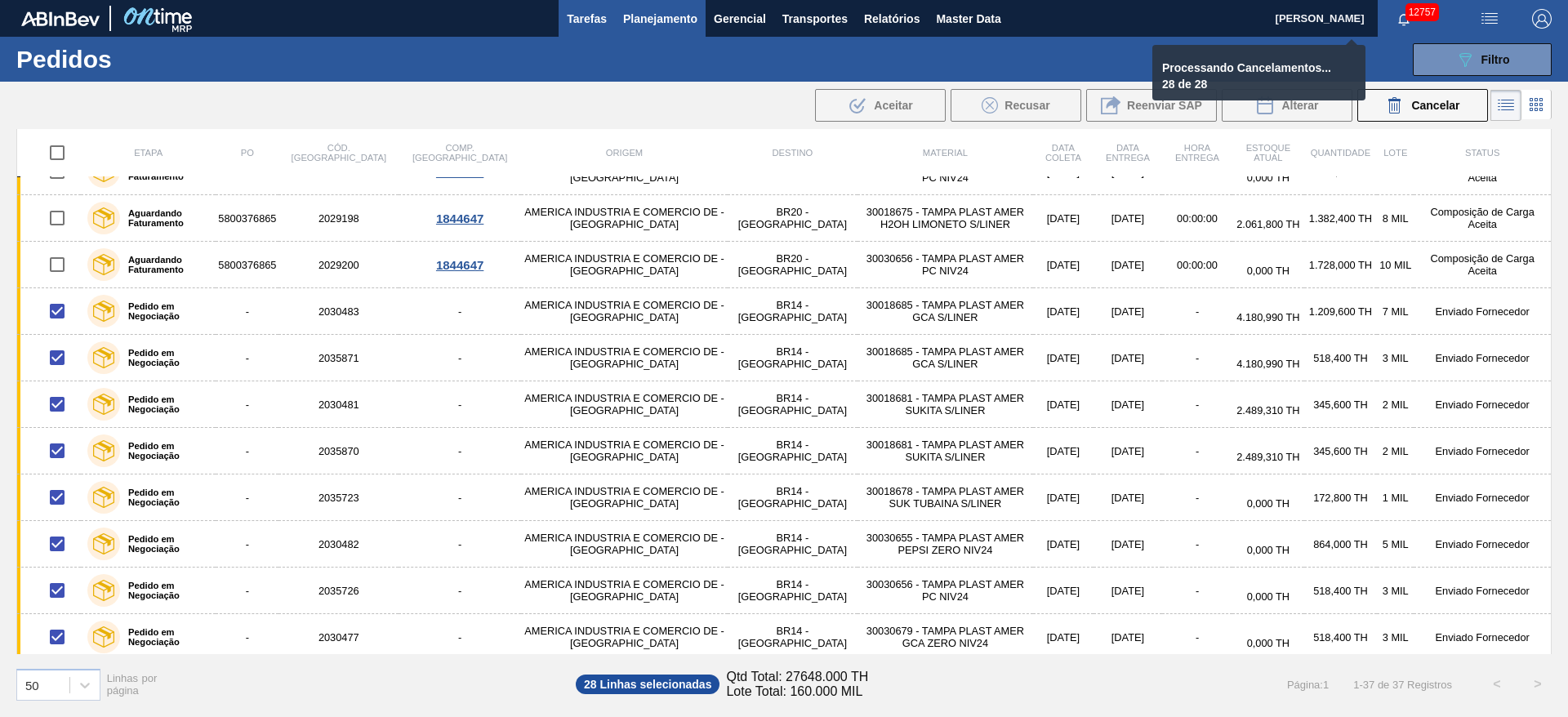
checkbox input "false"
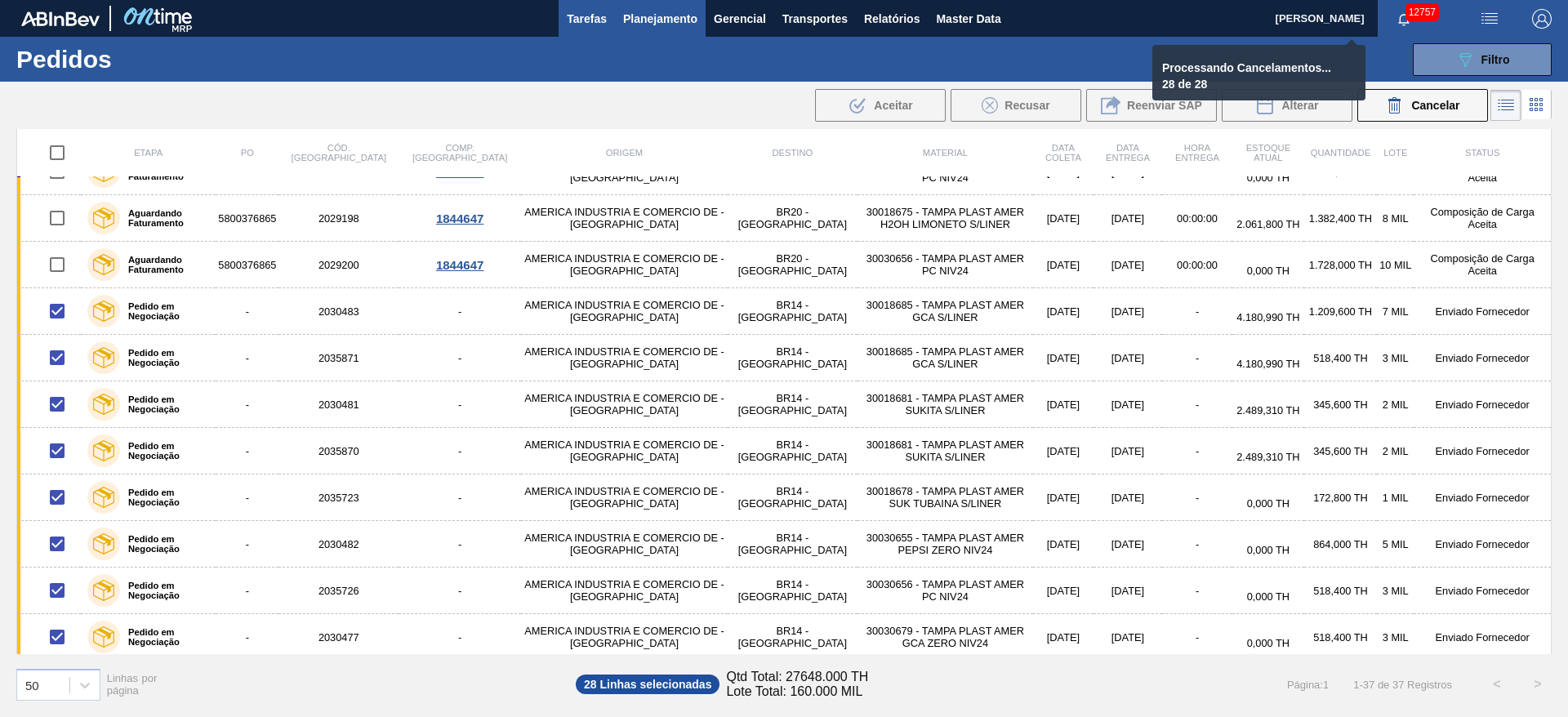
checkbox input "false"
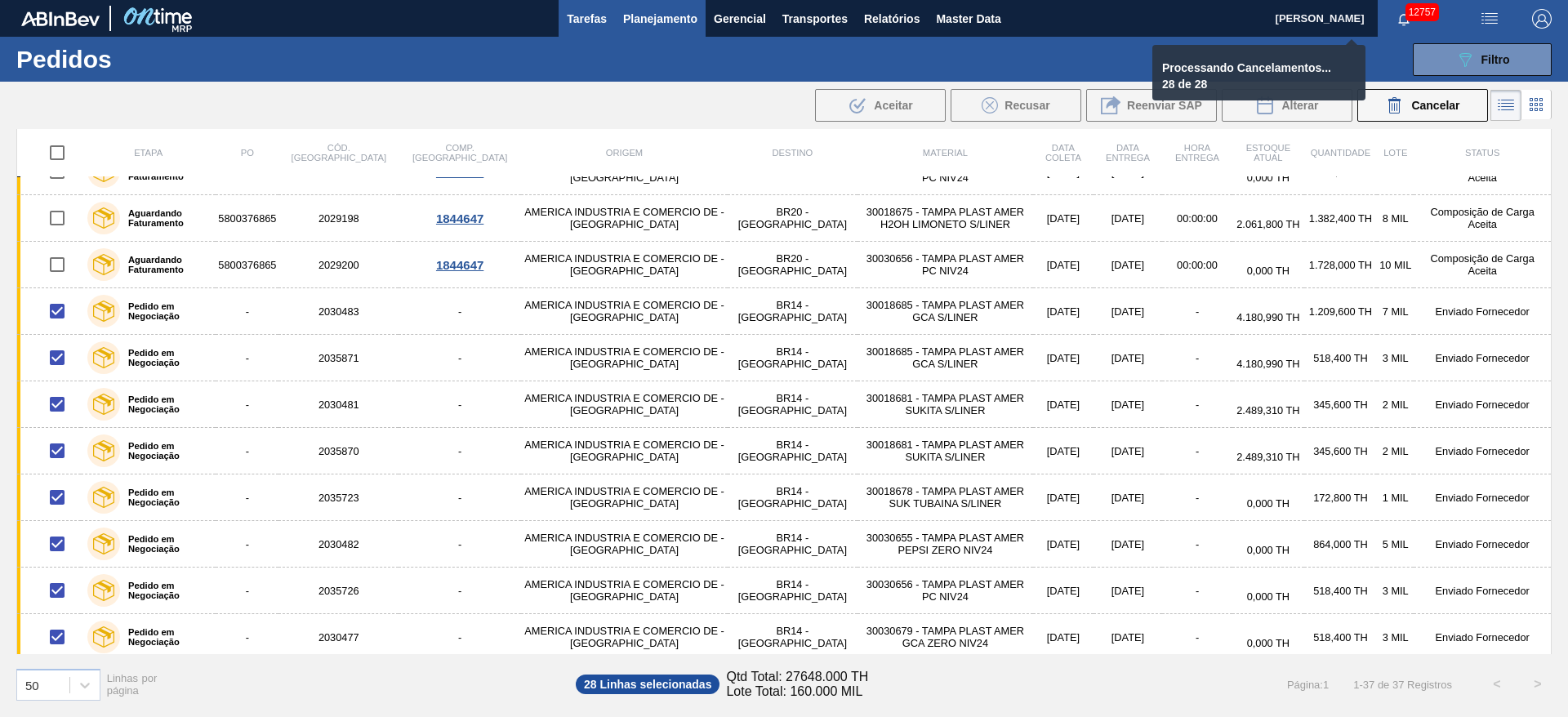
checkbox input "false"
